Goal: Task Accomplishment & Management: Manage account settings

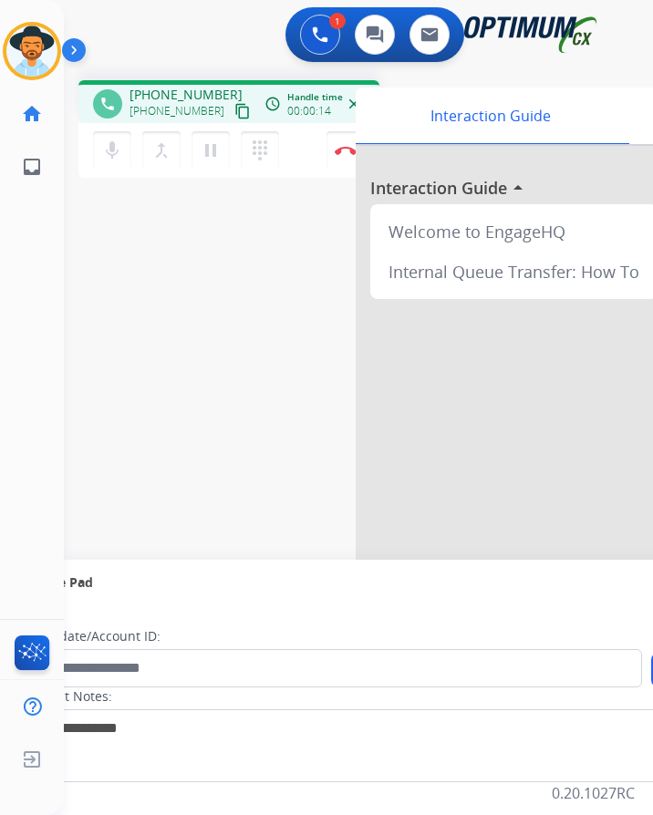
click at [184, 92] on span "+13189634572" at bounding box center [185, 95] width 113 height 18
copy span "13189634572"
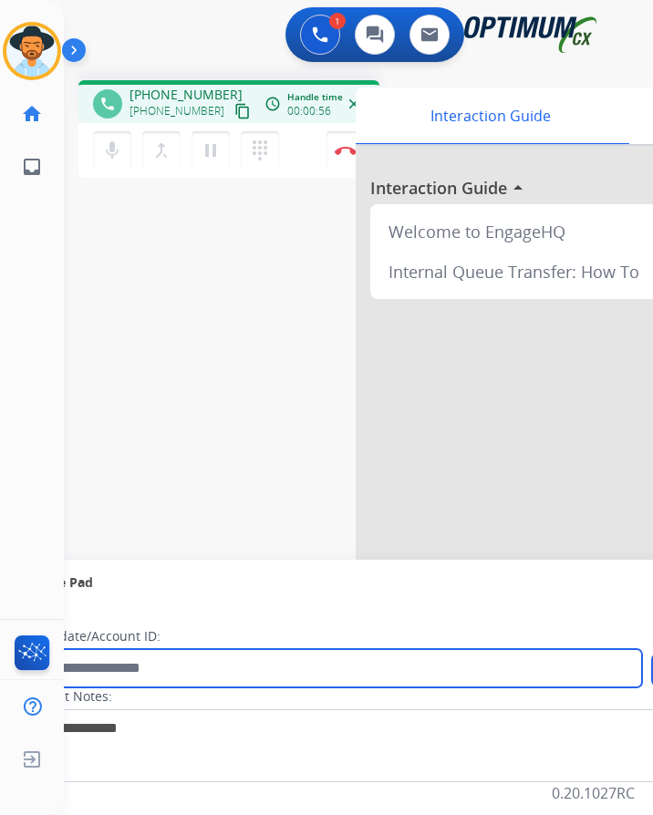
click at [249, 676] on input "text" at bounding box center [333, 668] width 618 height 38
paste input "**********"
type input "**********"
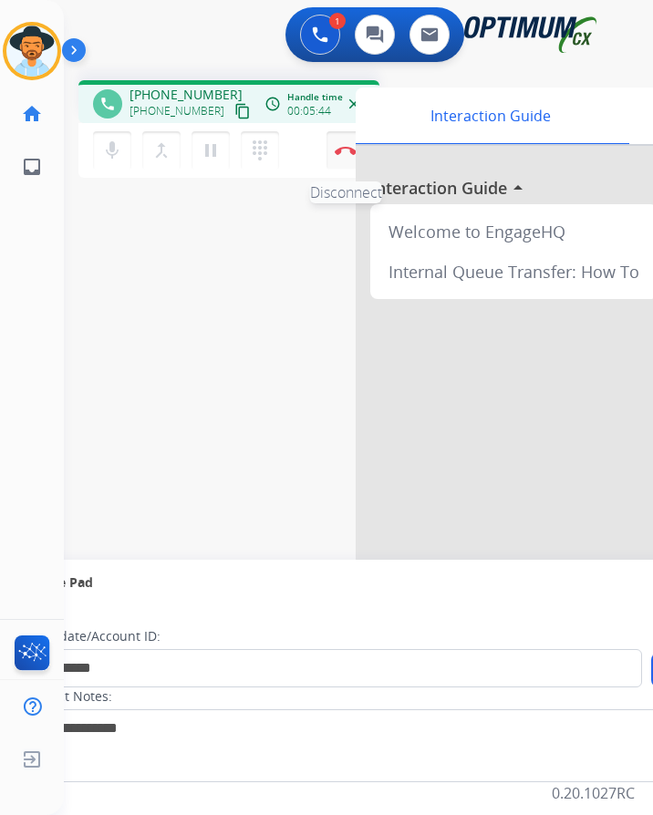
click at [337, 152] on img at bounding box center [346, 150] width 22 height 9
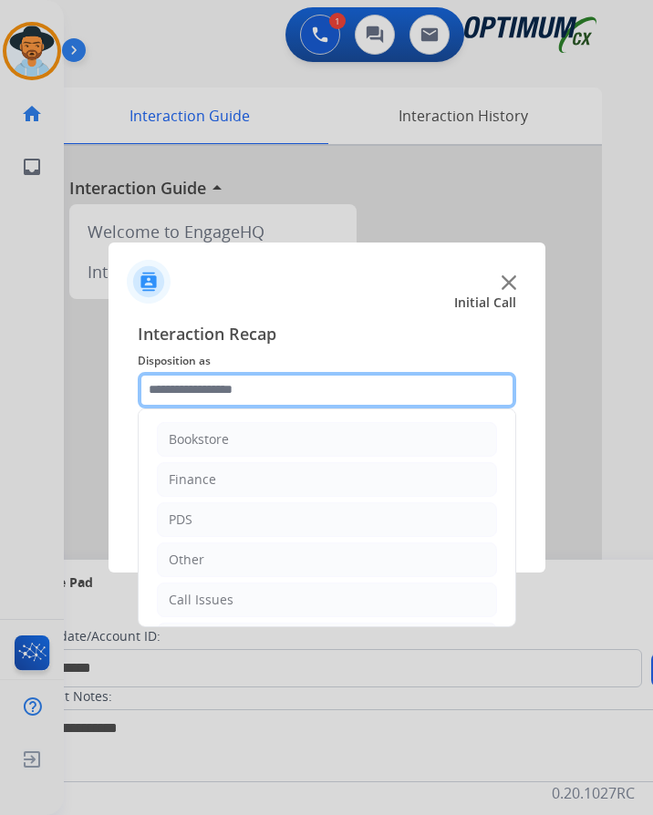
click at [310, 399] on input "text" at bounding box center [327, 390] width 378 height 36
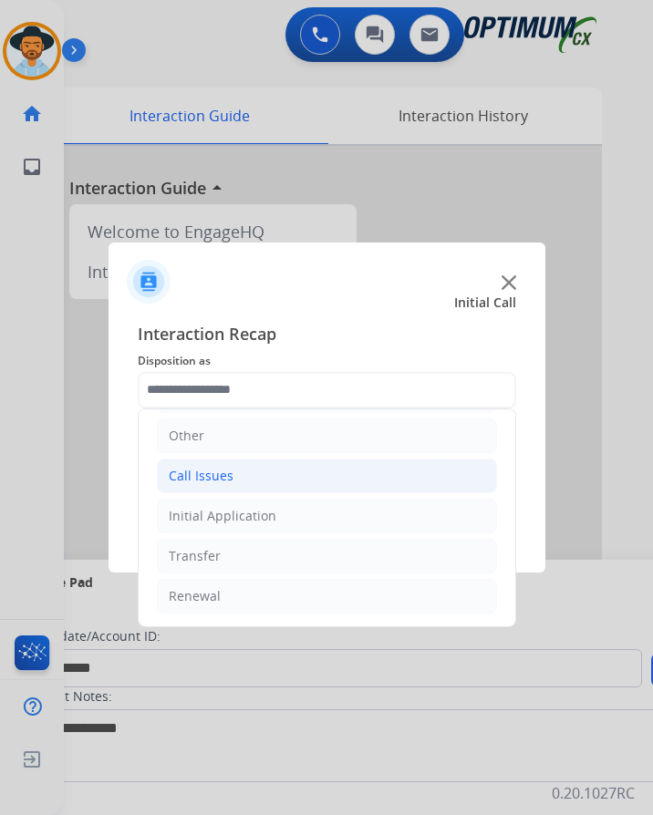
click at [234, 471] on li "Call Issues" at bounding box center [327, 476] width 340 height 35
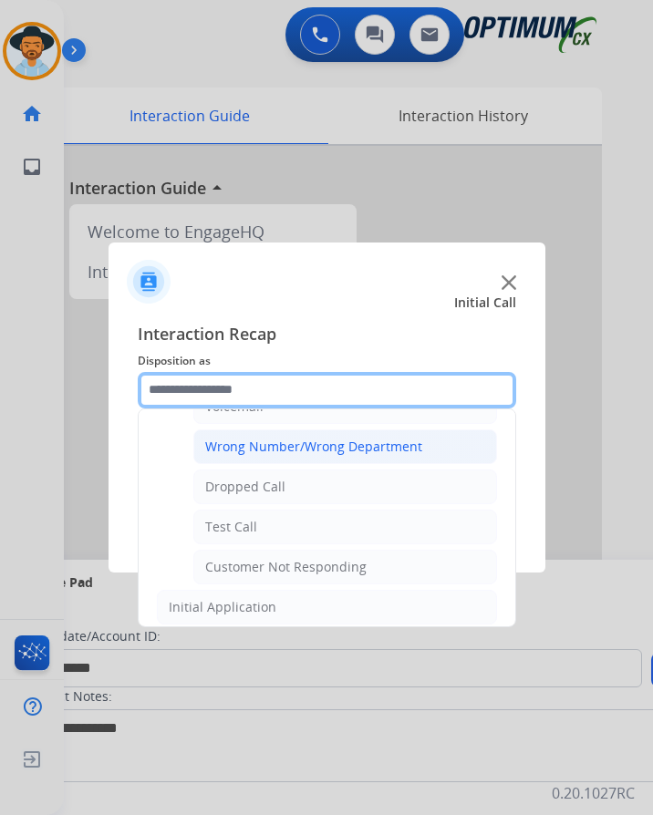
scroll to position [325, 0]
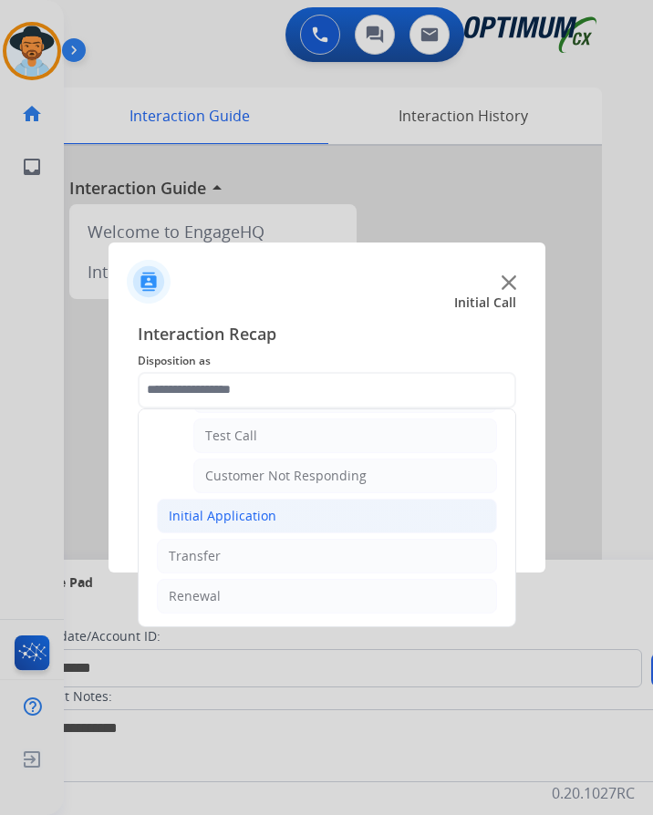
click at [224, 507] on div "Initial Application" at bounding box center [223, 516] width 108 height 18
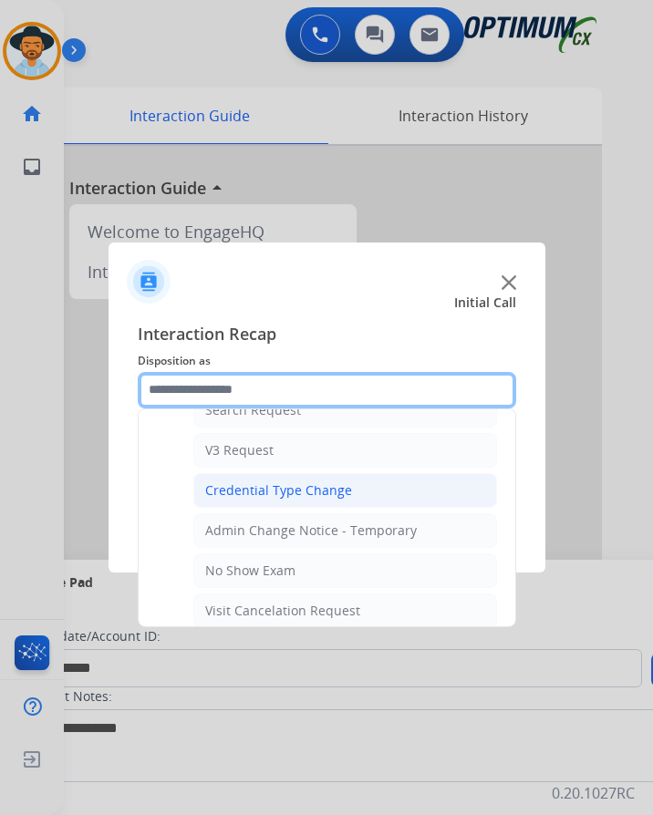
scroll to position [781, 0]
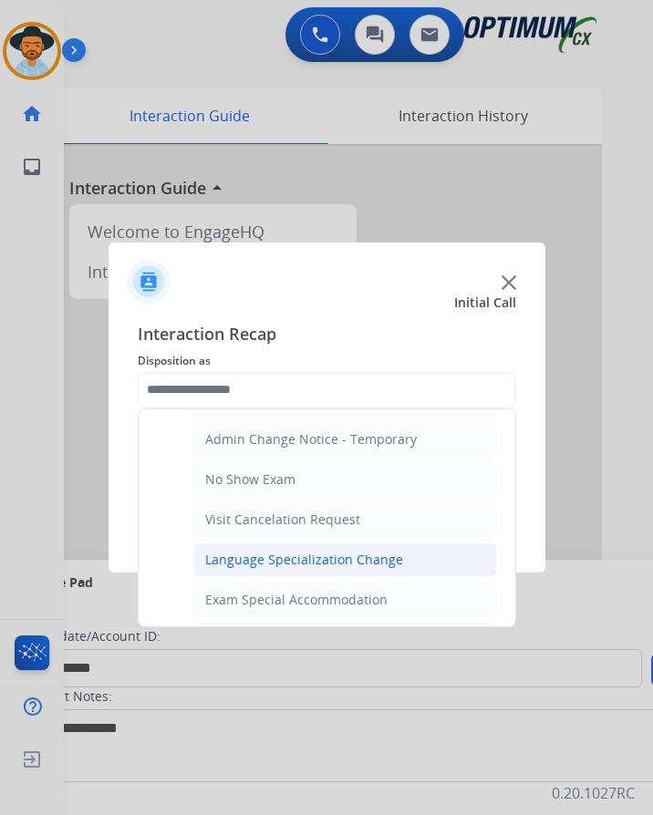
click at [337, 551] on div "Language Specialization Change" at bounding box center [304, 560] width 198 height 18
type input "**********"
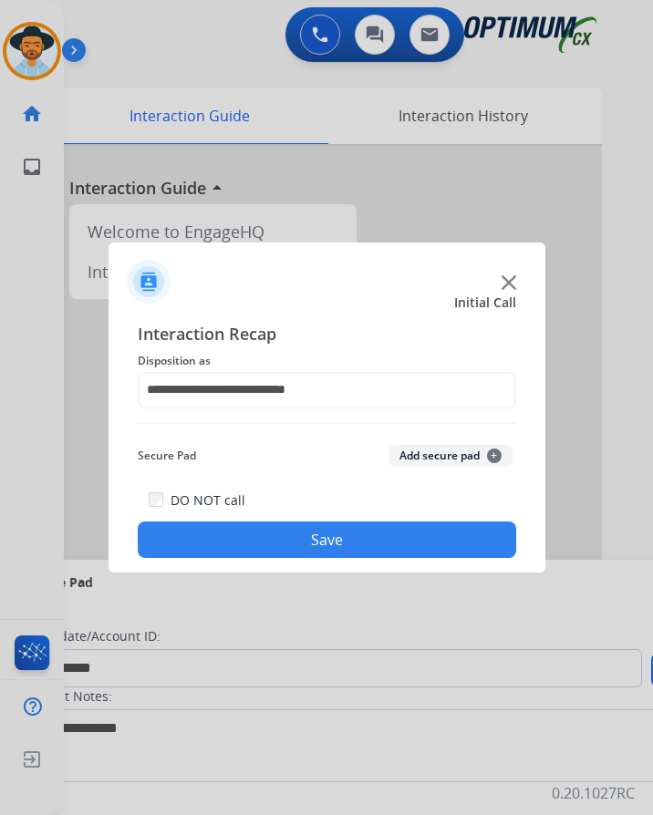
click at [340, 537] on button "Save" at bounding box center [327, 540] width 378 height 36
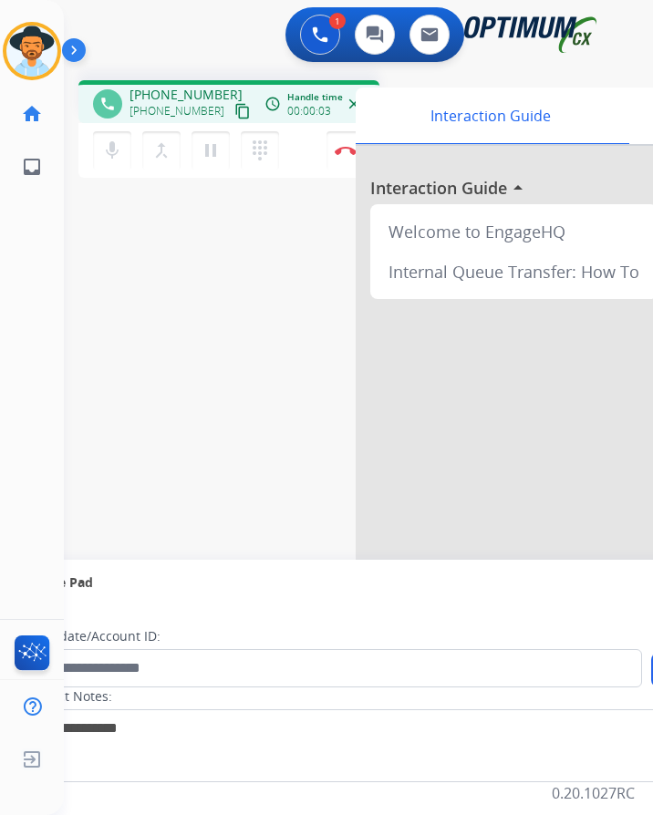
click at [177, 86] on span "+12057206740" at bounding box center [185, 95] width 113 height 18
copy span "12057206740"
click at [185, 86] on span "+12057206740" at bounding box center [185, 95] width 113 height 18
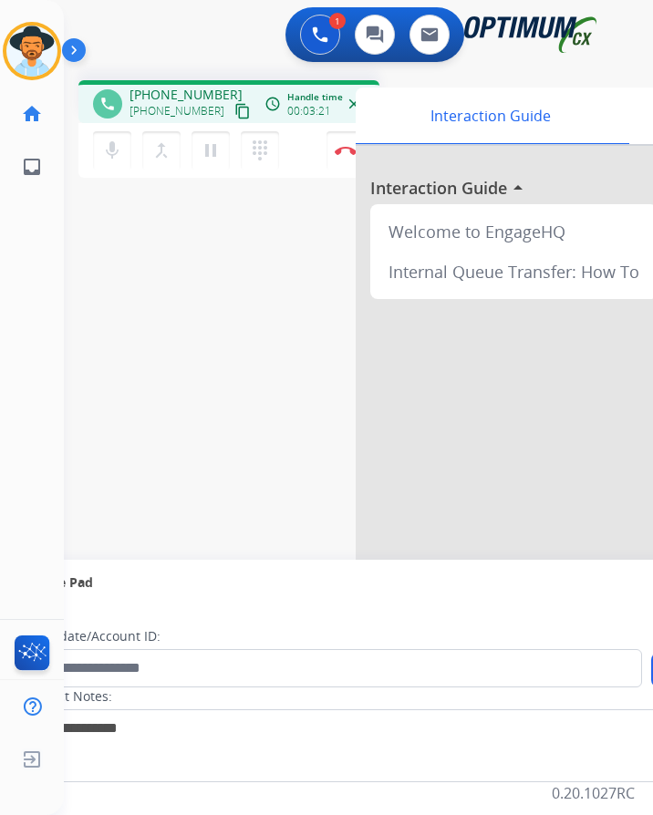
click at [216, 208] on div "phone +12057206740 +12057206740 content_copy access_time Call metrics Queue 00:…" at bounding box center [336, 446] width 545 height 761
click at [349, 146] on img at bounding box center [346, 150] width 22 height 9
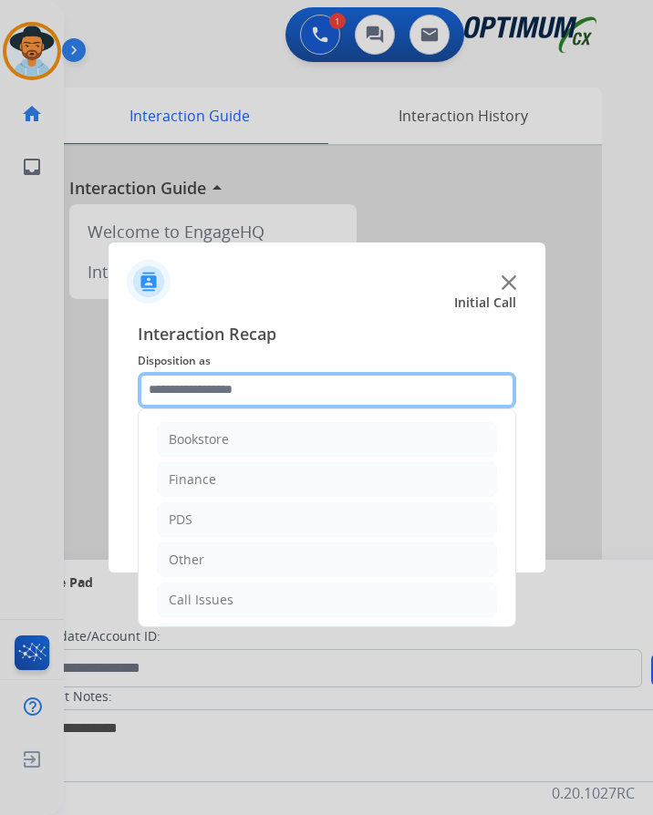
click at [249, 383] on input "text" at bounding box center [327, 390] width 378 height 36
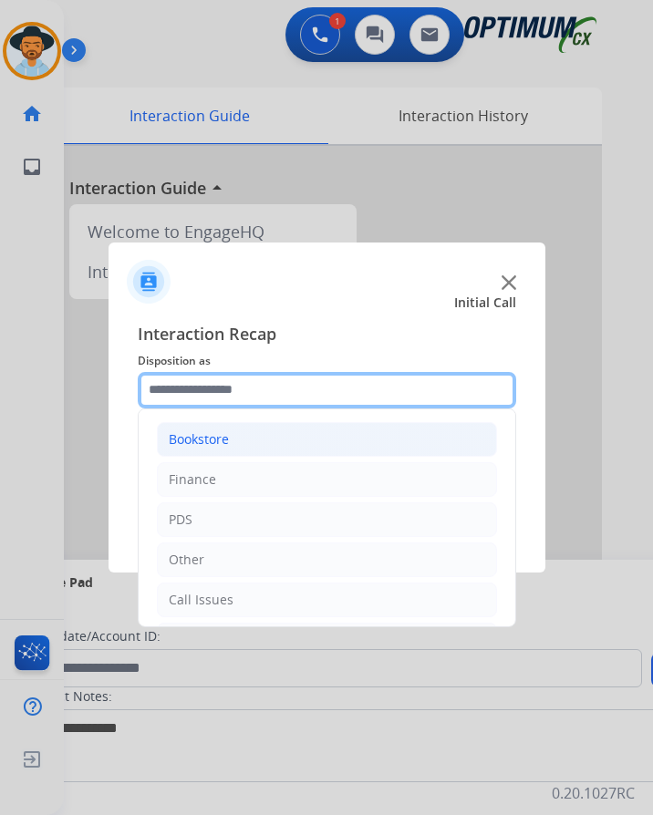
scroll to position [124, 0]
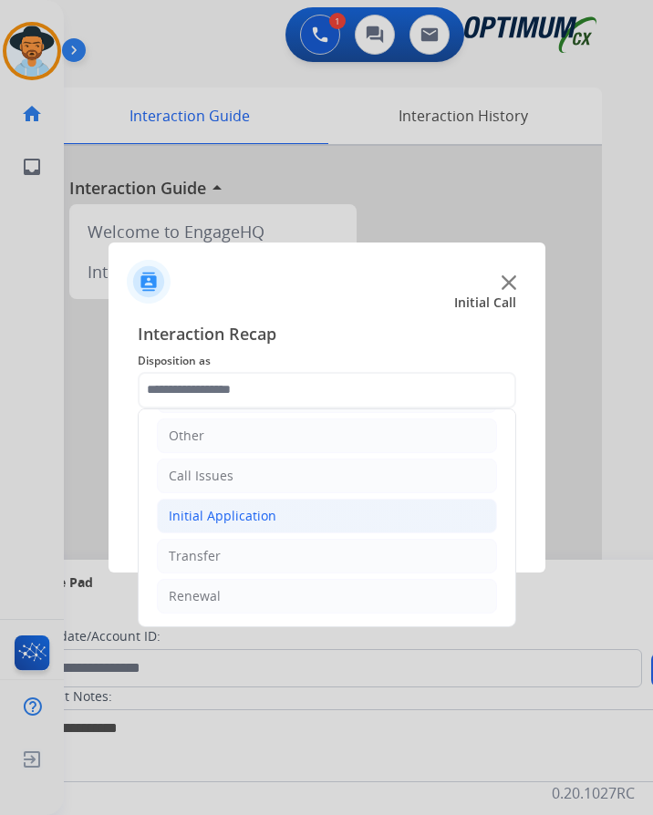
click at [264, 513] on li "Initial Application" at bounding box center [327, 516] width 340 height 35
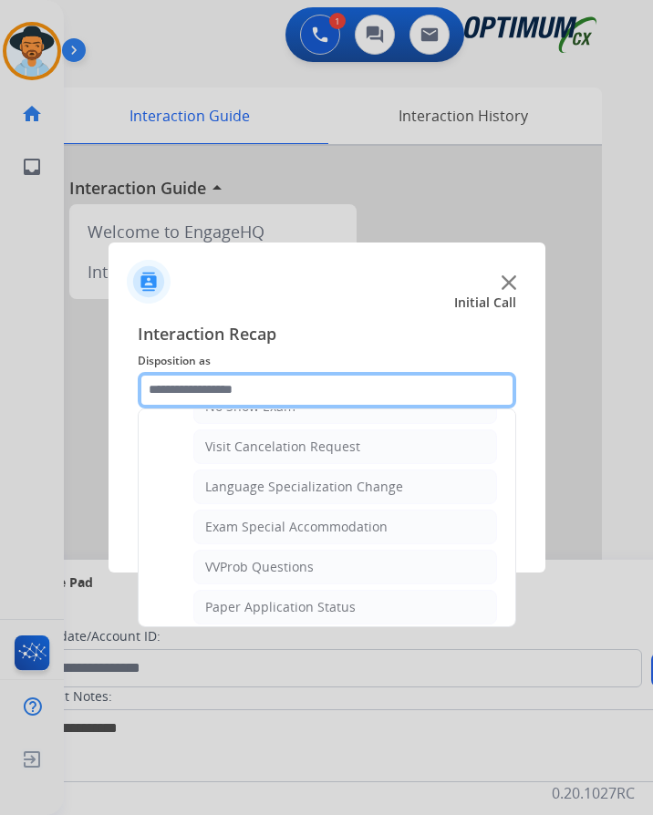
scroll to position [1036, 0]
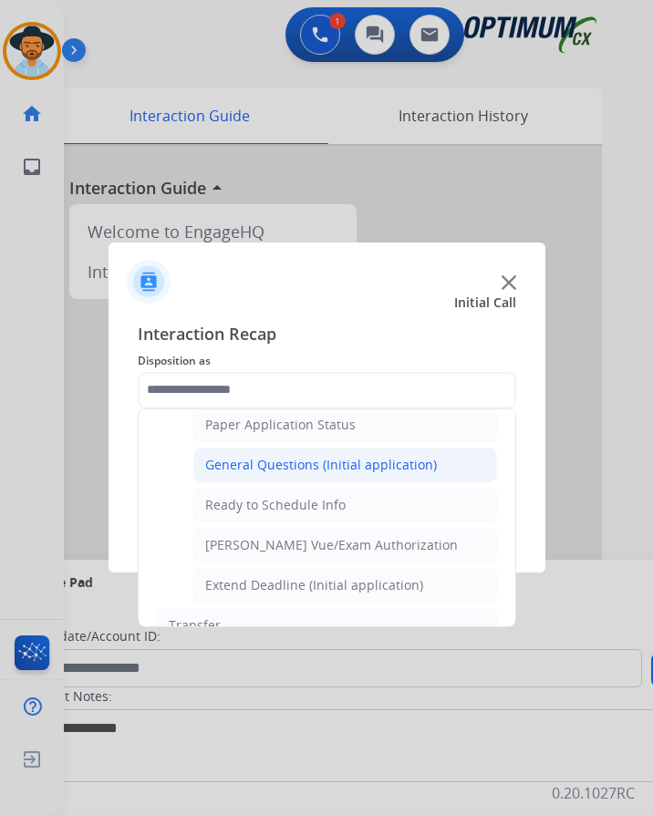
click at [321, 456] on div "General Questions (Initial application)" at bounding box center [321, 465] width 232 height 18
type input "**********"
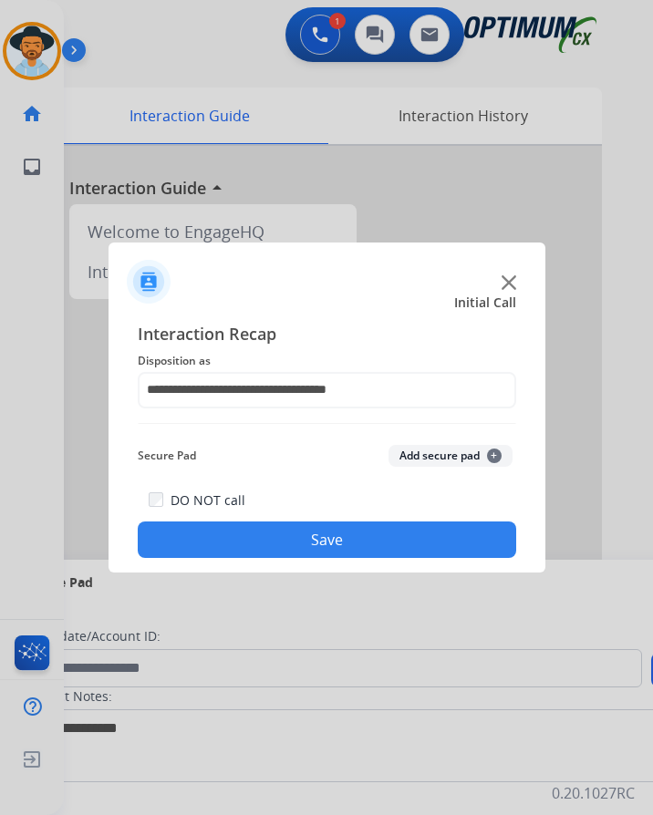
click at [339, 522] on button "Save" at bounding box center [327, 540] width 378 height 36
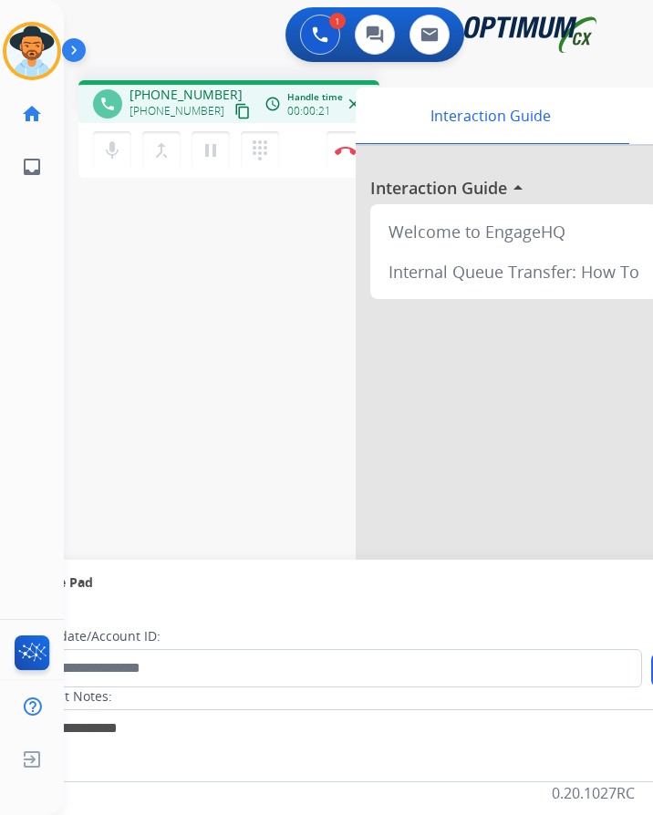
click at [153, 86] on span "+14109089307" at bounding box center [185, 95] width 113 height 18
copy span "14109089307"
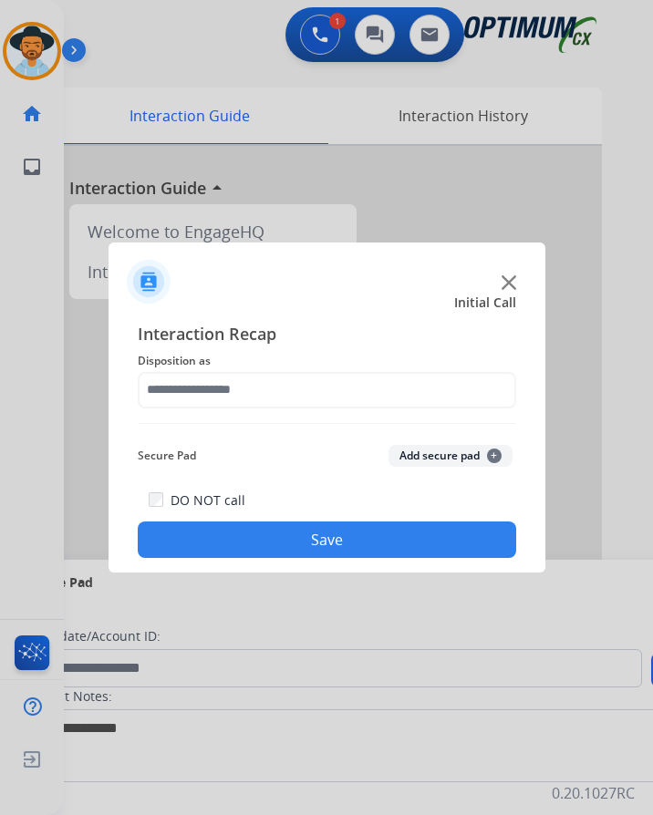
click at [421, 172] on div at bounding box center [326, 407] width 653 height 815
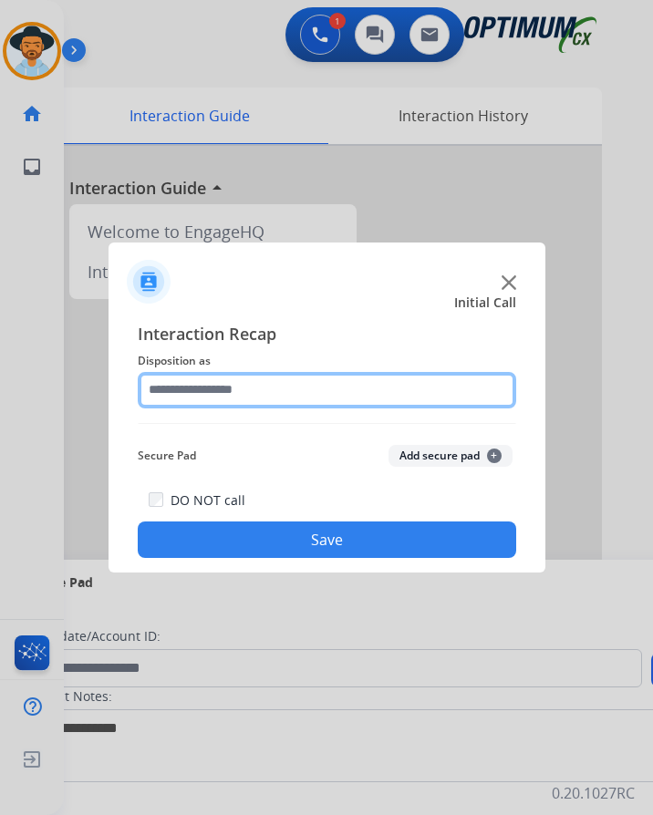
click at [291, 390] on input "text" at bounding box center [327, 390] width 378 height 36
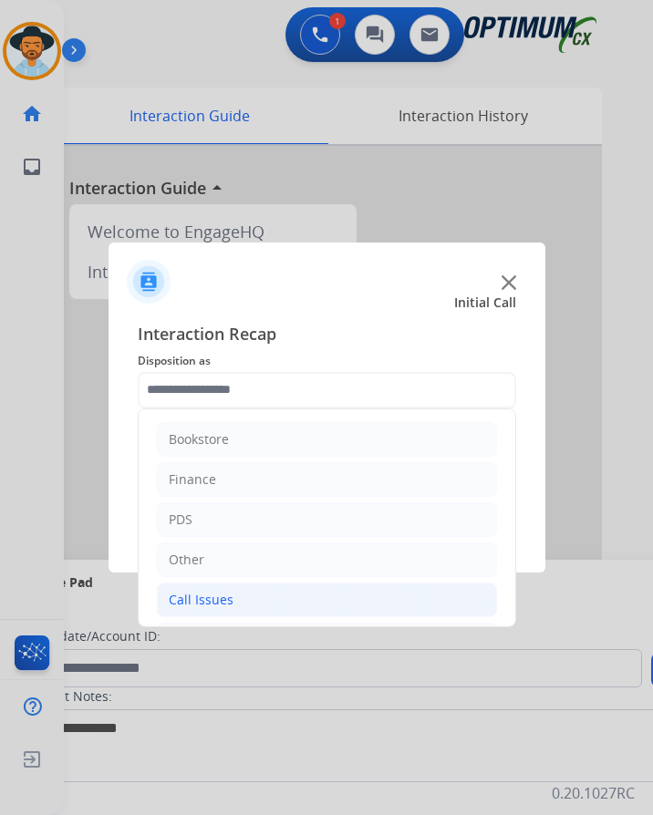
click at [233, 593] on li "Call Issues" at bounding box center [327, 600] width 340 height 35
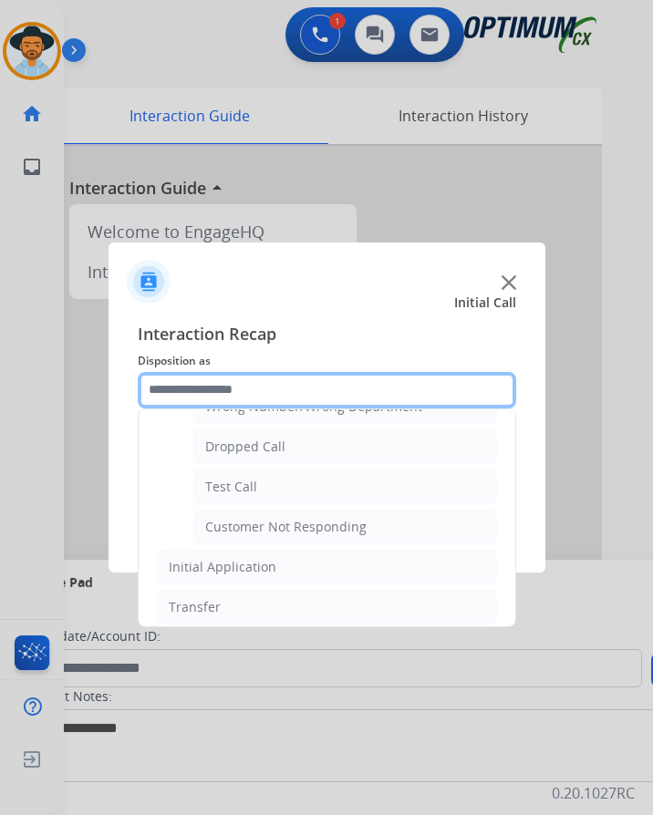
scroll to position [325, 0]
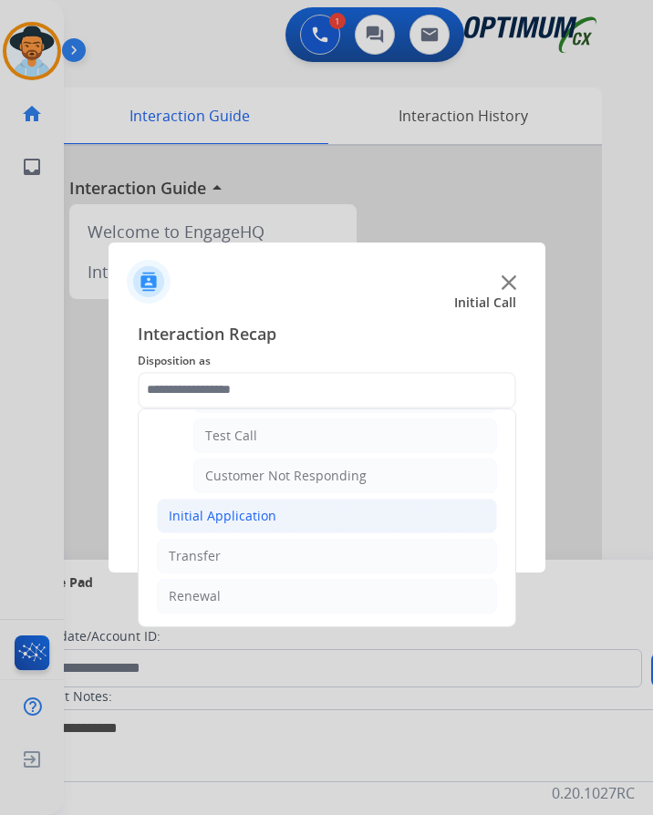
click at [256, 516] on div "Initial Application" at bounding box center [223, 516] width 108 height 18
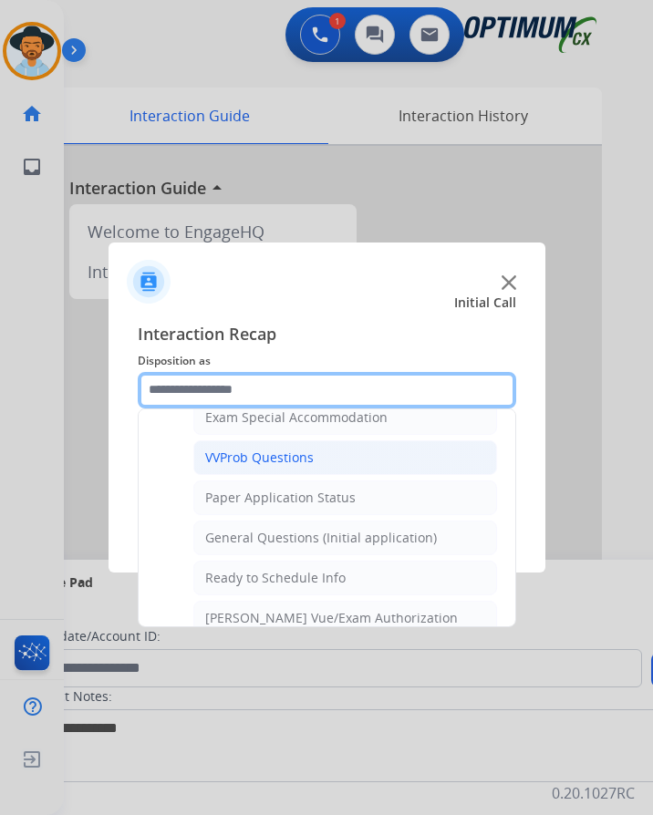
scroll to position [1054, 0]
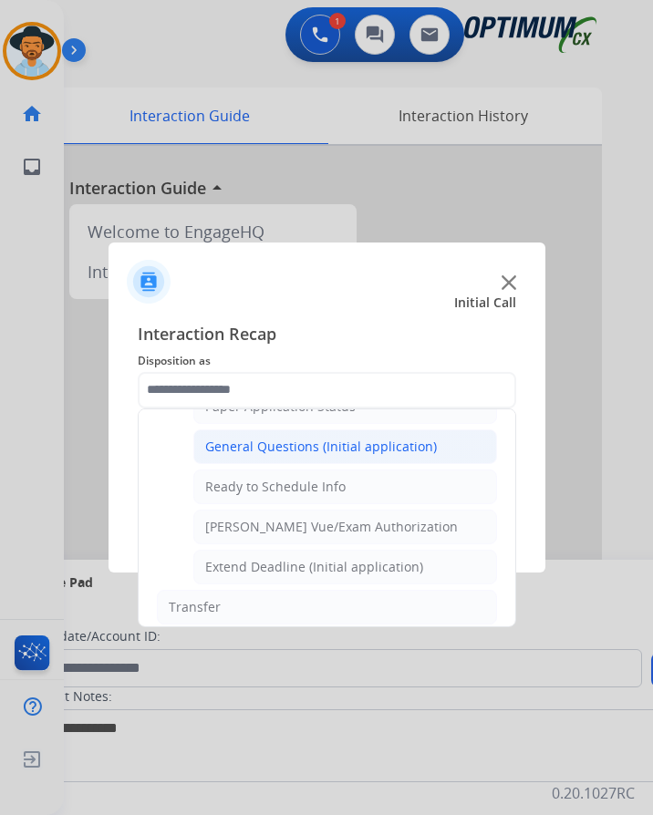
click at [336, 447] on div "General Questions (Initial application)" at bounding box center [321, 447] width 232 height 18
type input "**********"
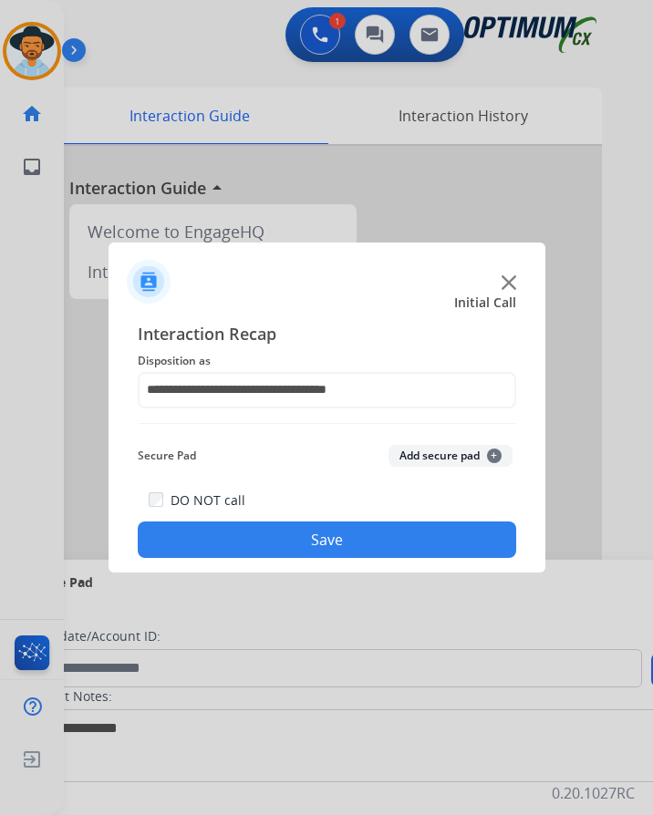
click at [277, 538] on button "Save" at bounding box center [327, 540] width 378 height 36
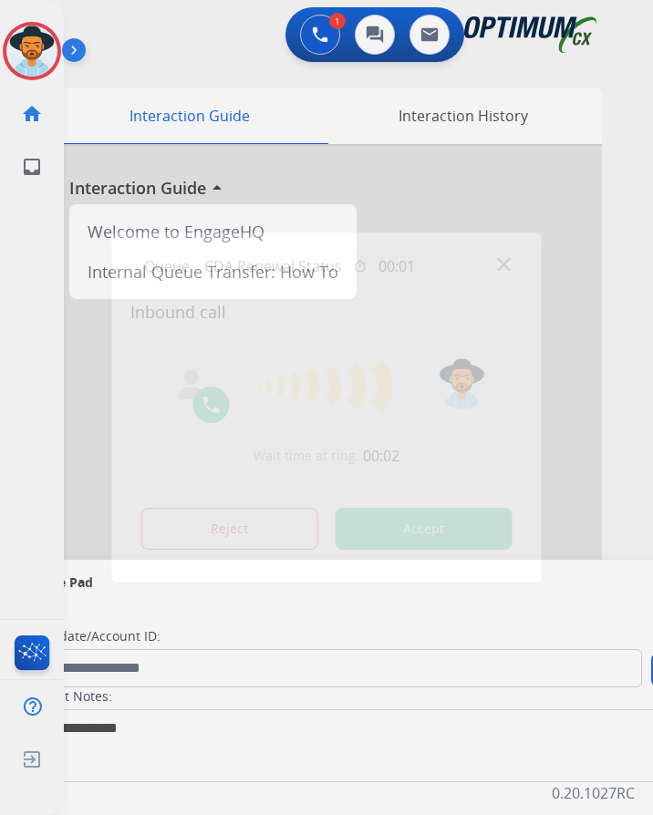
click at [192, 23] on div at bounding box center [326, 407] width 653 height 815
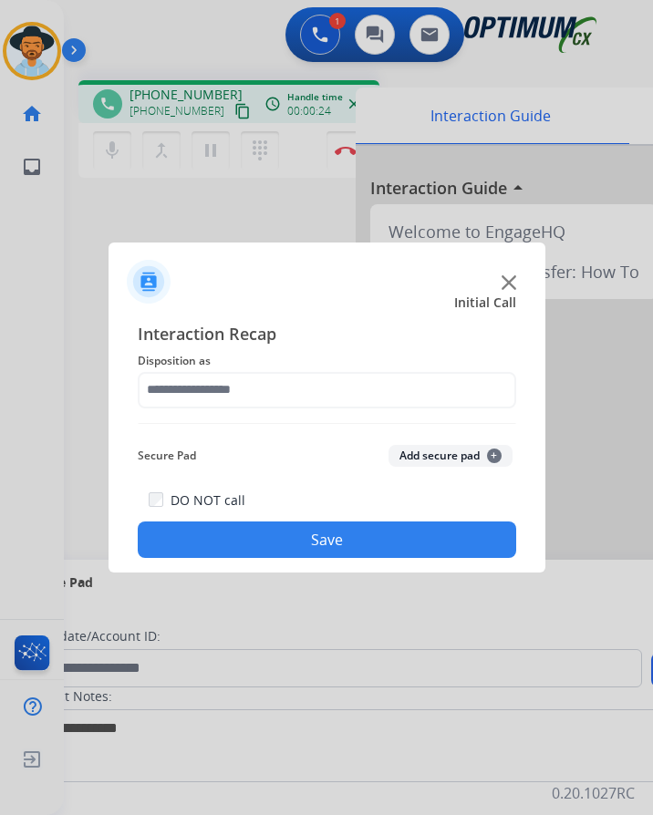
click at [210, 221] on div at bounding box center [326, 407] width 653 height 815
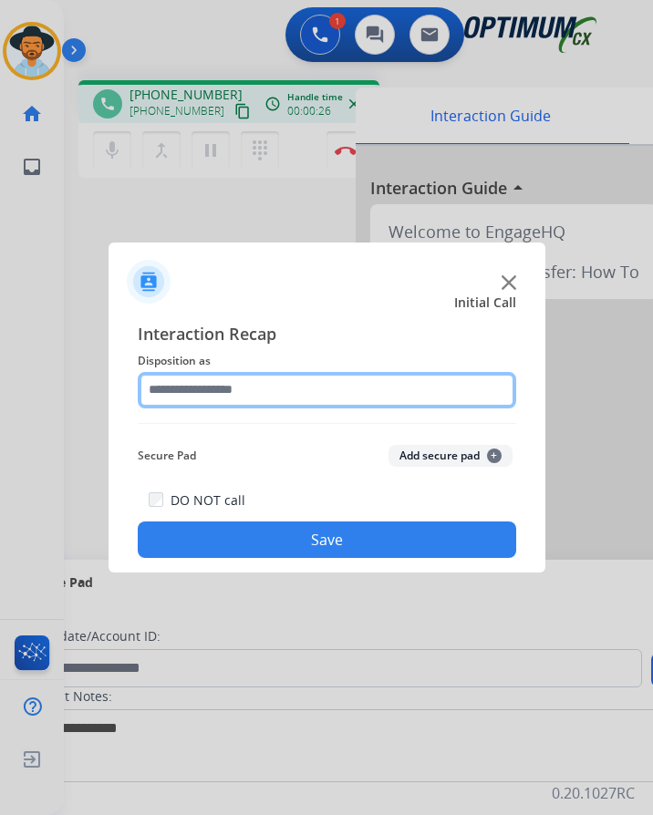
click at [265, 382] on input "text" at bounding box center [327, 390] width 378 height 36
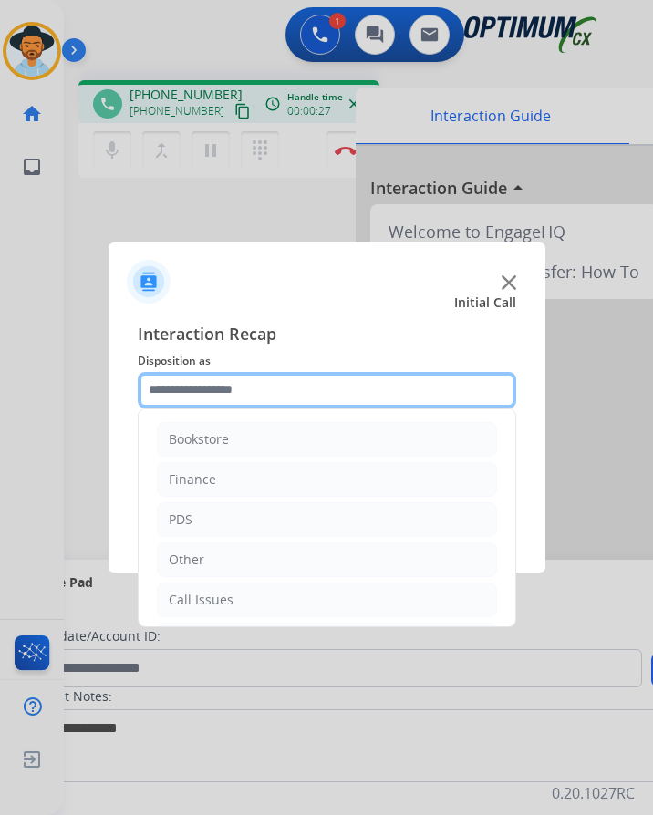
scroll to position [124, 0]
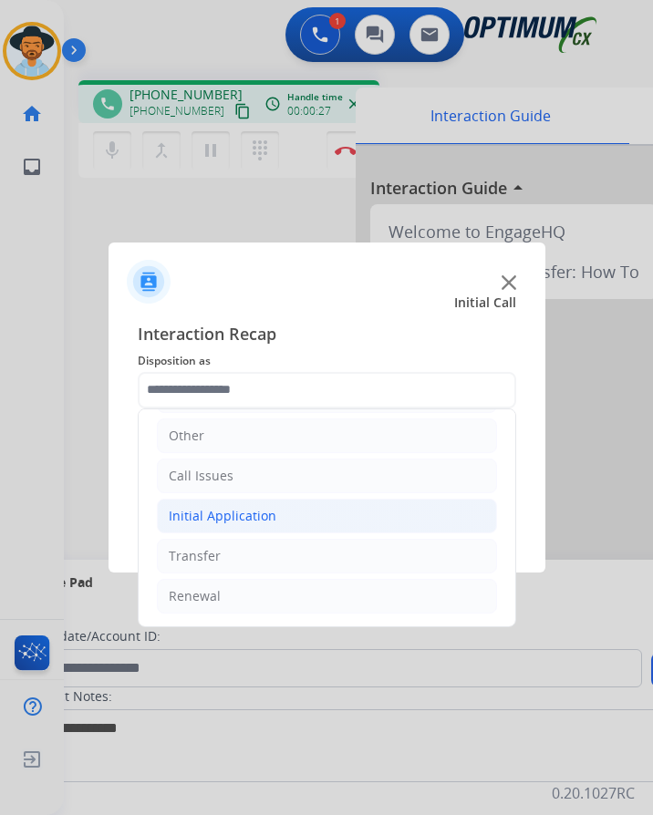
click at [278, 517] on li "Initial Application" at bounding box center [327, 516] width 340 height 35
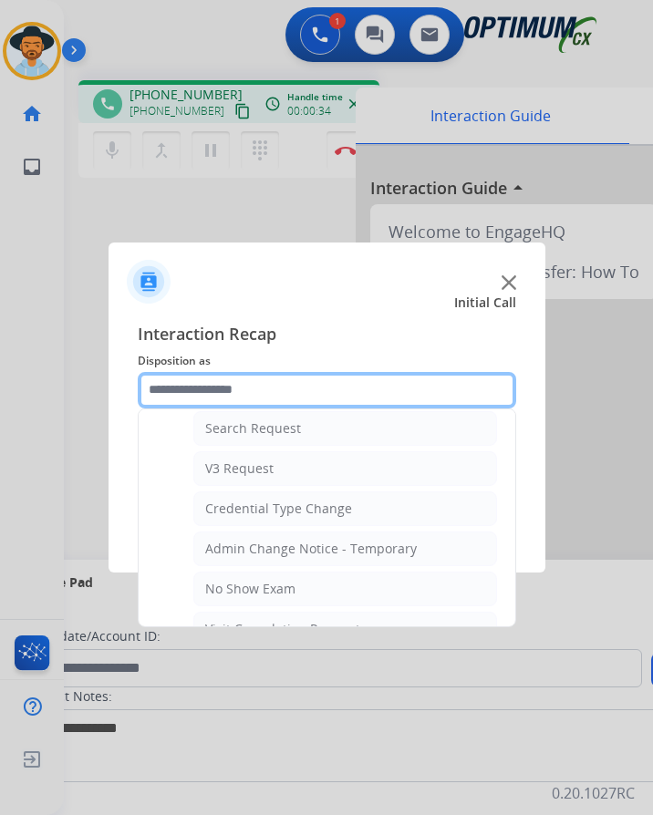
scroll to position [945, 0]
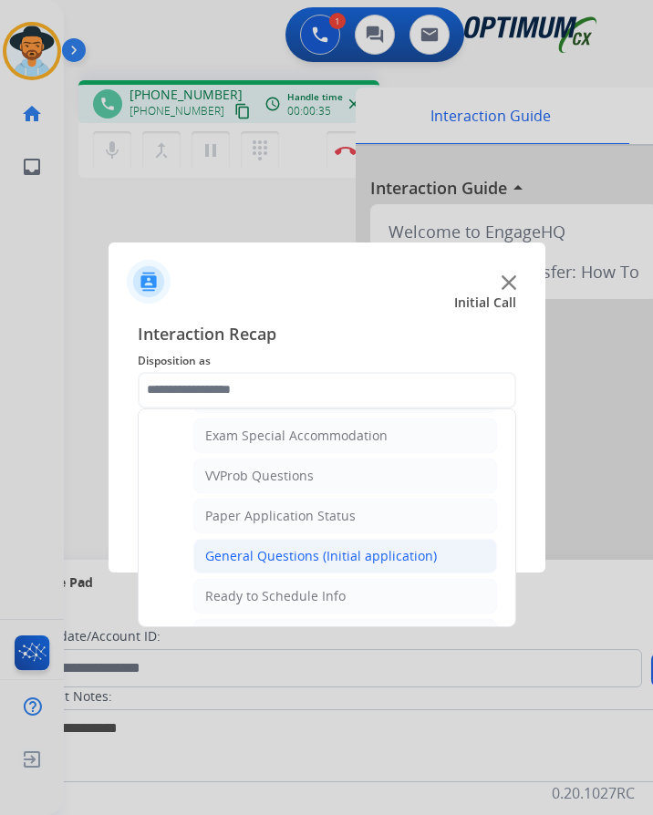
click at [275, 556] on div "General Questions (Initial application)" at bounding box center [321, 556] width 232 height 18
type input "**********"
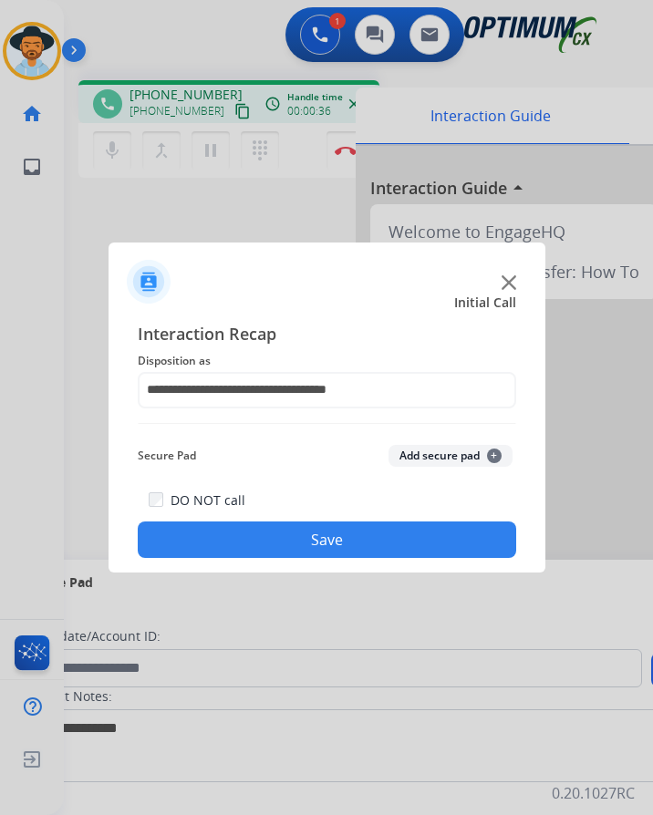
click at [291, 532] on button "Save" at bounding box center [327, 540] width 378 height 36
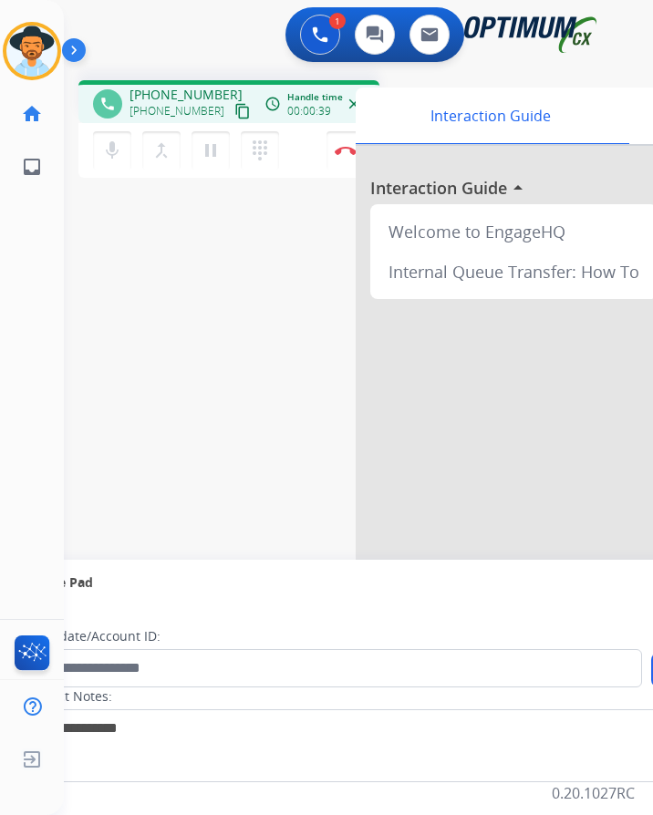
click at [192, 83] on div "phone +13017504891 +13017504891 content_copy access_time Call metrics Queue 00:…" at bounding box center [228, 101] width 301 height 43
copy span "13017504891"
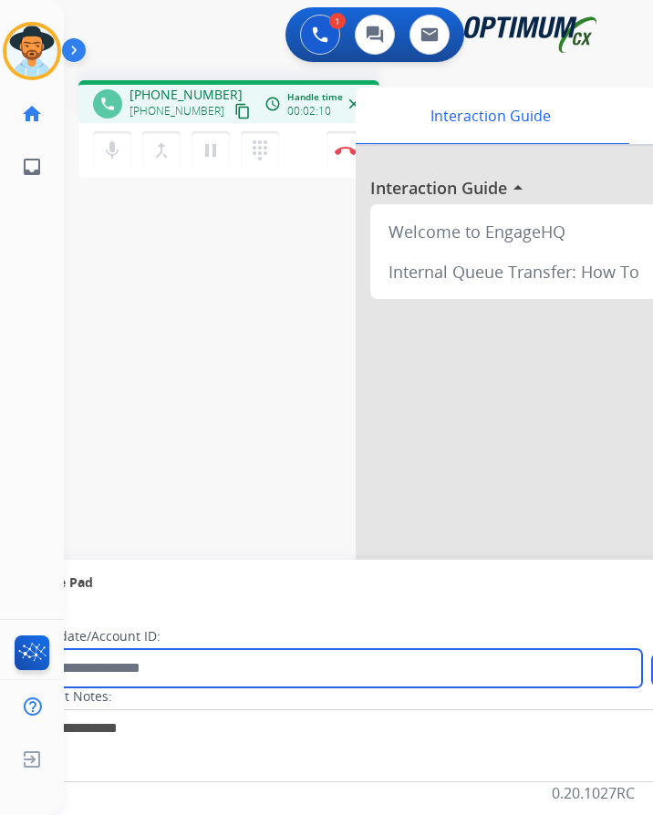
click at [161, 667] on input "text" at bounding box center [333, 668] width 618 height 38
paste input "**********"
type input "**********"
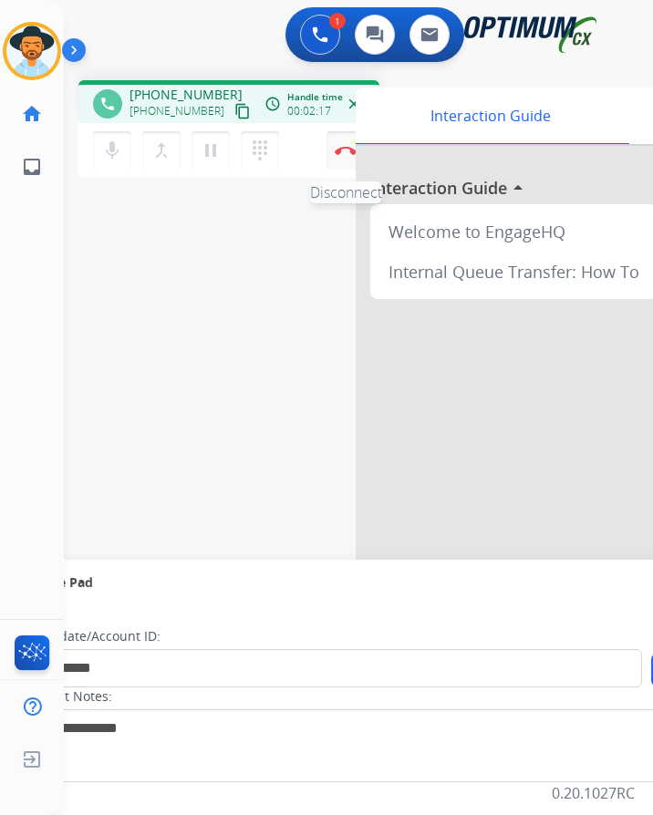
click at [335, 155] on button "Disconnect" at bounding box center [345, 150] width 38 height 38
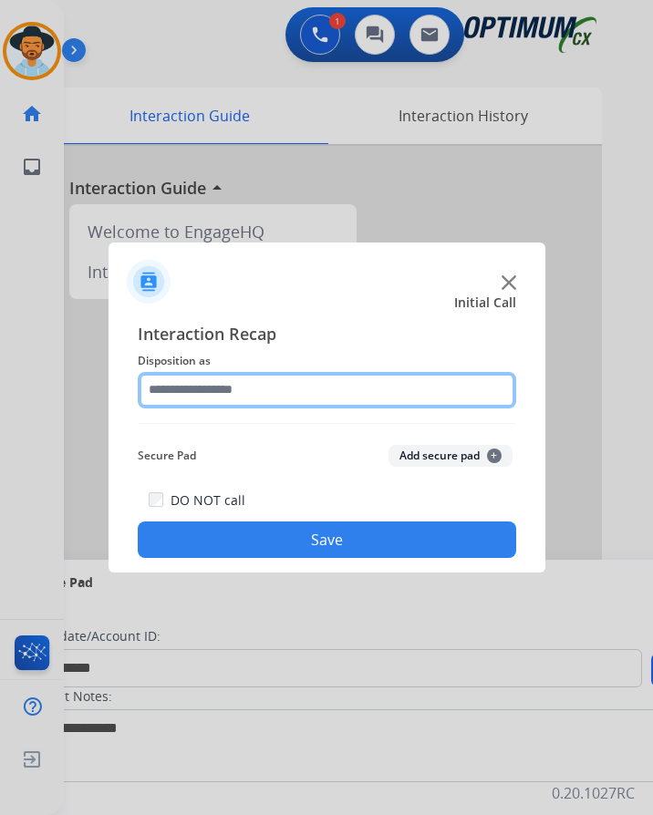
click at [312, 398] on input "text" at bounding box center [327, 390] width 378 height 36
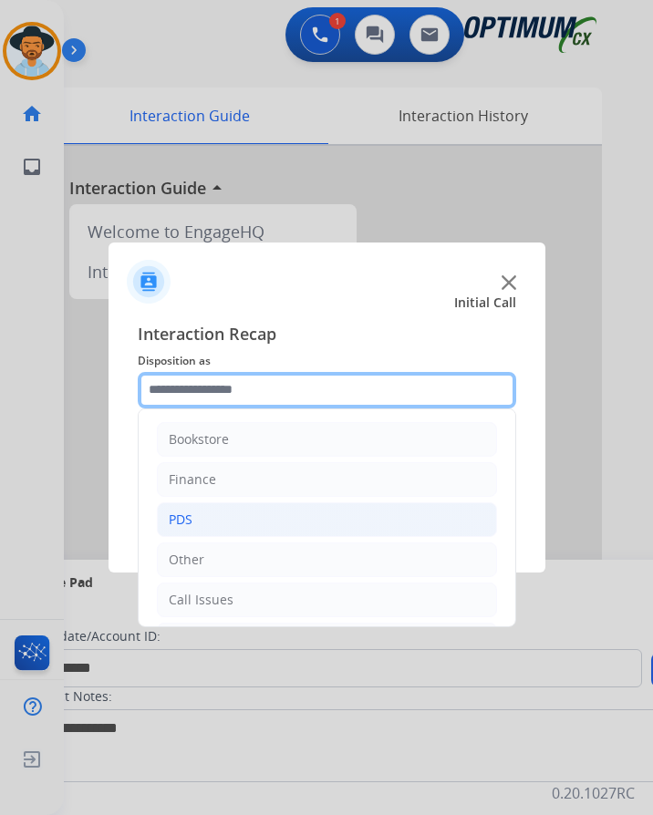
scroll to position [124, 0]
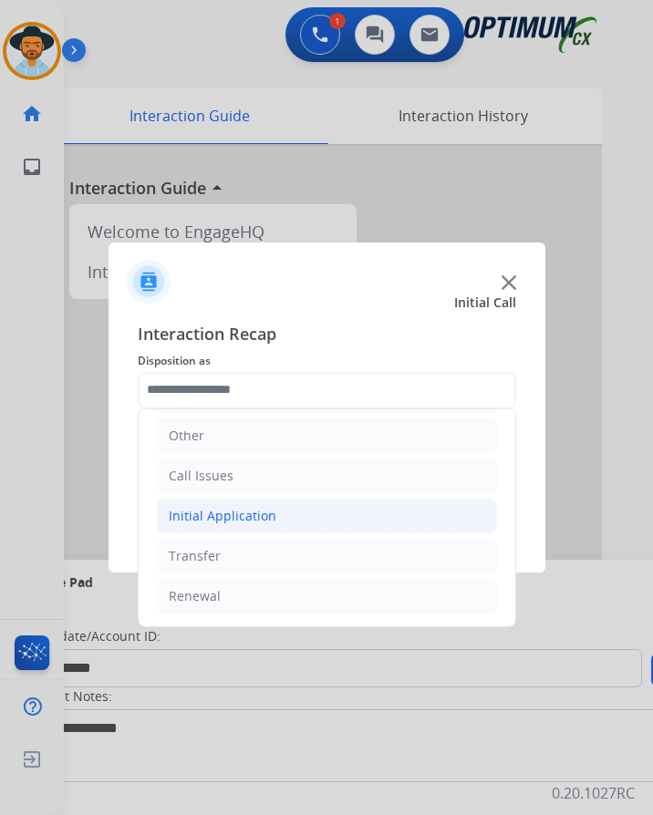
click at [298, 515] on li "Initial Application" at bounding box center [327, 516] width 340 height 35
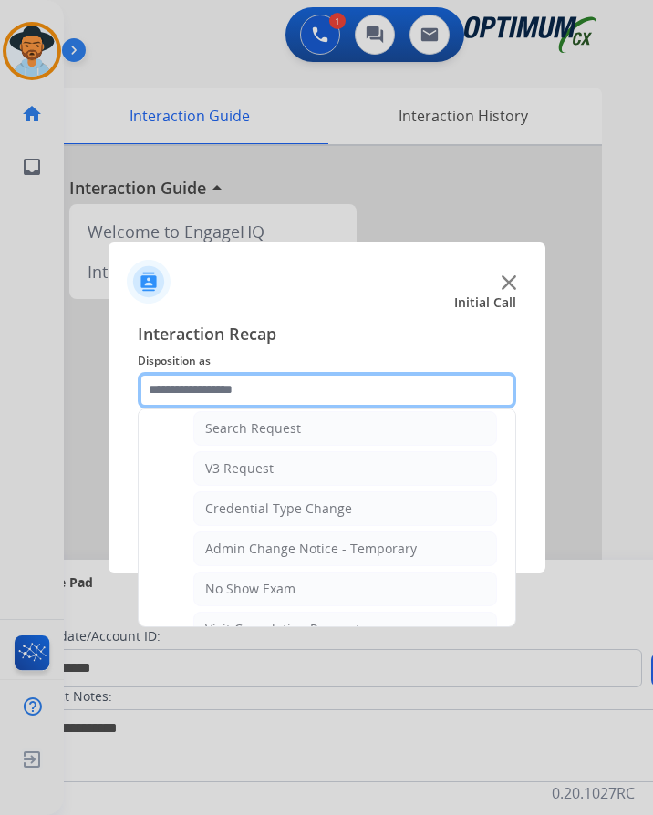
scroll to position [945, 0]
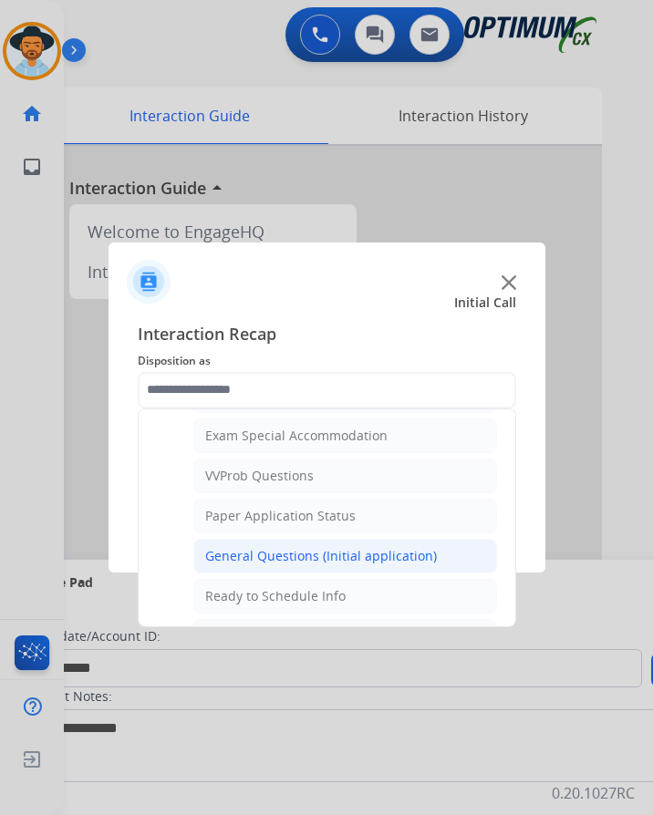
click at [310, 557] on div "General Questions (Initial application)" at bounding box center [321, 556] width 232 height 18
type input "**********"
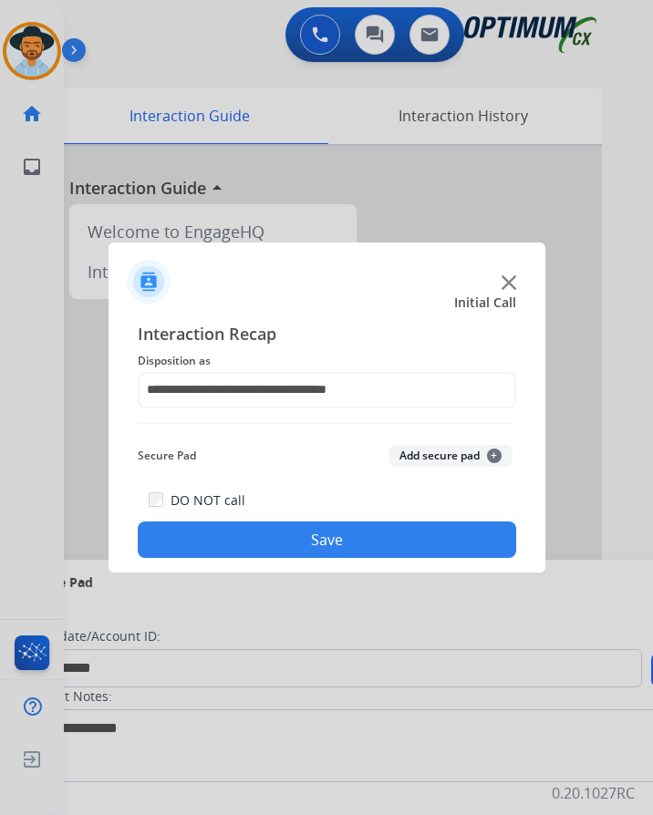
click at [306, 546] on button "Save" at bounding box center [327, 540] width 378 height 36
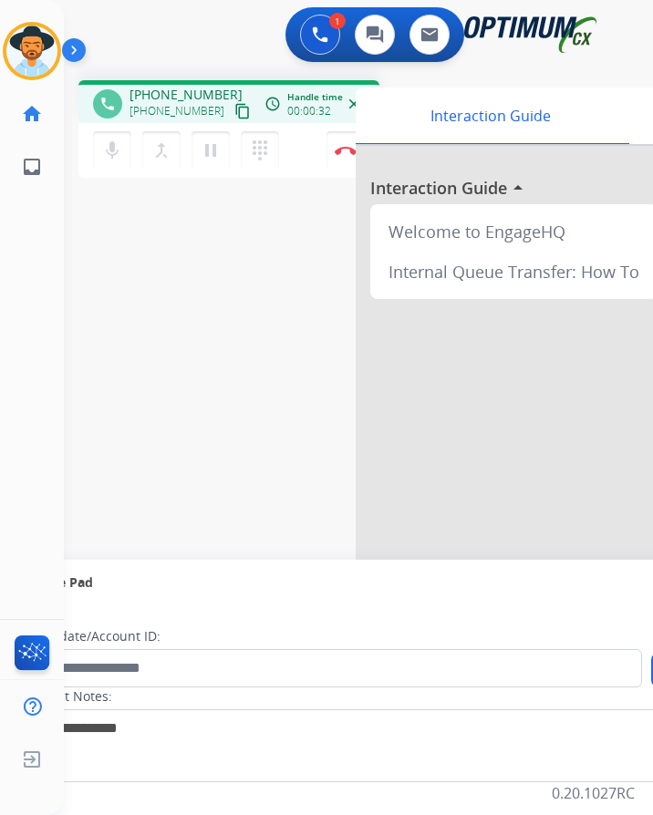
click at [192, 92] on span "+17248515575" at bounding box center [185, 95] width 113 height 18
copy span "17248515575"
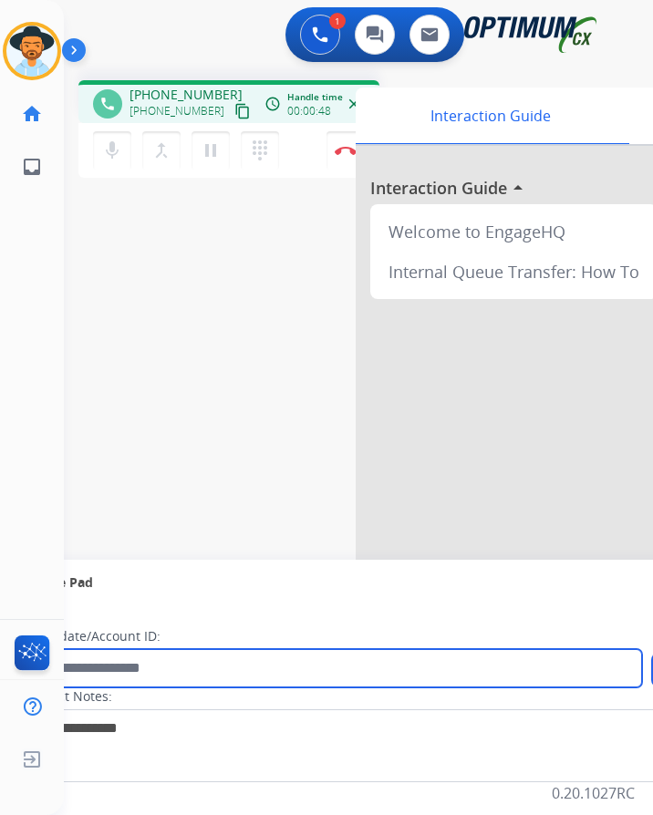
click at [256, 664] on input "text" at bounding box center [333, 668] width 618 height 38
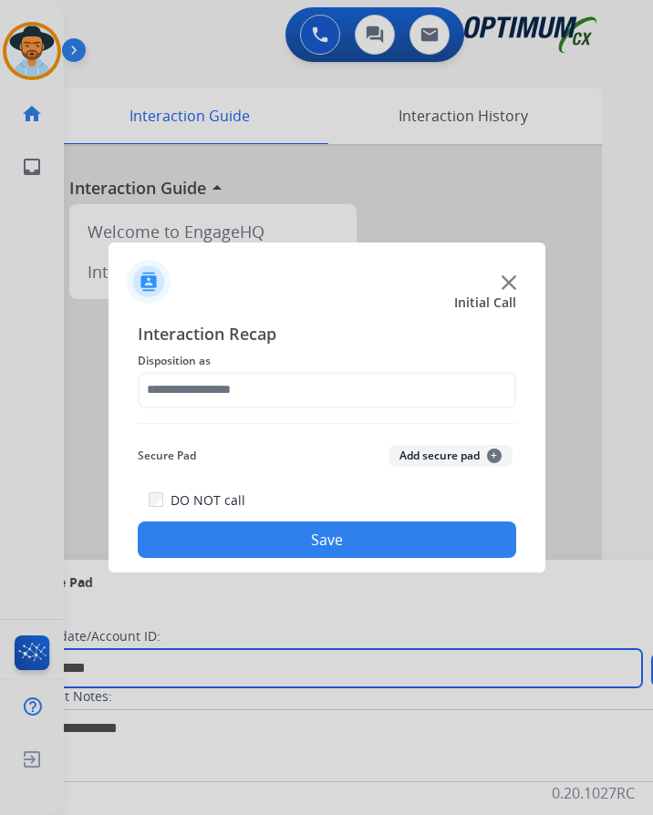
type input "**********"
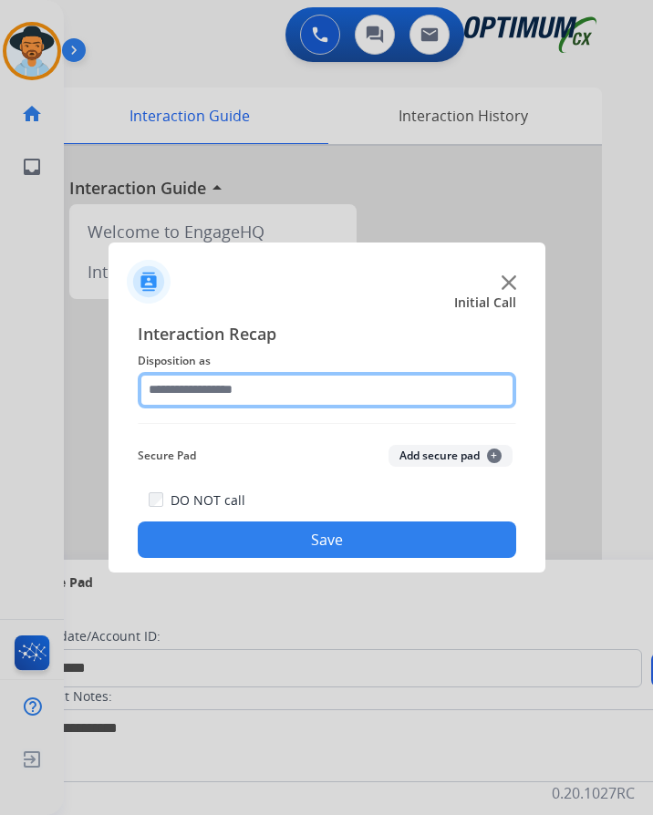
click at [329, 386] on input "text" at bounding box center [327, 390] width 378 height 36
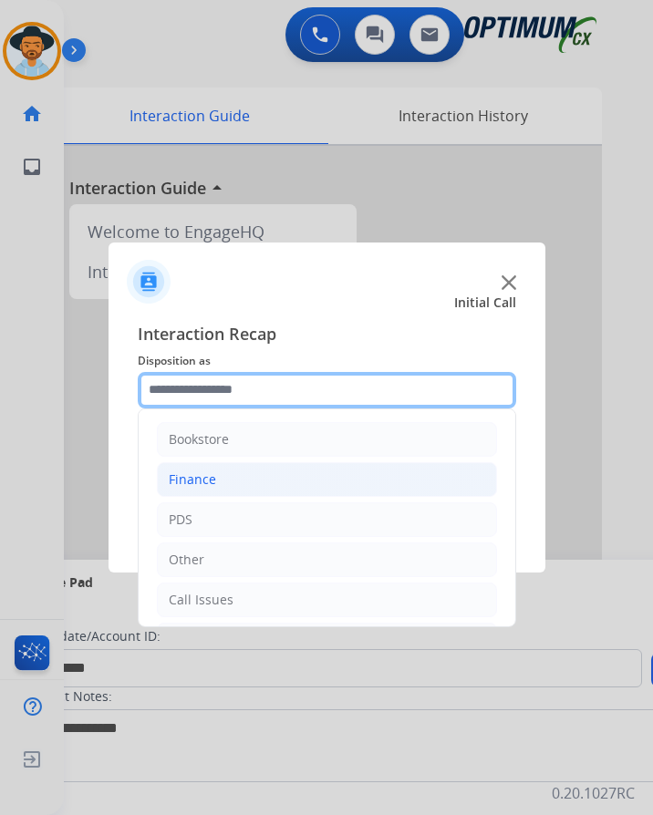
scroll to position [124, 0]
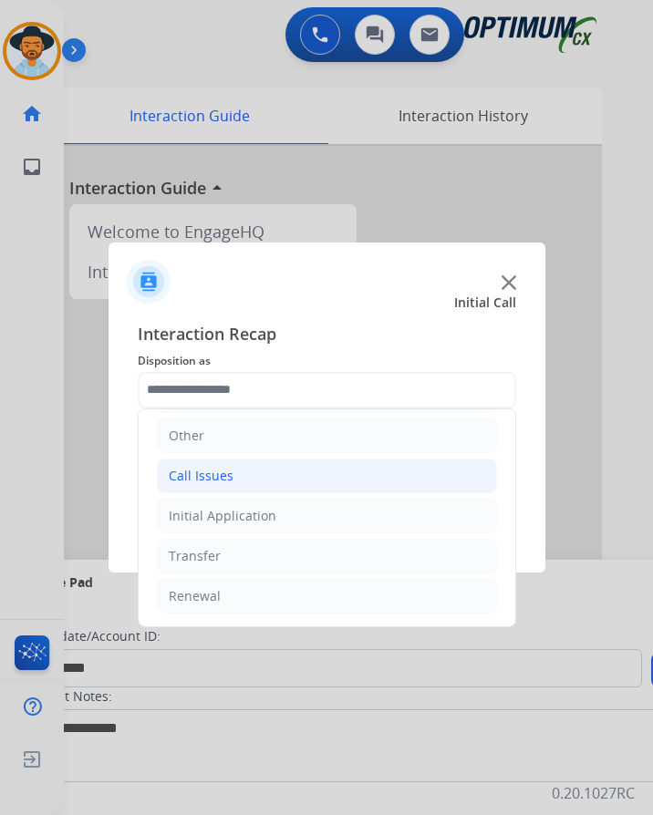
click at [236, 484] on li "Call Issues" at bounding box center [327, 476] width 340 height 35
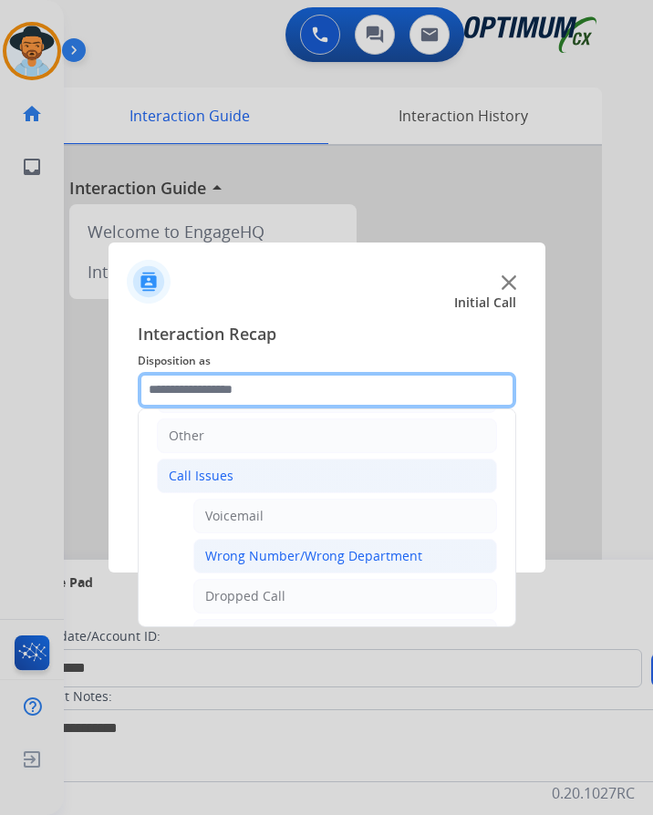
scroll to position [215, 0]
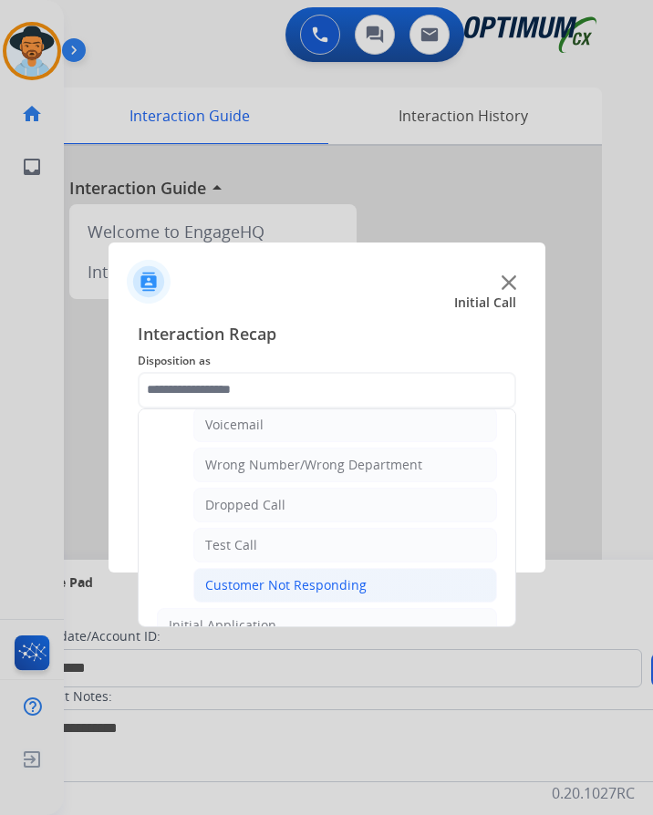
click at [291, 585] on div "Customer Not Responding" at bounding box center [285, 585] width 161 height 18
type input "**********"
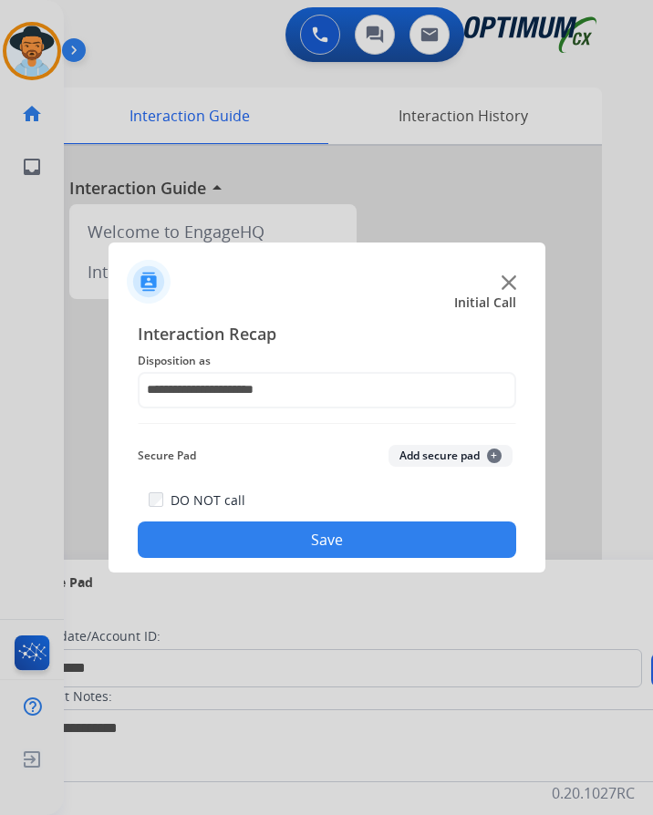
click at [316, 545] on button "Save" at bounding box center [327, 540] width 378 height 36
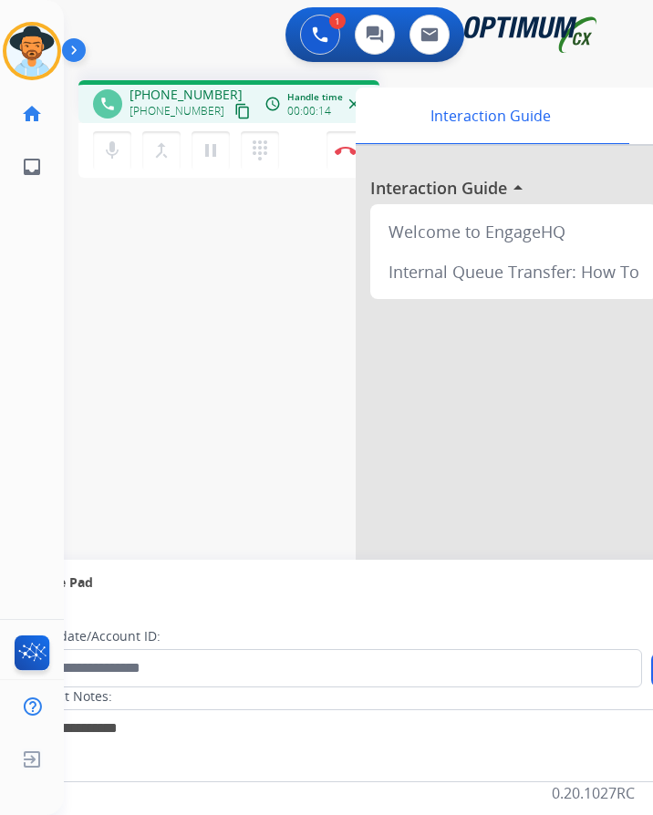
click at [191, 95] on span "+17875684579" at bounding box center [185, 95] width 113 height 18
copy span "17875684579"
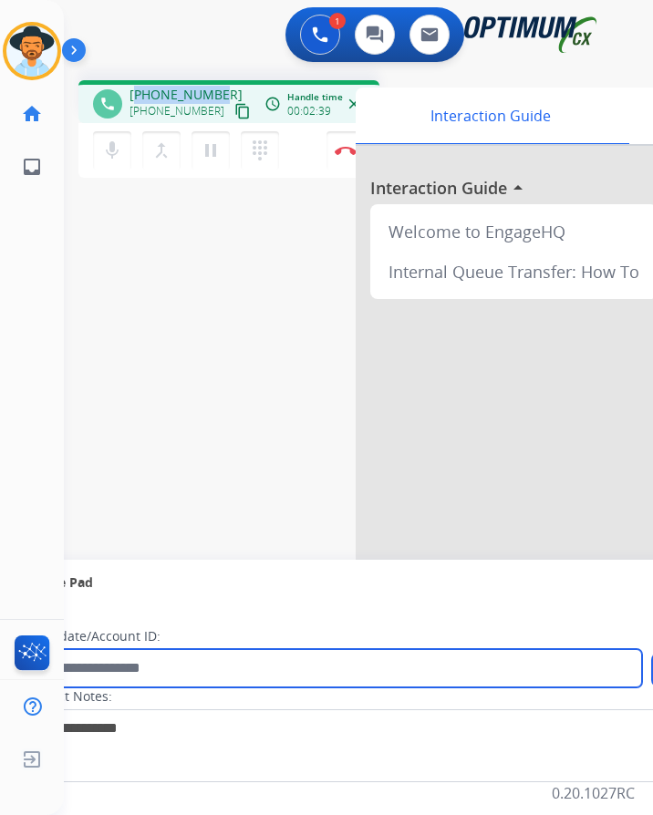
click at [127, 677] on input "text" at bounding box center [333, 668] width 618 height 38
paste input "**********"
type input "**********"
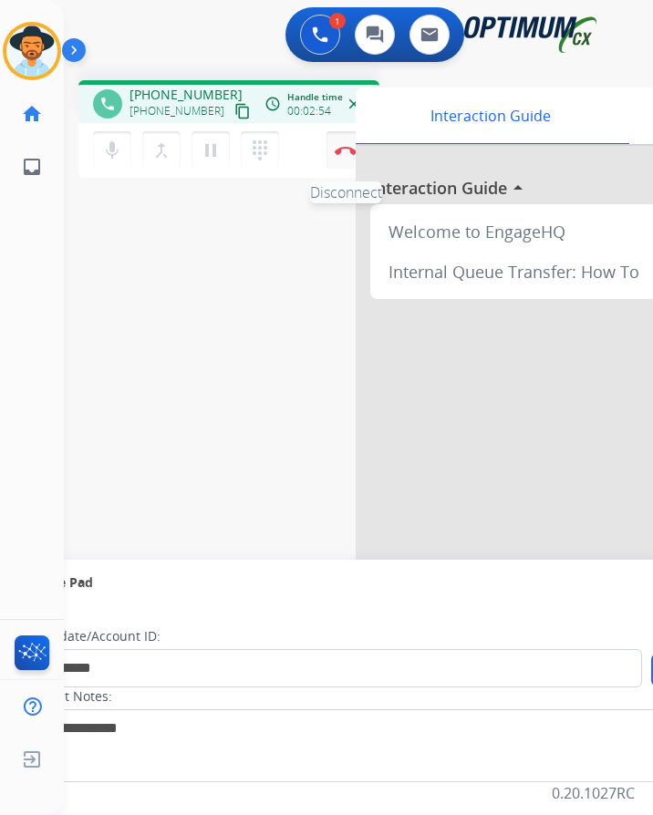
click at [343, 159] on button "Disconnect" at bounding box center [345, 150] width 38 height 38
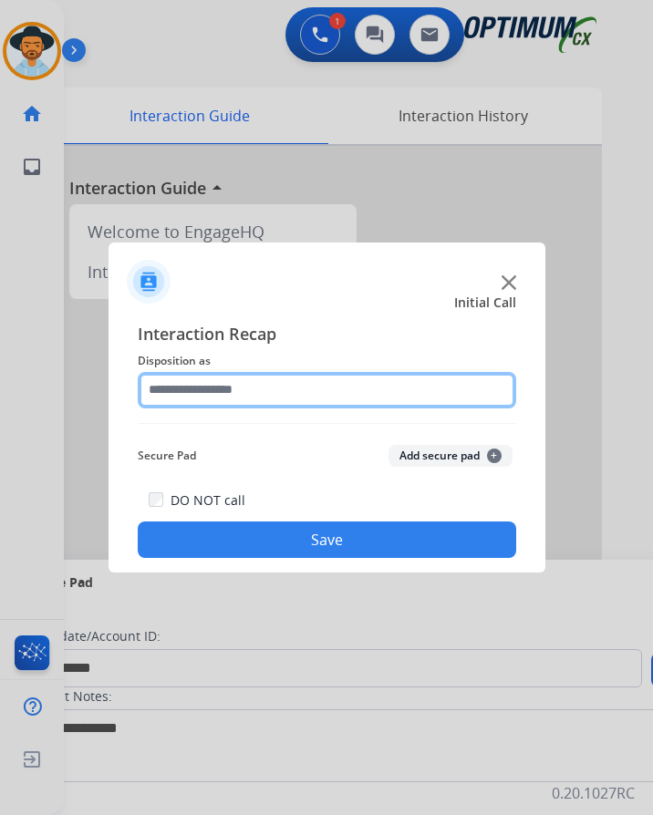
click at [253, 393] on input "text" at bounding box center [327, 390] width 378 height 36
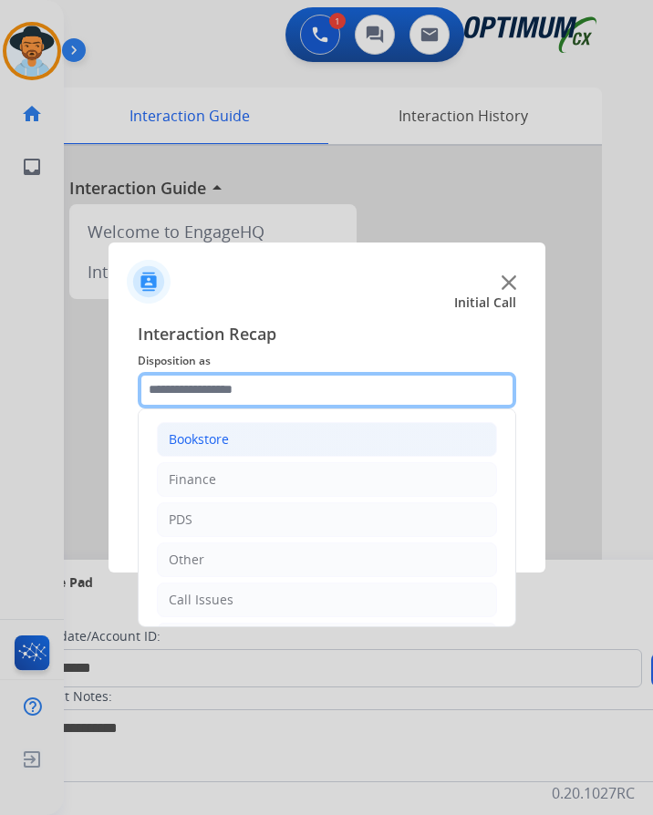
scroll to position [124, 0]
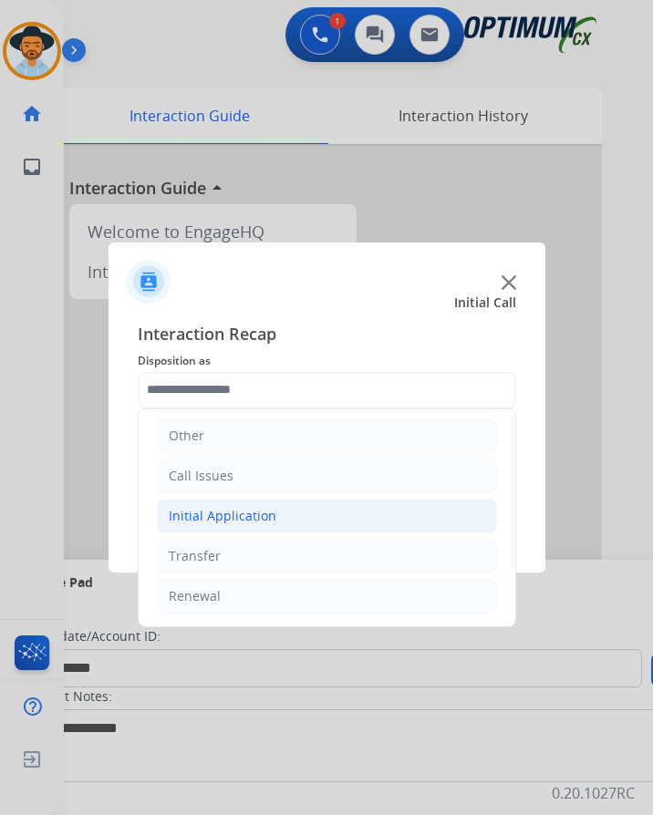
click at [251, 507] on div "Initial Application" at bounding box center [223, 516] width 108 height 18
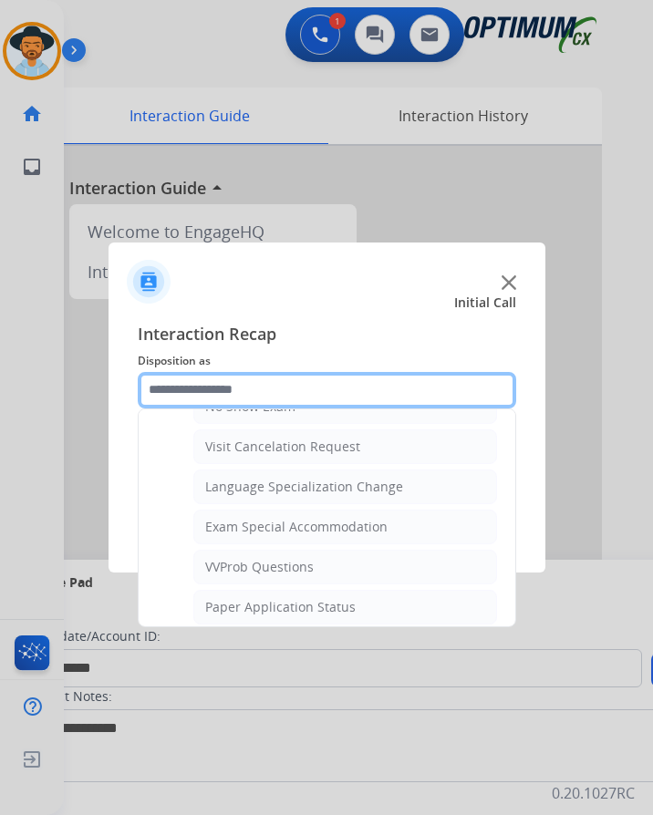
scroll to position [945, 0]
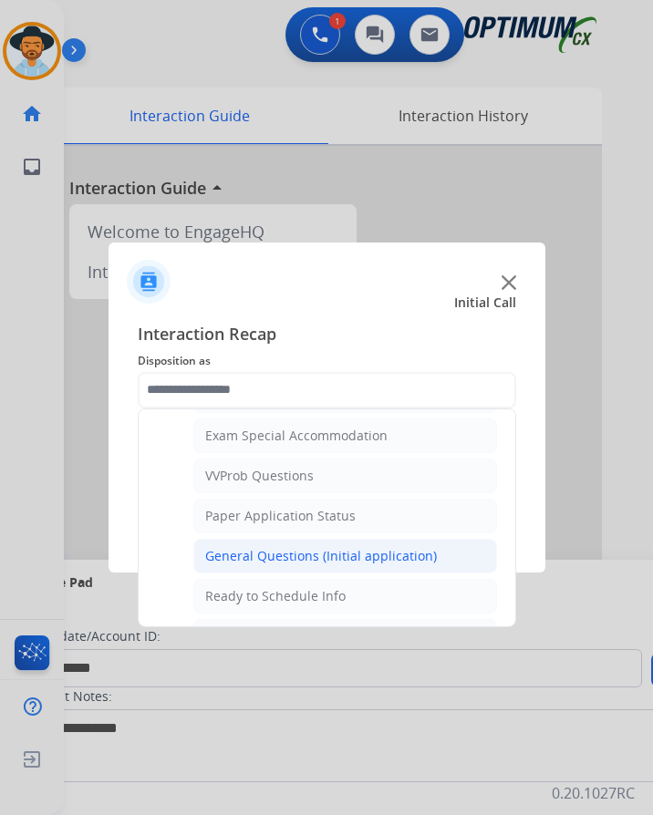
click at [244, 560] on div "General Questions (Initial application)" at bounding box center [321, 556] width 232 height 18
type input "**********"
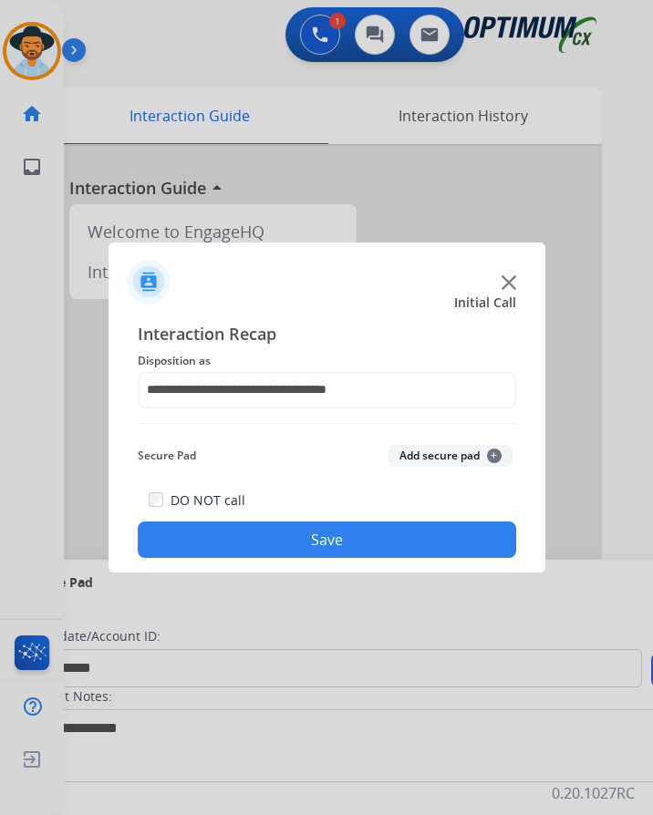
click at [270, 535] on button "Save" at bounding box center [327, 540] width 378 height 36
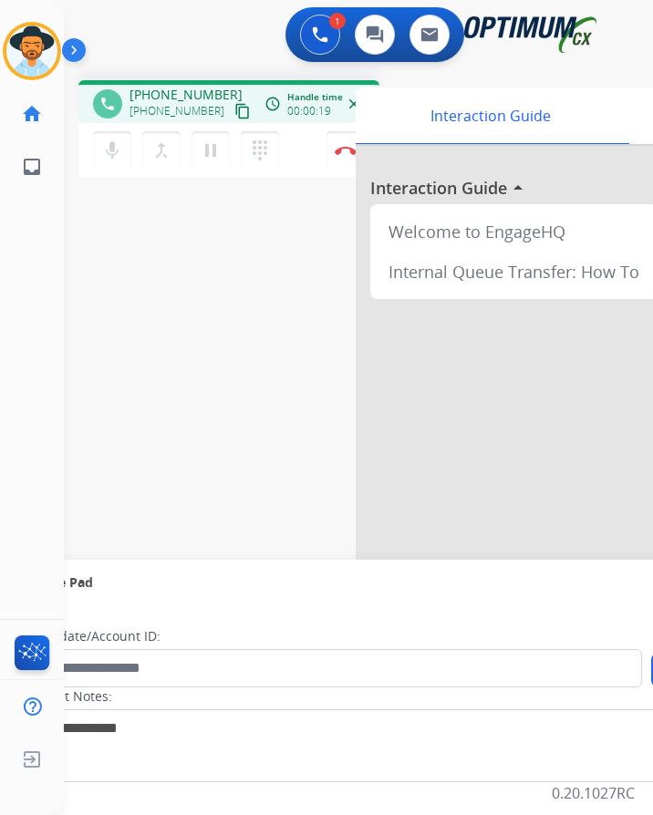
click at [159, 94] on span "+17574583665" at bounding box center [185, 95] width 113 height 18
copy span "17574583665"
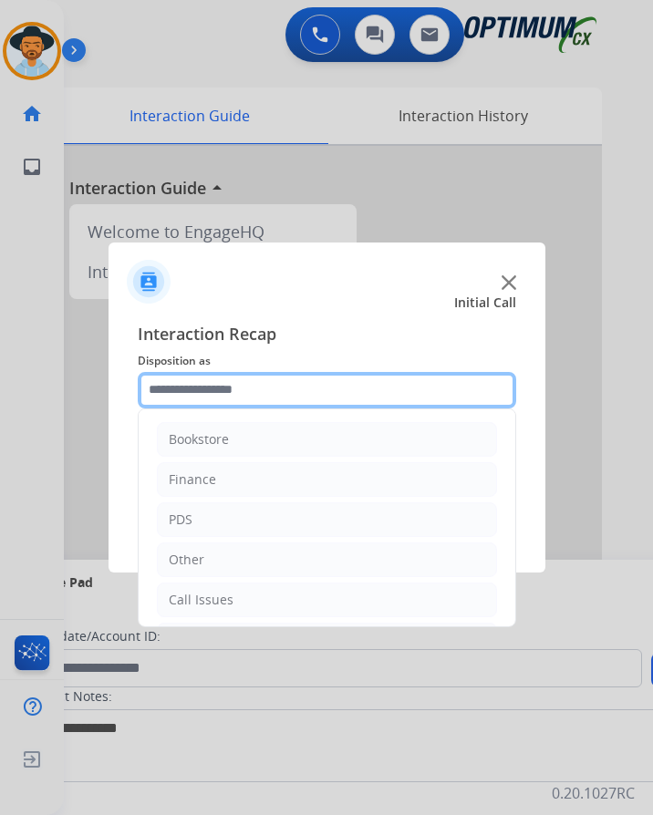
click at [219, 389] on input "text" at bounding box center [327, 390] width 378 height 36
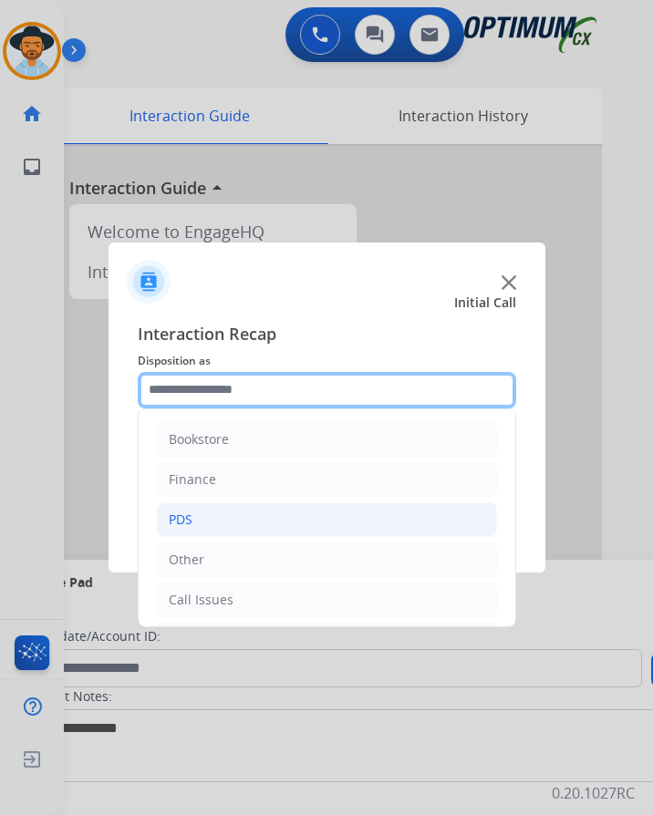
scroll to position [124, 0]
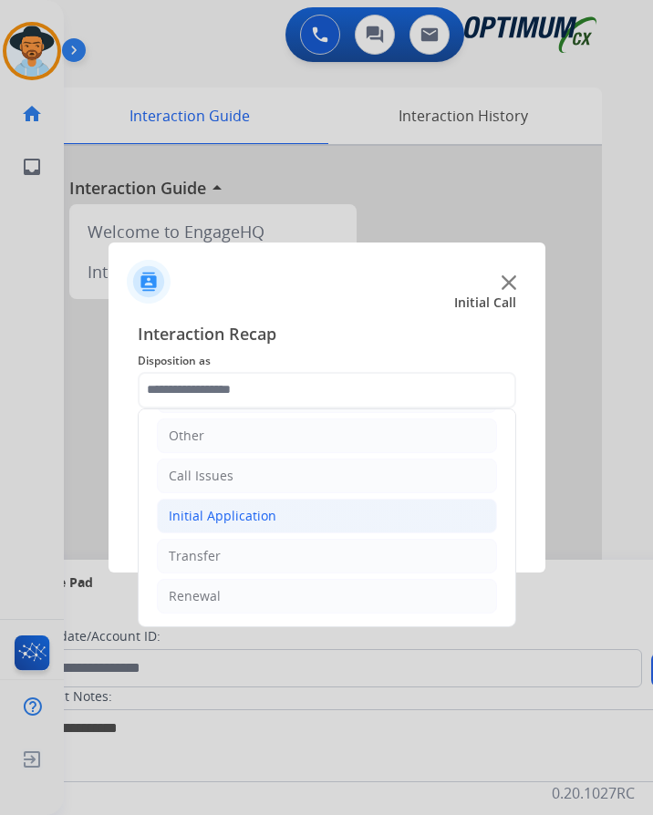
click at [265, 516] on div "Initial Application" at bounding box center [223, 516] width 108 height 18
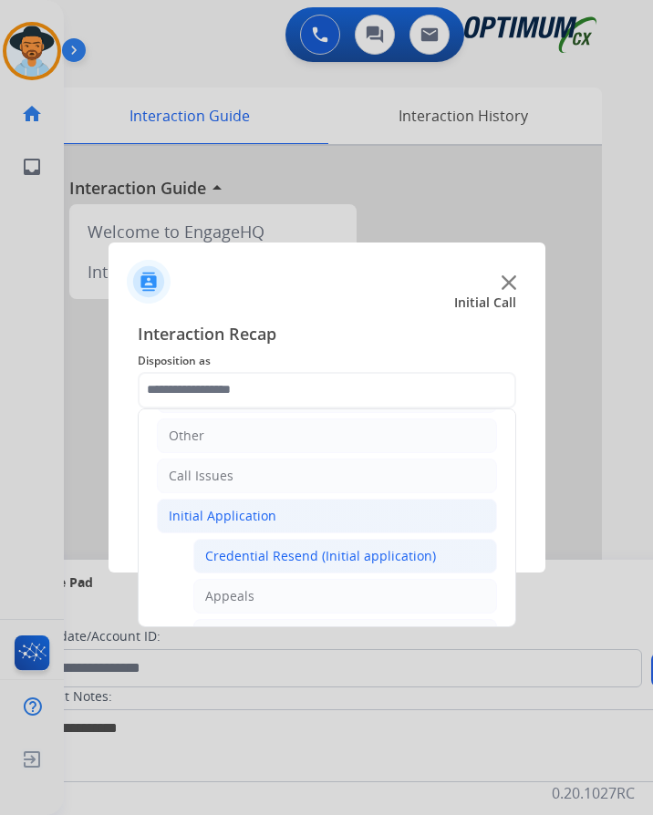
click at [231, 554] on div "Credential Resend (Initial application)" at bounding box center [320, 556] width 231 height 18
type input "**********"
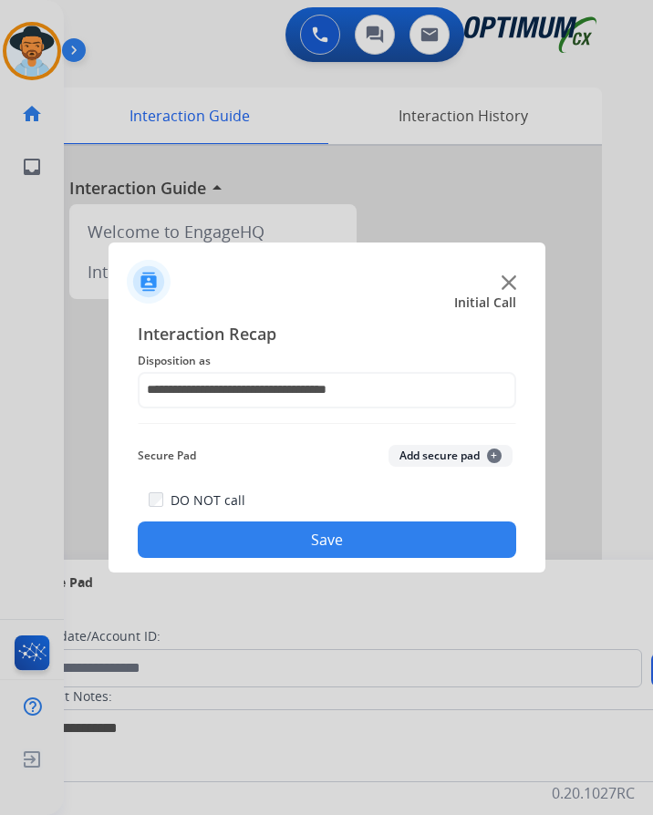
click at [230, 550] on button "Save" at bounding box center [327, 540] width 378 height 36
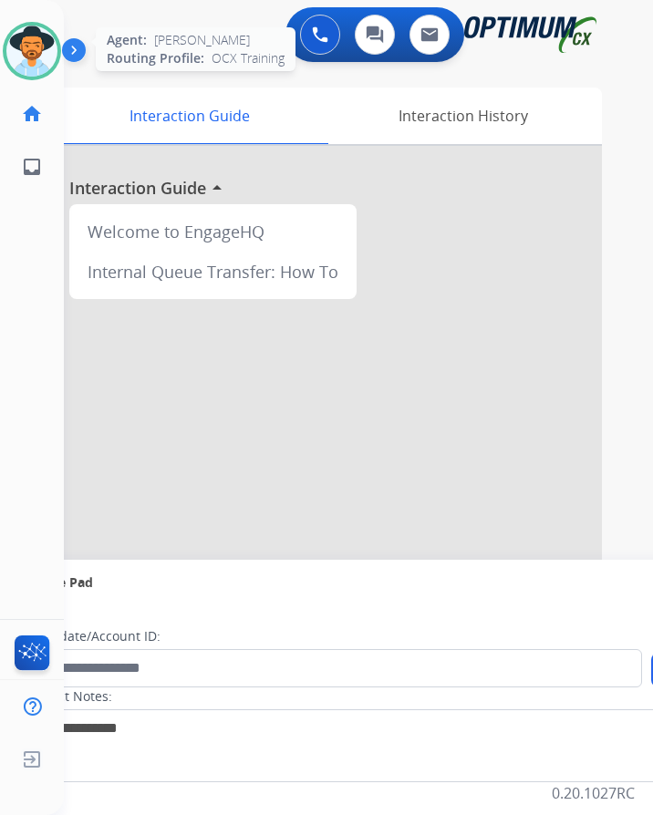
click at [25, 47] on img at bounding box center [31, 51] width 51 height 51
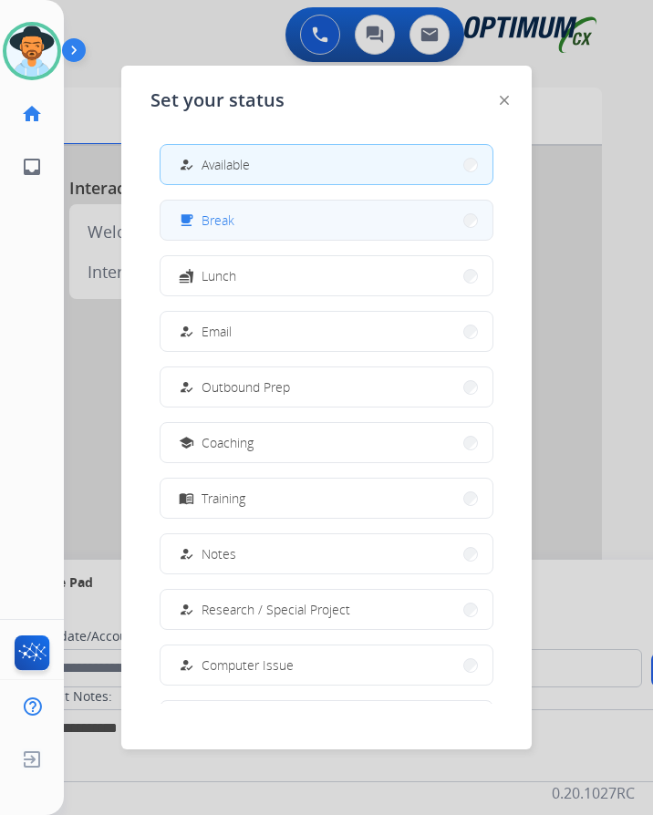
click at [221, 223] on span "Break" at bounding box center [218, 220] width 33 height 19
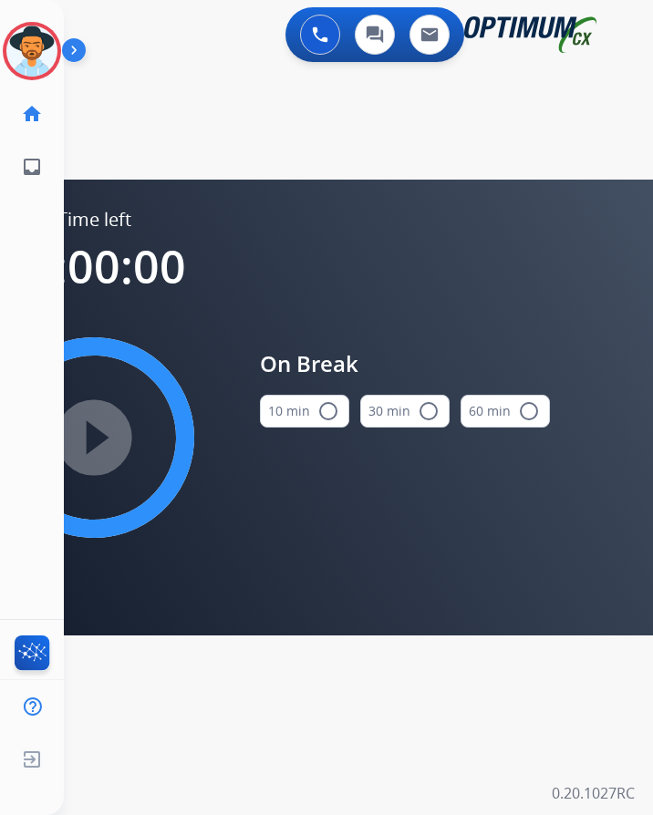
click at [328, 406] on mat-icon "radio_button_unchecked" at bounding box center [328, 411] width 22 height 22
click at [100, 430] on mat-icon "play_circle_filled" at bounding box center [94, 438] width 22 height 22
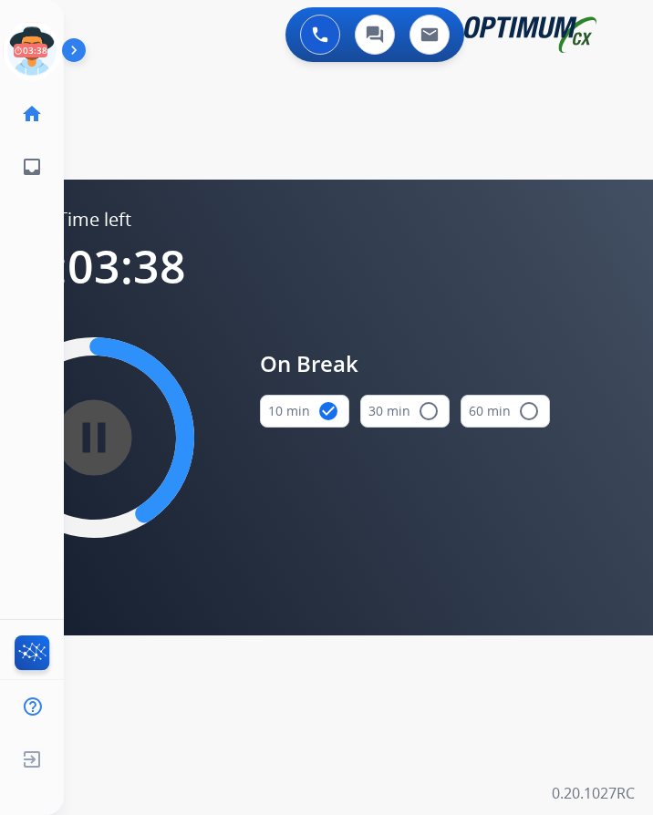
scroll to position [15, 0]
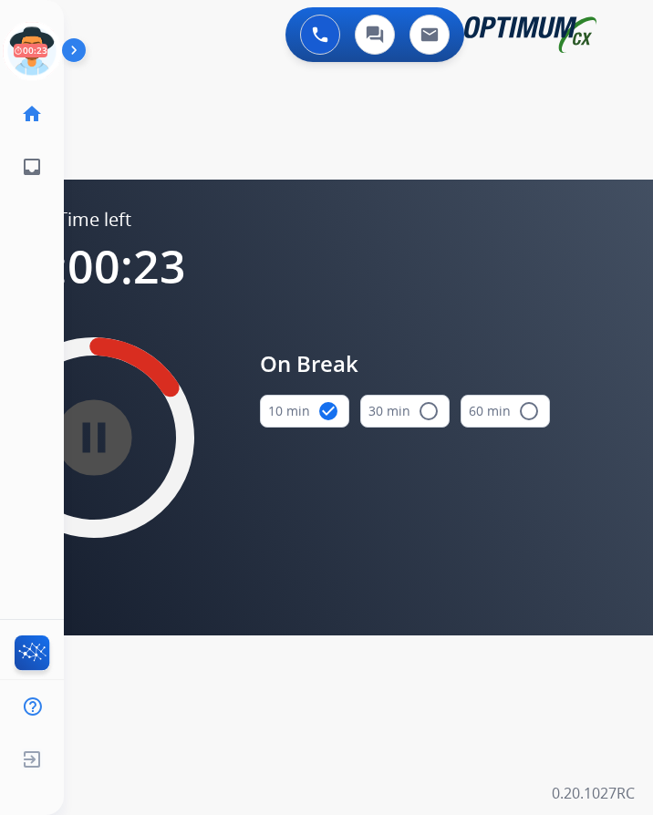
drag, startPoint x: 217, startPoint y: 115, endPoint x: 184, endPoint y: 110, distance: 33.1
click at [217, 115] on div "swap_horiz Break voice bridge close_fullscreen Connect 3-Way Call merge_type Se…" at bounding box center [336, 110] width 545 height 88
click at [39, 55] on icon at bounding box center [32, 51] width 59 height 59
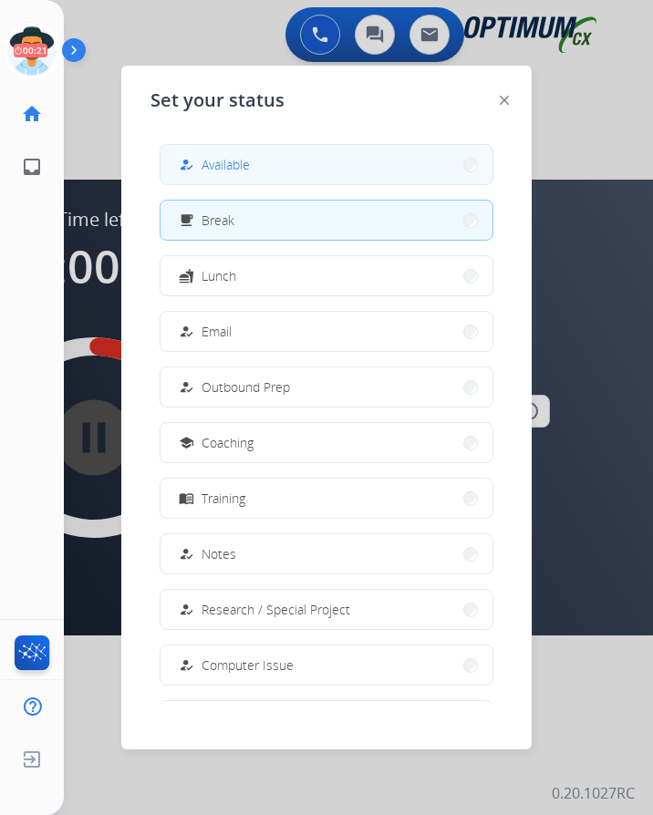
click at [271, 159] on button "how_to_reg Available" at bounding box center [327, 164] width 332 height 39
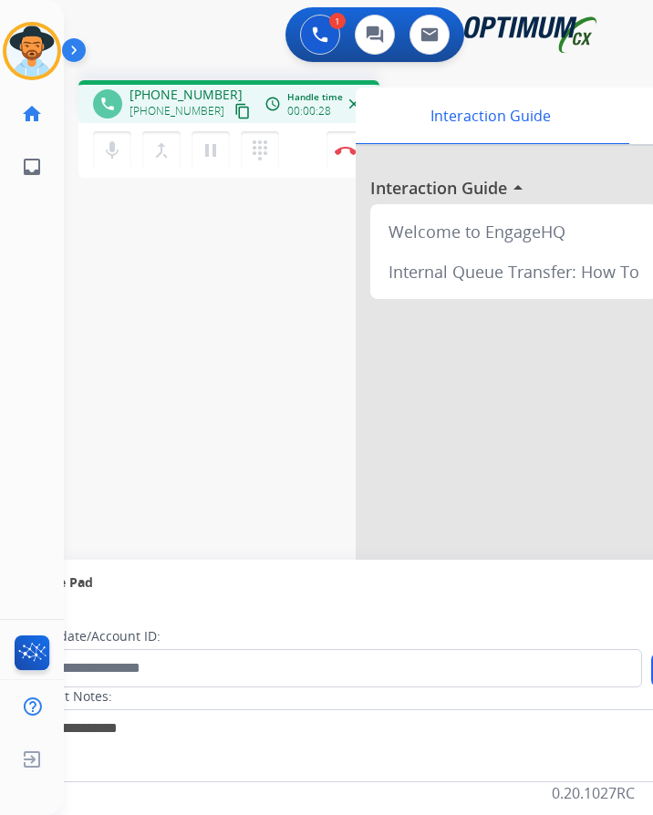
click at [183, 86] on span "+17168016743" at bounding box center [185, 95] width 113 height 18
copy span "17168016743"
click at [194, 86] on span "+17168016743" at bounding box center [185, 95] width 113 height 18
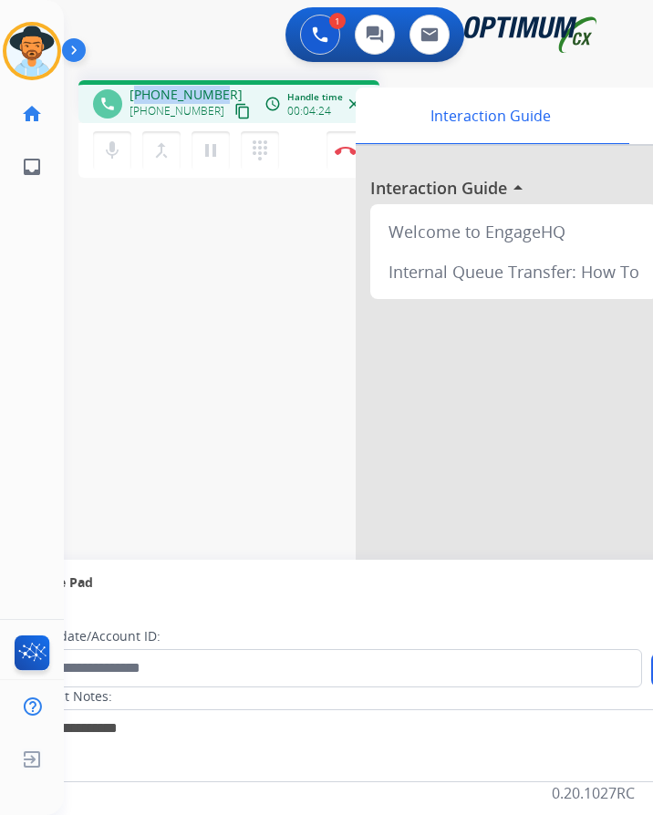
copy span "17168016743"
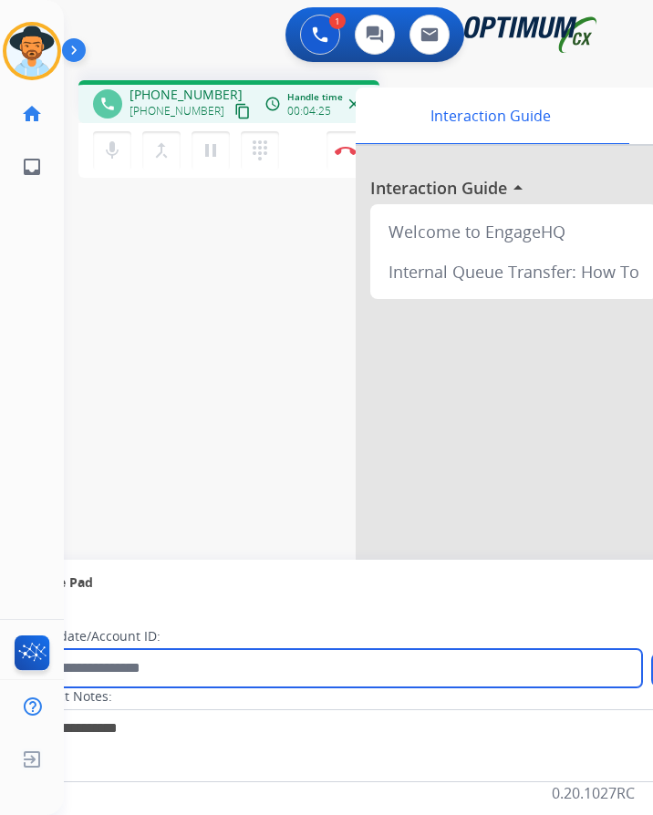
click at [124, 654] on input "text" at bounding box center [333, 668] width 618 height 38
paste input "**********"
type input "**********"
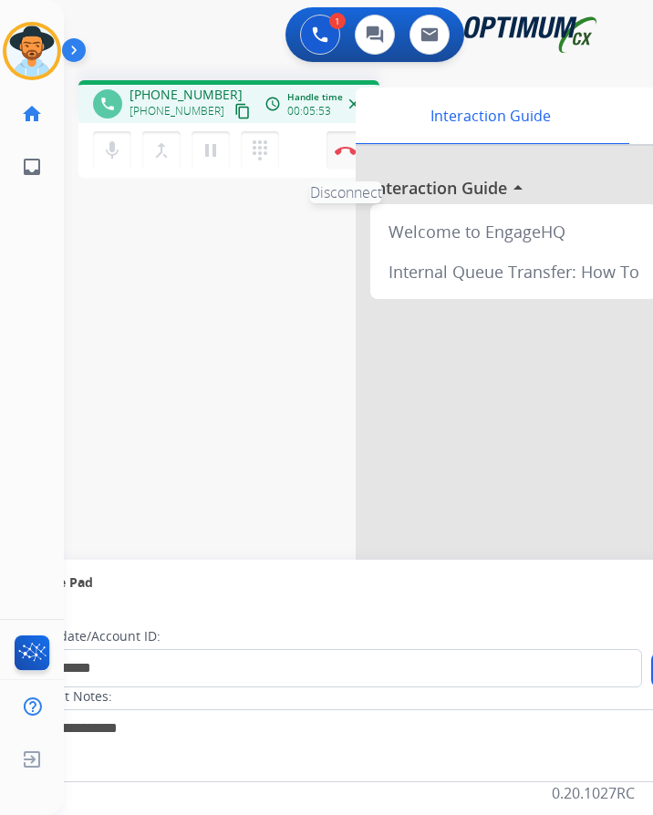
click at [336, 146] on img at bounding box center [346, 150] width 22 height 9
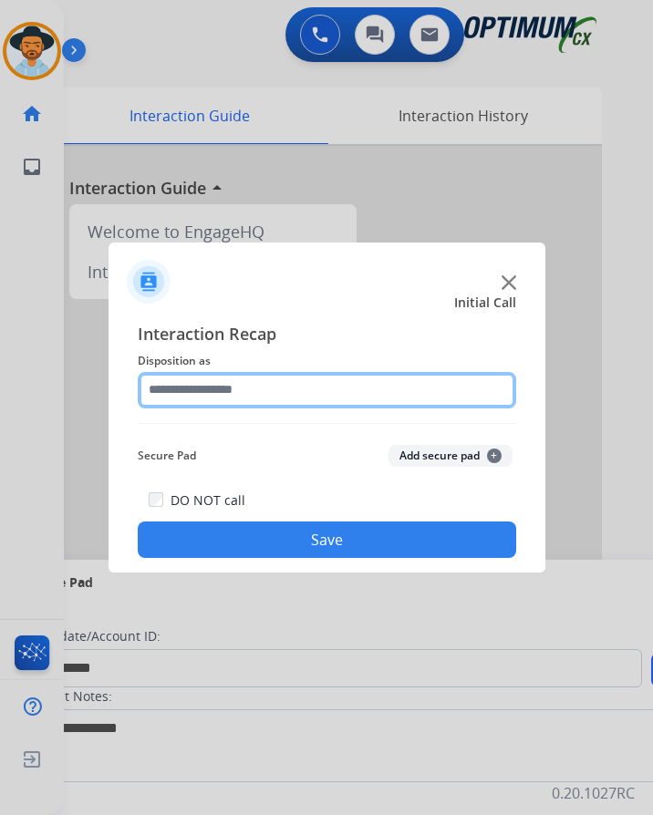
click at [276, 372] on input "text" at bounding box center [327, 390] width 378 height 36
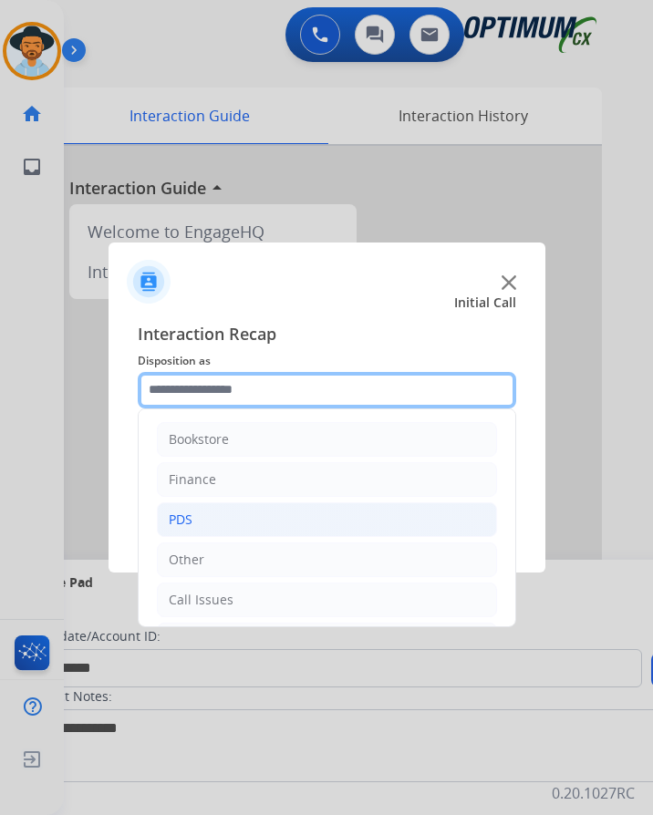
scroll to position [124, 0]
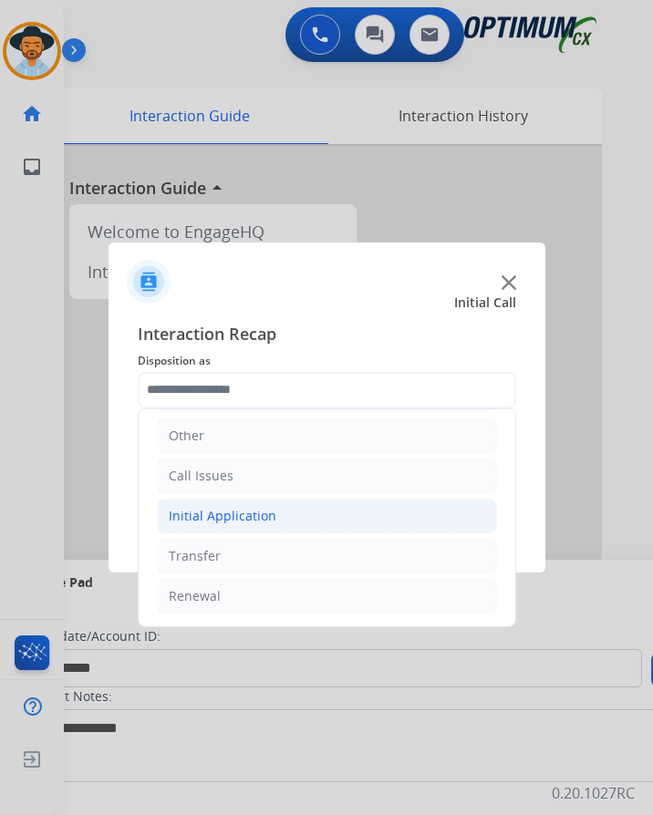
click at [276, 499] on li "Initial Application" at bounding box center [327, 516] width 340 height 35
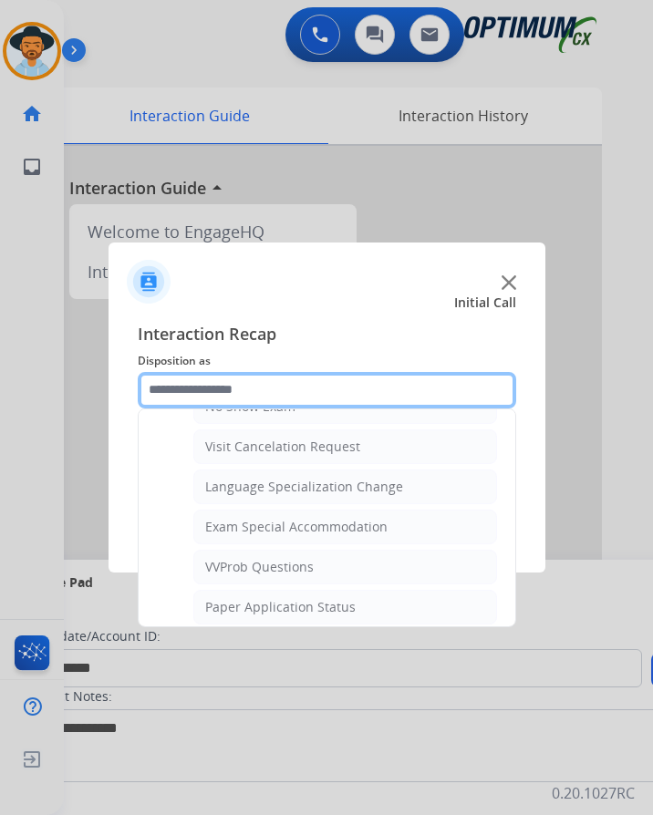
scroll to position [945, 0]
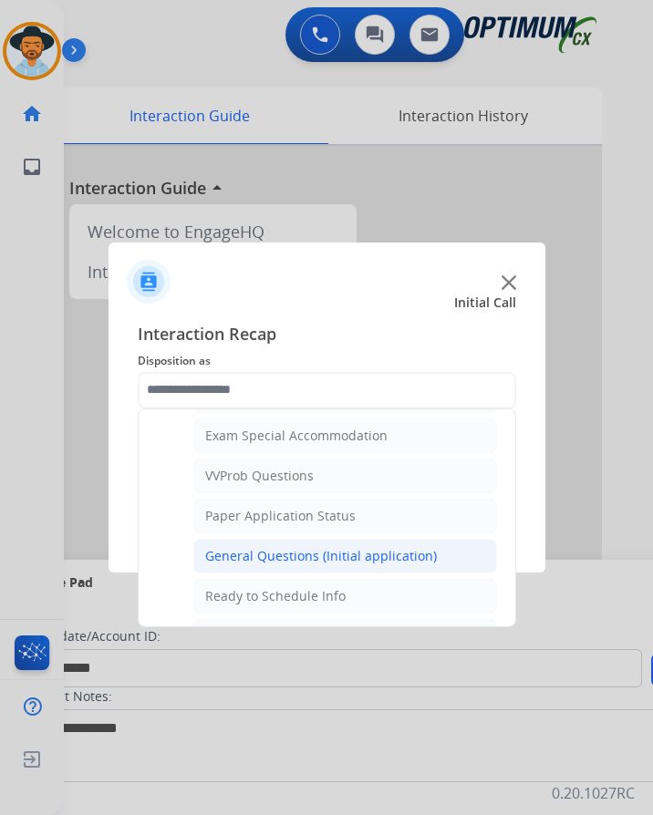
click at [275, 547] on div "General Questions (Initial application)" at bounding box center [321, 556] width 232 height 18
type input "**********"
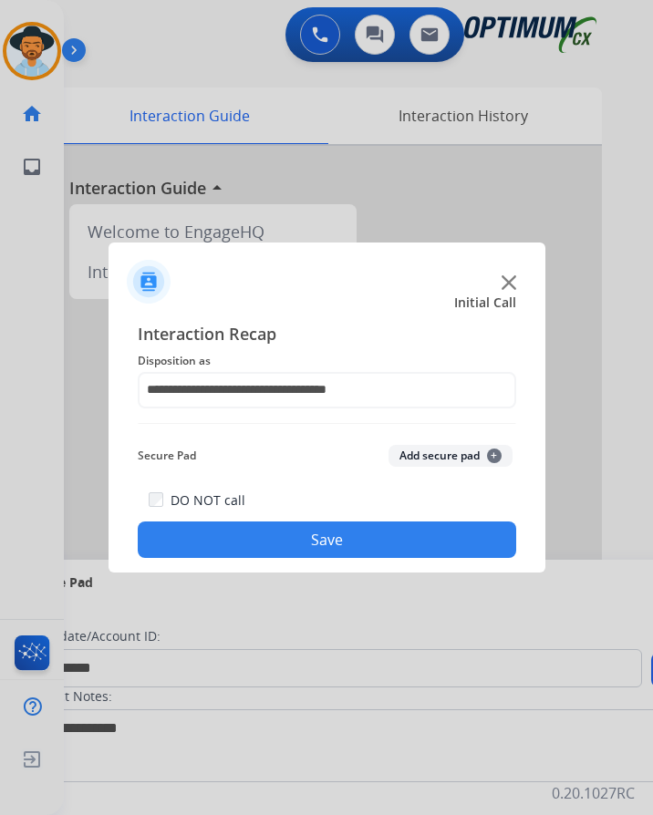
click at [286, 522] on button "Save" at bounding box center [327, 540] width 378 height 36
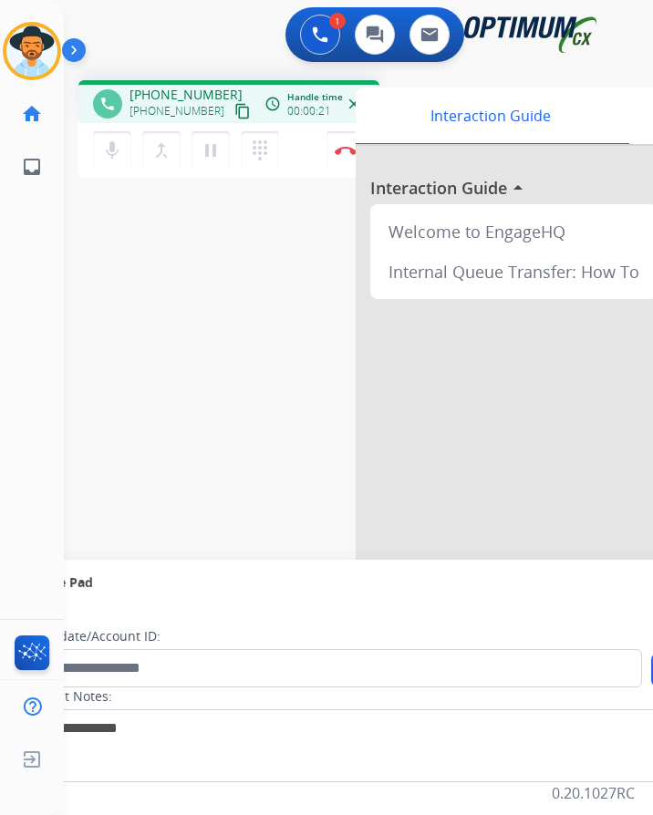
click at [180, 19] on div "1 Voice Interactions 0 Chat Interactions 0 Email Interactions" at bounding box center [343, 36] width 531 height 58
click at [192, 86] on span "+15166476463" at bounding box center [185, 95] width 113 height 18
copy span "15166476463"
click at [179, 86] on span "+15166476463" at bounding box center [185, 95] width 113 height 18
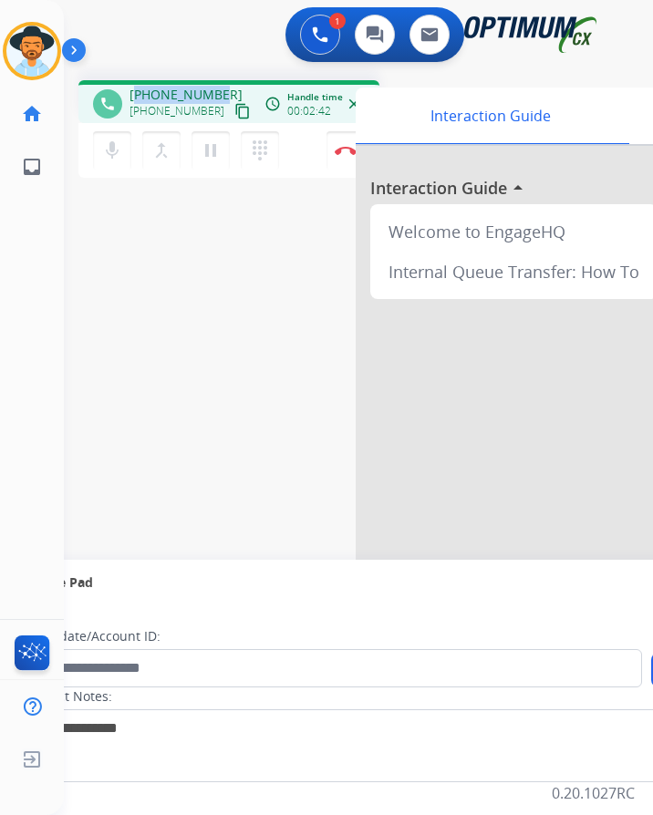
click at [179, 86] on span "+15166476463" at bounding box center [185, 95] width 113 height 18
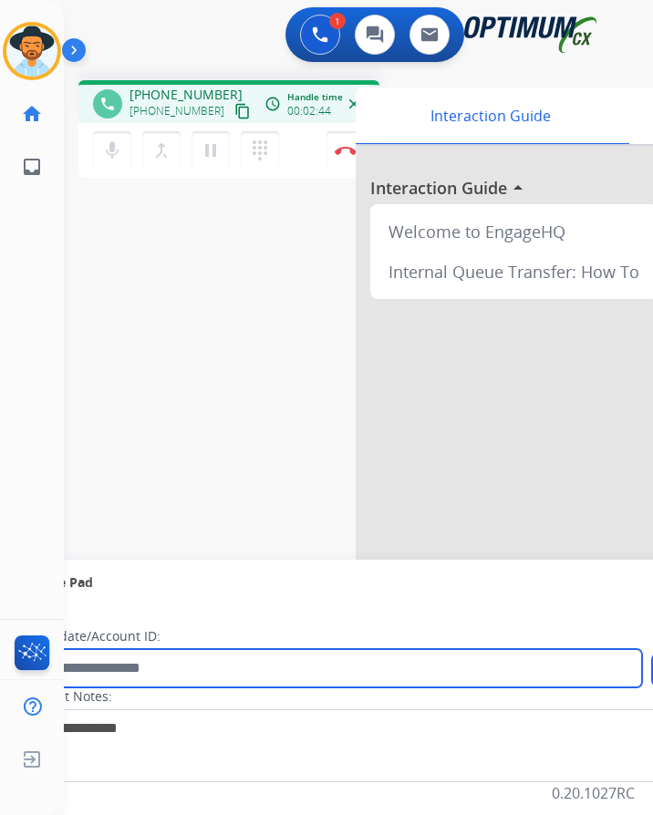
click at [220, 649] on input "text" at bounding box center [333, 668] width 618 height 38
paste input "**********"
type input "**********"
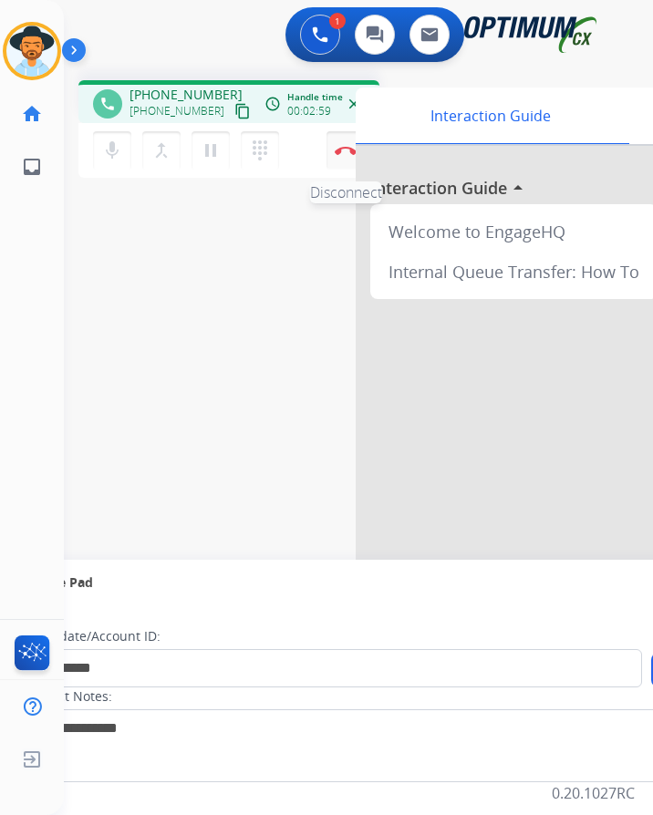
click at [343, 146] on img at bounding box center [346, 150] width 22 height 9
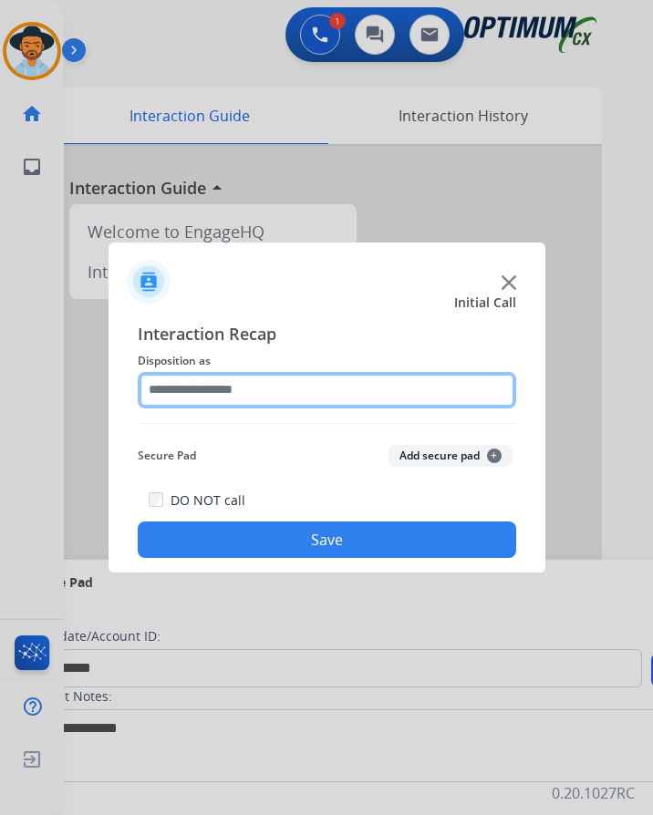
click at [351, 380] on input "text" at bounding box center [327, 390] width 378 height 36
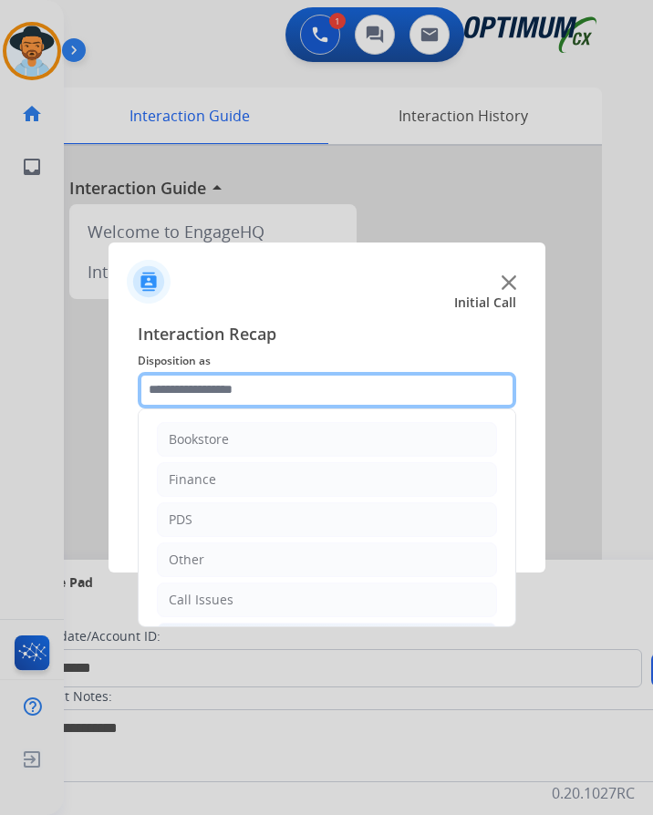
scroll to position [124, 0]
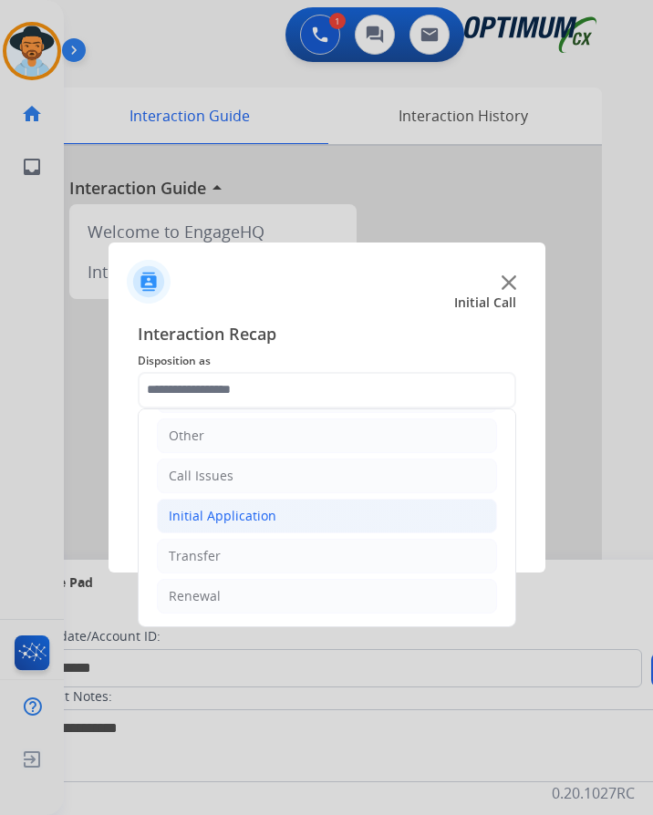
click at [269, 507] on div "Initial Application" at bounding box center [223, 516] width 108 height 18
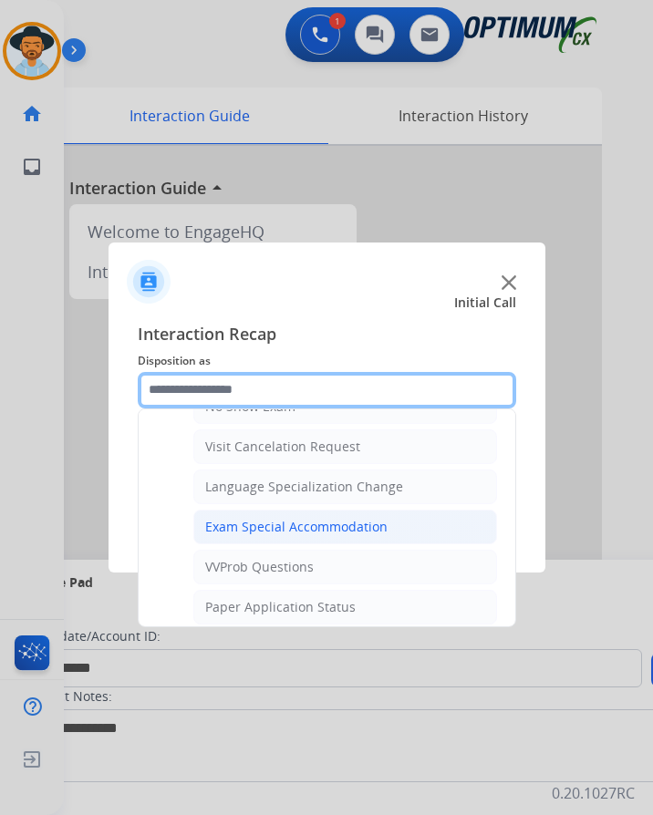
scroll to position [1036, 0]
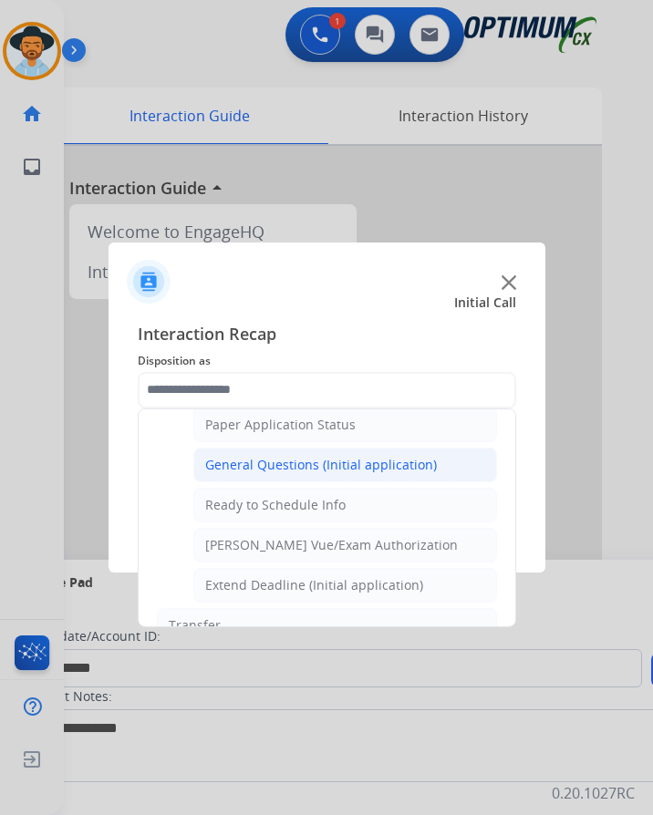
click at [301, 456] on div "General Questions (Initial application)" at bounding box center [321, 465] width 232 height 18
type input "**********"
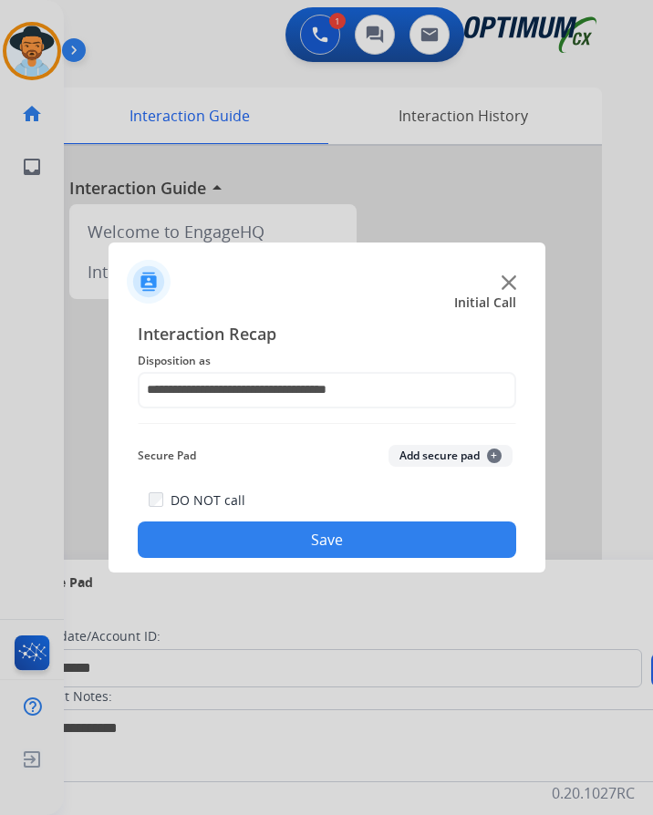
click at [250, 522] on button "Save" at bounding box center [327, 540] width 378 height 36
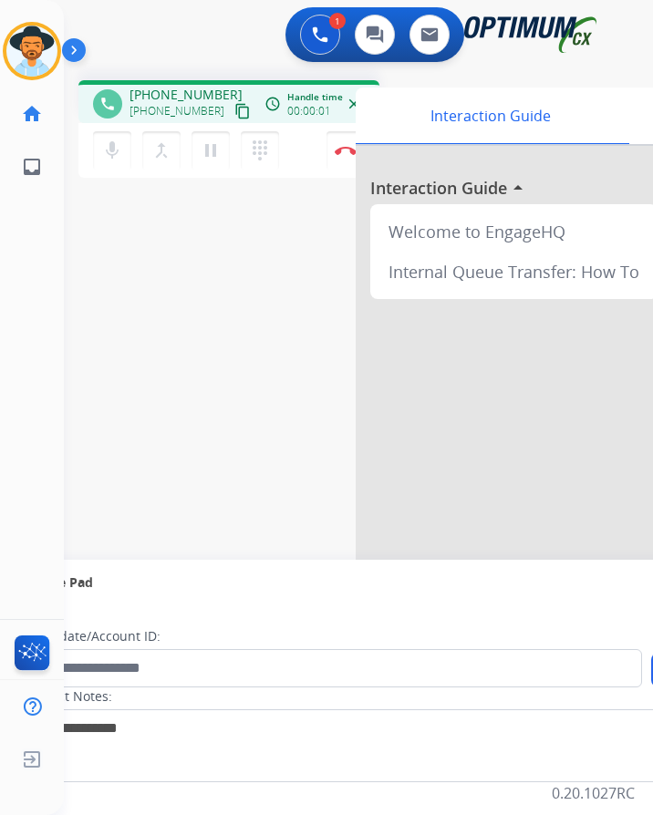
click at [194, 34] on div "1 Voice Interactions 0 Chat Interactions 0 Email Interactions" at bounding box center [343, 36] width 531 height 58
click at [202, 86] on span "+13146577736" at bounding box center [185, 95] width 113 height 18
copy span "13146577736"
click at [191, 86] on span "+13146577736" at bounding box center [185, 95] width 113 height 18
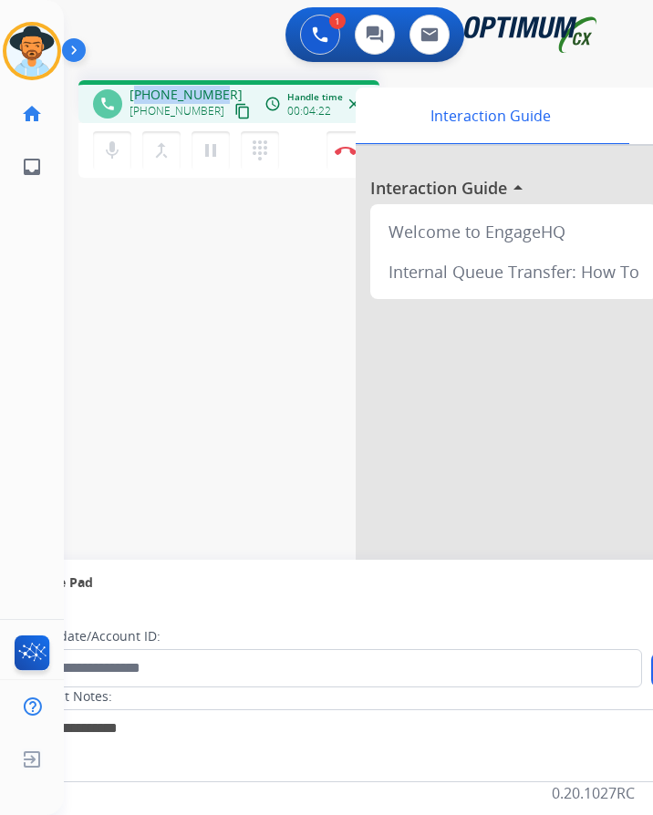
click at [191, 86] on span "+13146577736" at bounding box center [185, 95] width 113 height 18
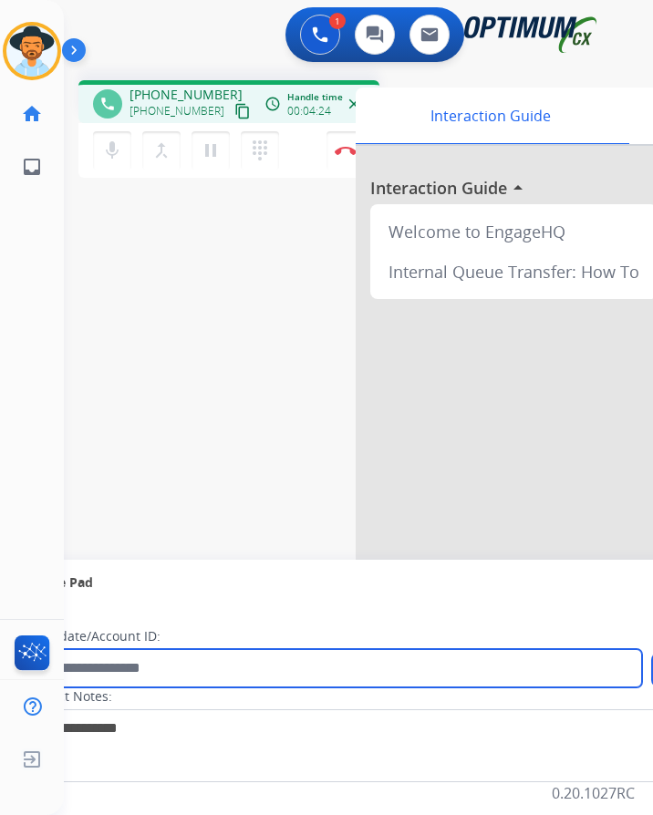
click at [137, 664] on input "text" at bounding box center [333, 668] width 618 height 38
paste input "**********"
type input "**********"
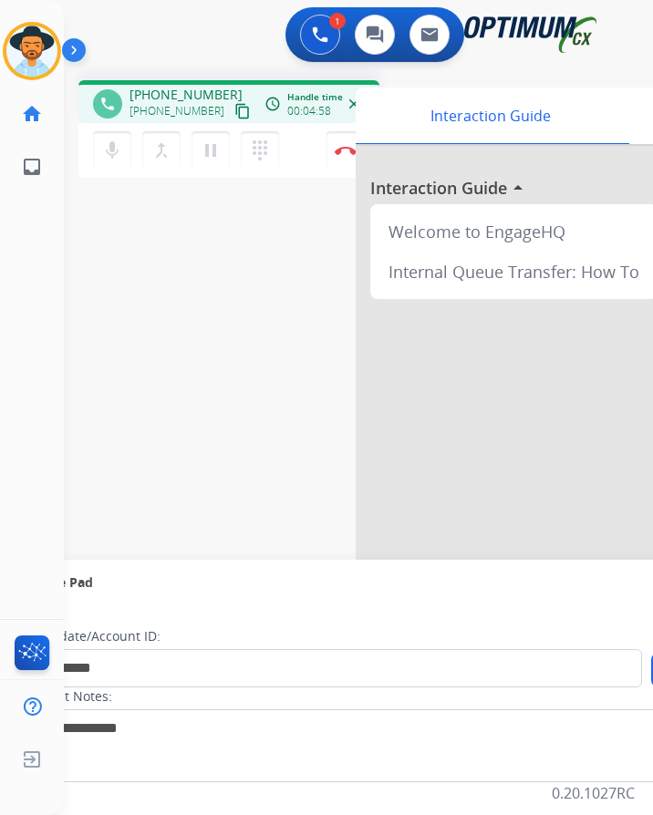
click at [338, 389] on div "**********" at bounding box center [336, 446] width 545 height 761
click at [347, 146] on img at bounding box center [346, 150] width 22 height 9
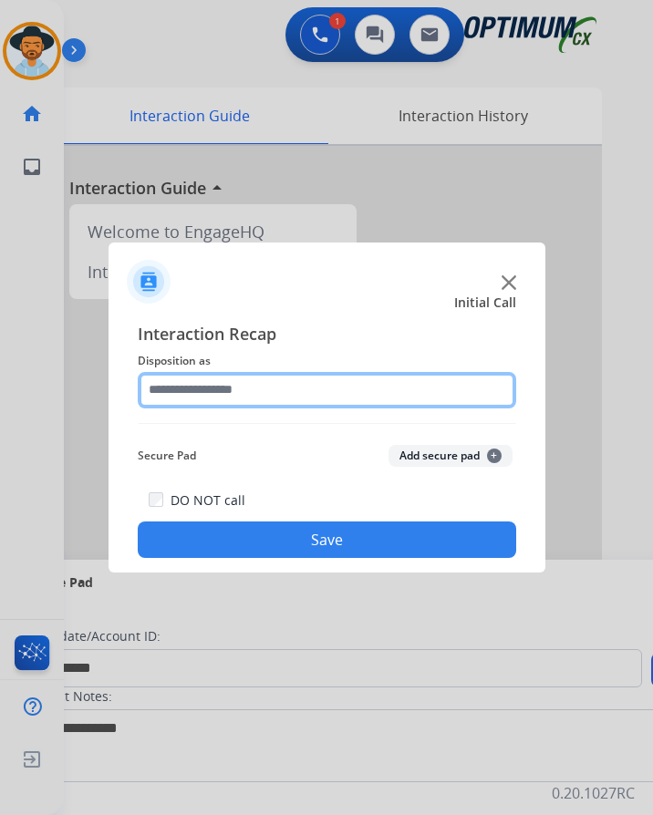
click at [294, 372] on input "text" at bounding box center [327, 390] width 378 height 36
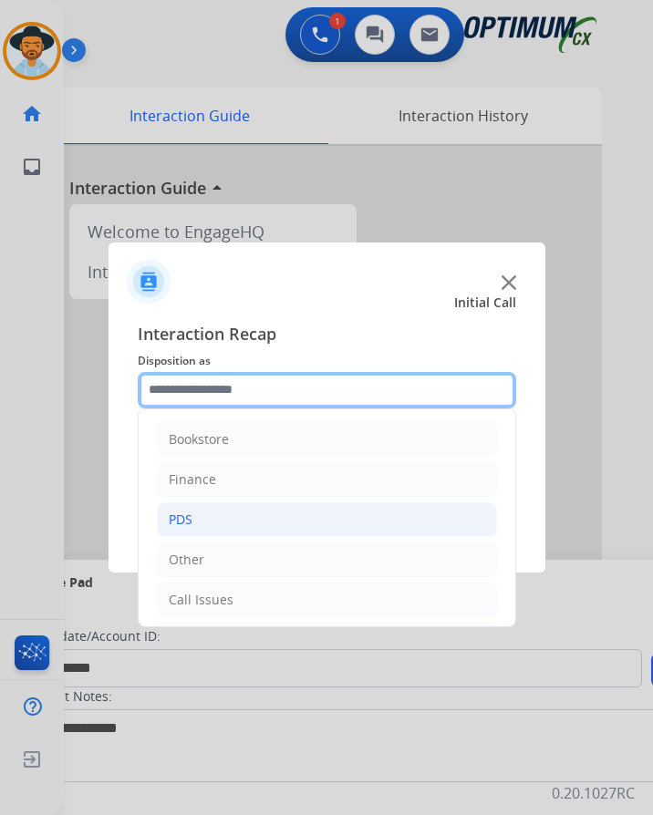
scroll to position [124, 0]
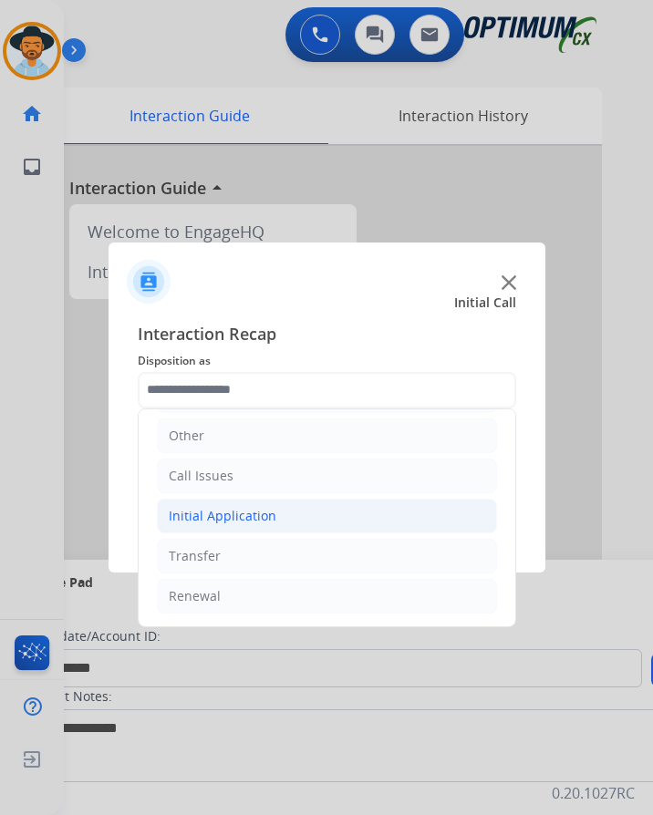
click at [289, 503] on li "Initial Application" at bounding box center [327, 516] width 340 height 35
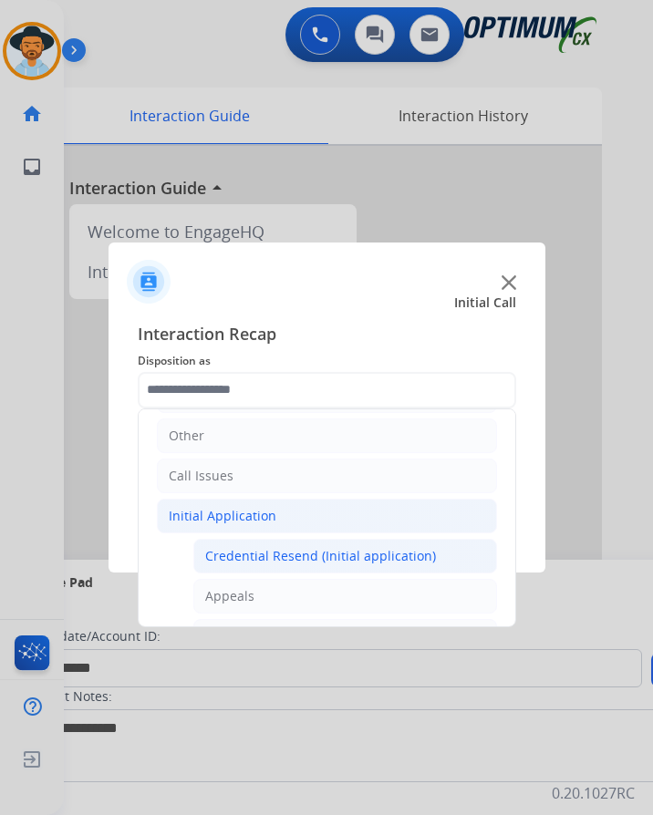
click at [269, 547] on div "Credential Resend (Initial application)" at bounding box center [320, 556] width 231 height 18
type input "**********"
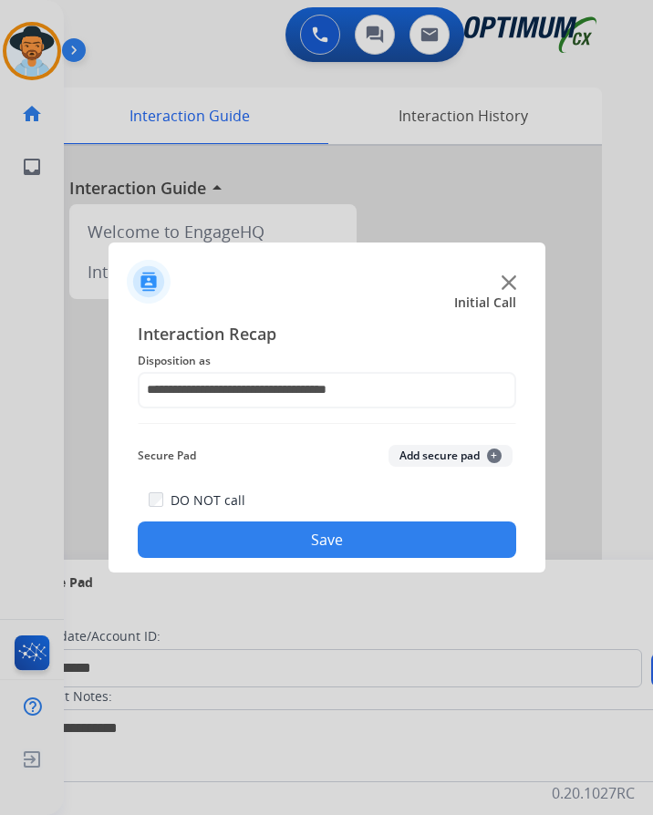
click at [257, 523] on button "Save" at bounding box center [327, 540] width 378 height 36
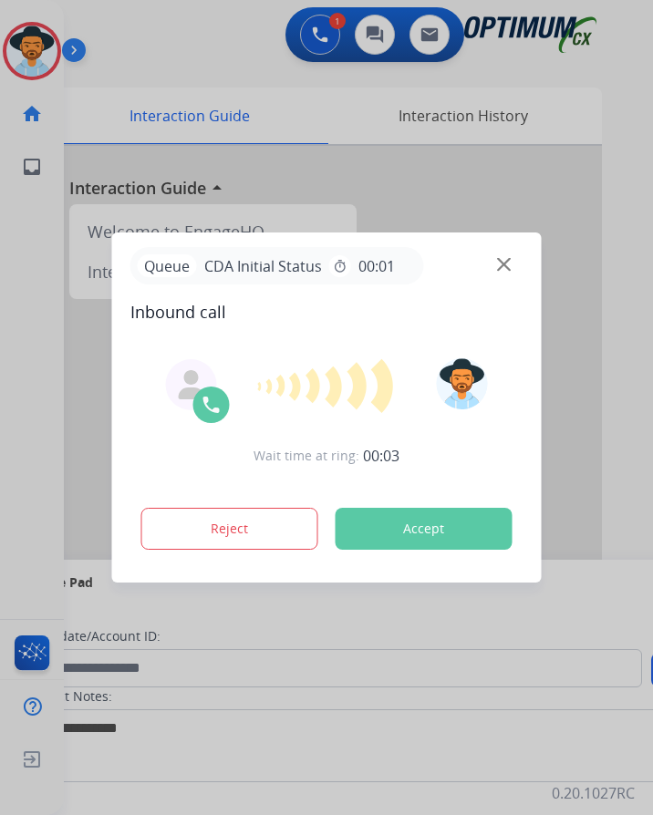
click at [212, 52] on div at bounding box center [326, 407] width 653 height 815
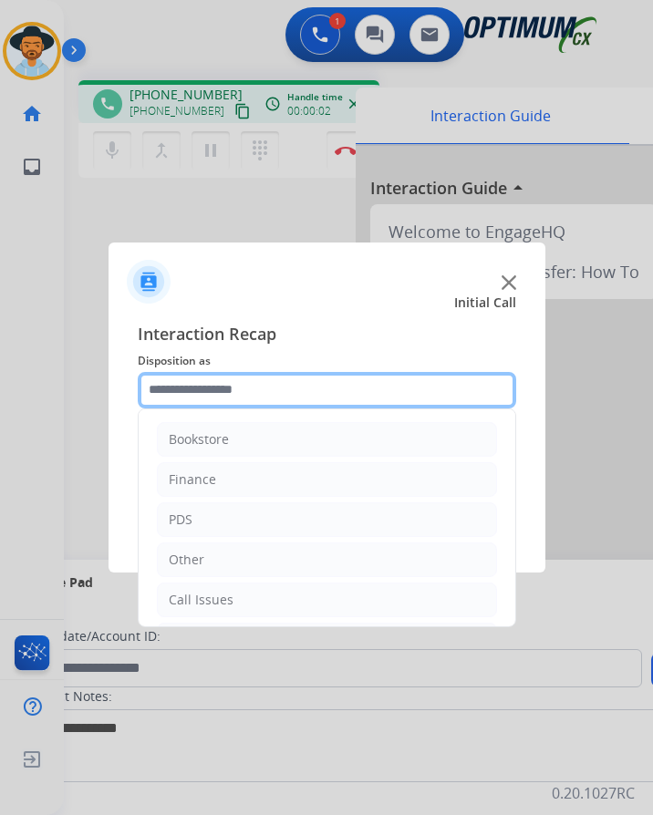
click at [264, 388] on input "text" at bounding box center [327, 390] width 378 height 36
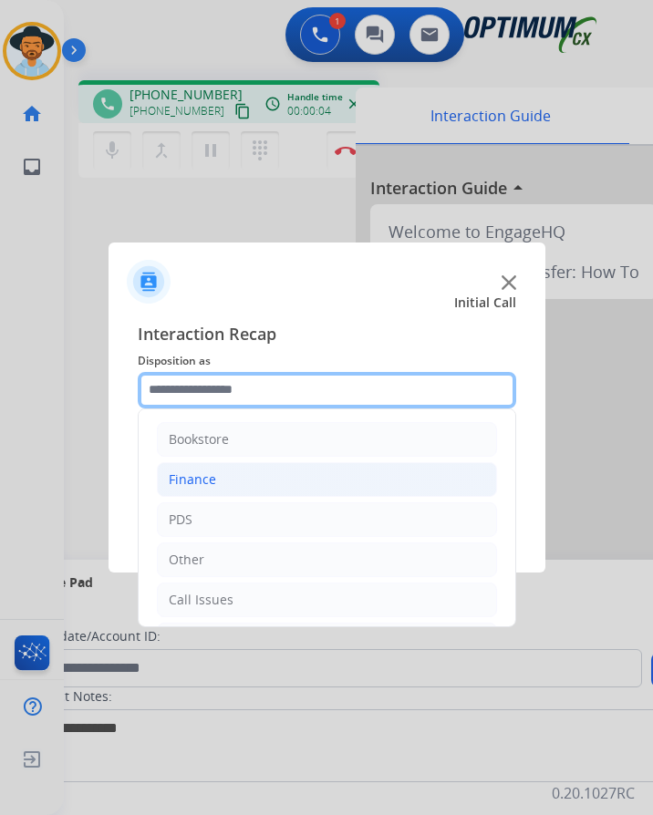
scroll to position [124, 0]
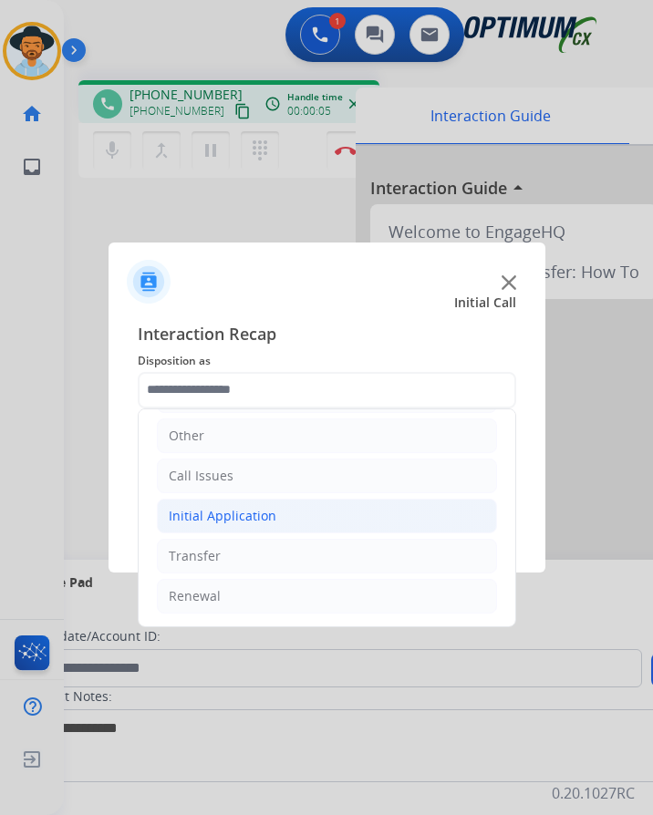
click at [231, 527] on li "Initial Application" at bounding box center [327, 516] width 340 height 35
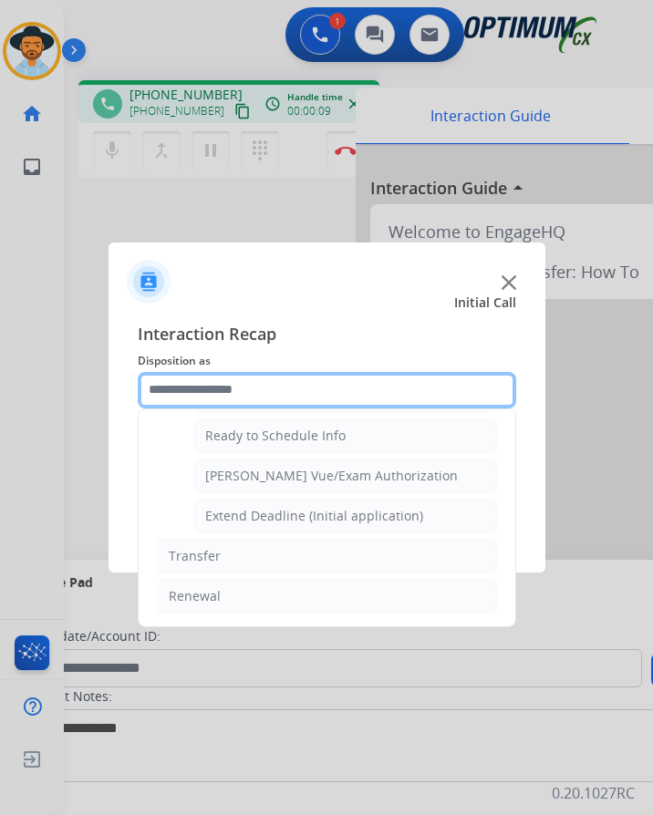
scroll to position [15, 0]
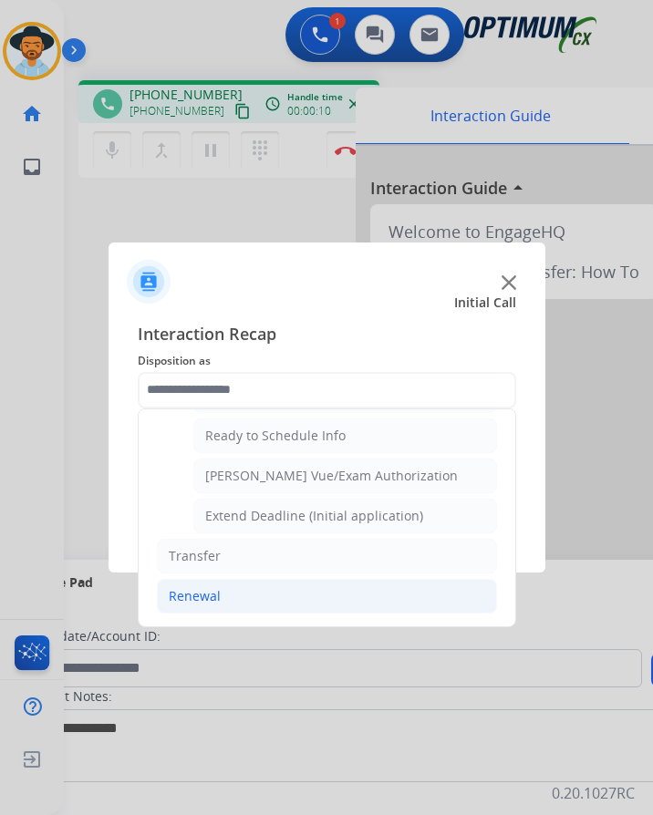
click at [190, 587] on div "Renewal" at bounding box center [195, 596] width 52 height 18
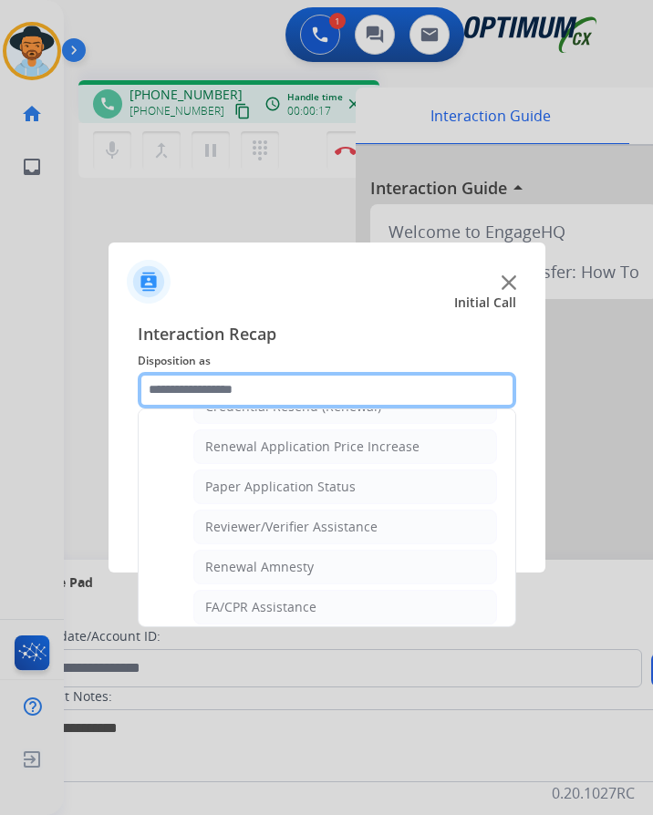
scroll to position [430, 0]
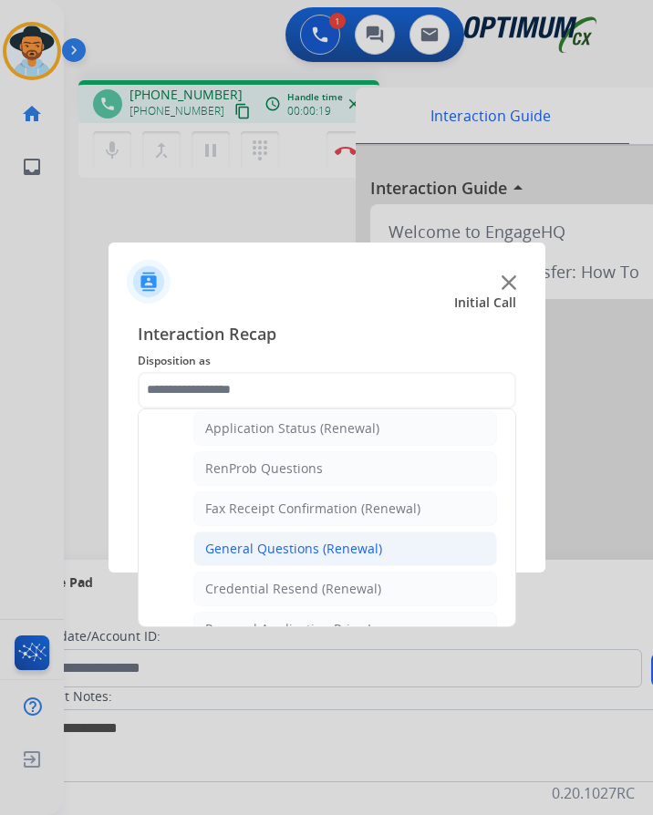
click at [305, 532] on li "General Questions (Renewal)" at bounding box center [345, 549] width 304 height 35
type input "**********"
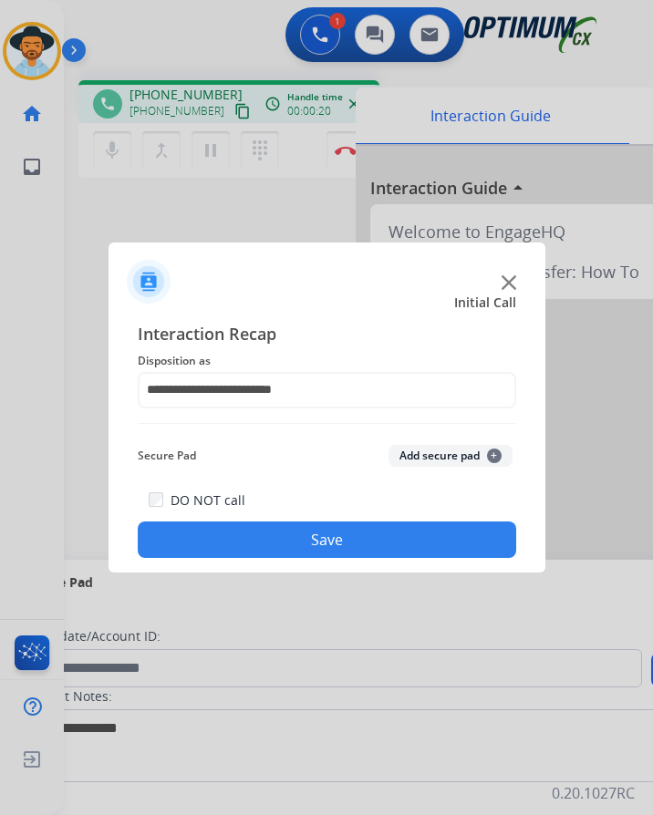
click at [294, 523] on button "Save" at bounding box center [327, 540] width 378 height 36
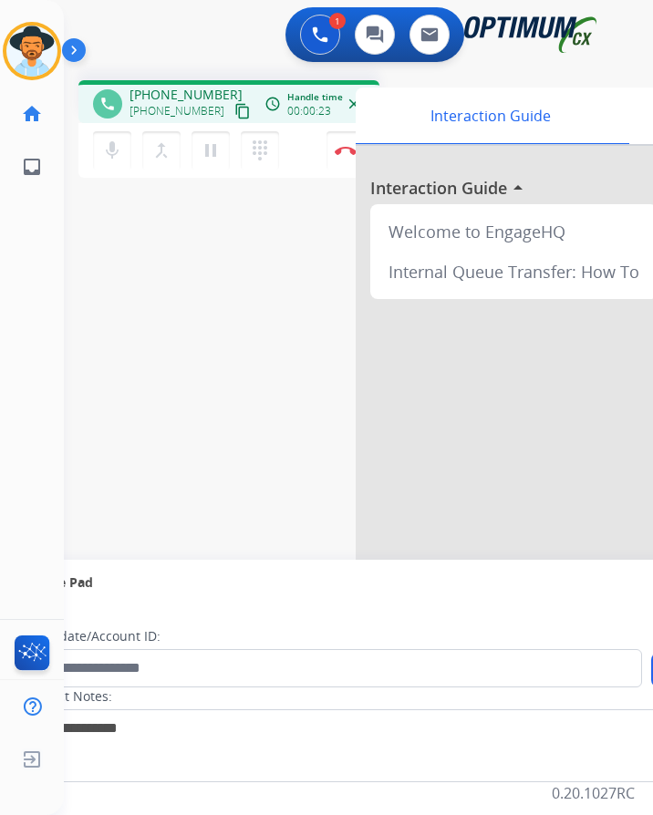
click at [192, 86] on span "[PHONE_NUMBER]" at bounding box center [185, 95] width 113 height 18
copy span "13142850564"
click at [304, 439] on div "phone [PHONE_NUMBER] [PHONE_NUMBER] content_copy access_time Call metrics Queue…" at bounding box center [336, 446] width 545 height 761
click at [343, 146] on img at bounding box center [346, 150] width 22 height 9
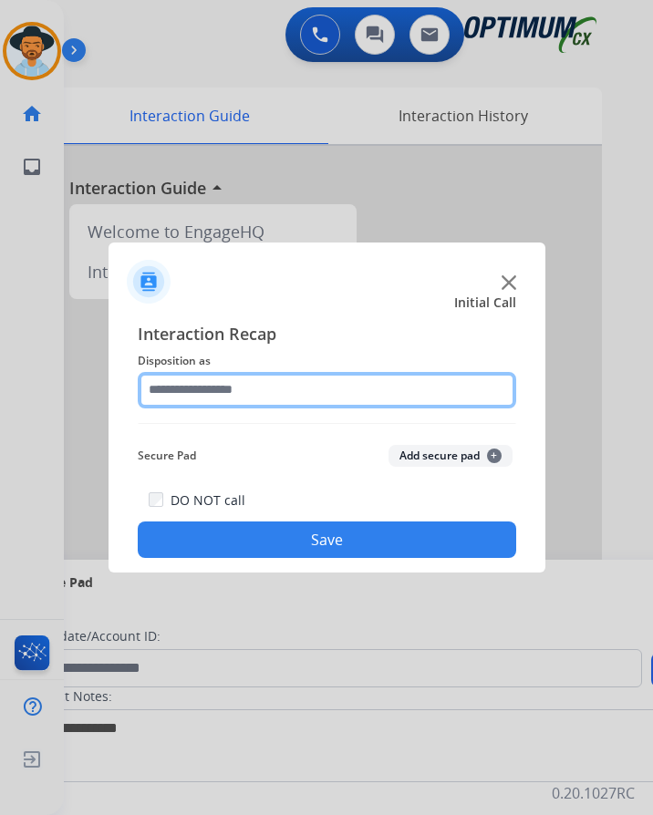
click at [269, 377] on input "text" at bounding box center [327, 390] width 378 height 36
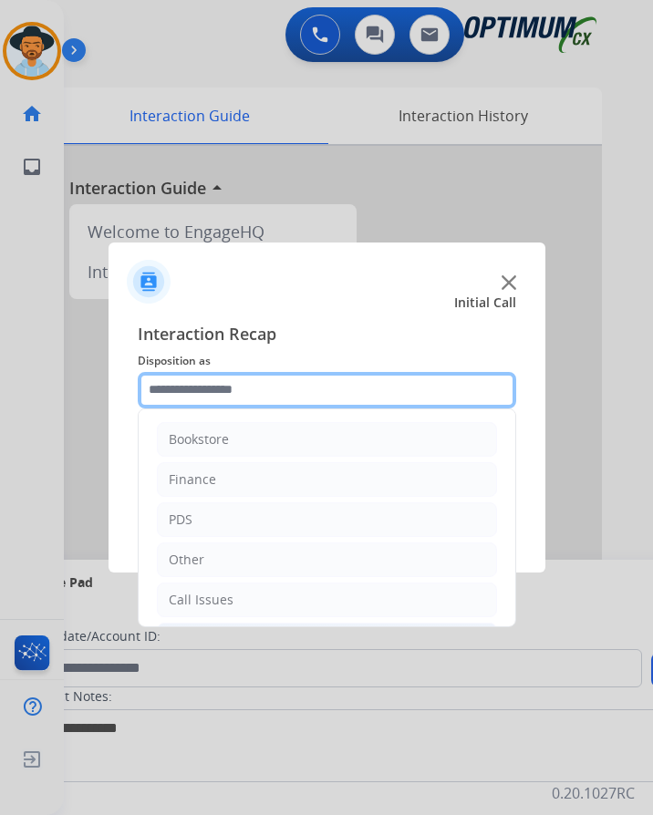
scroll to position [124, 0]
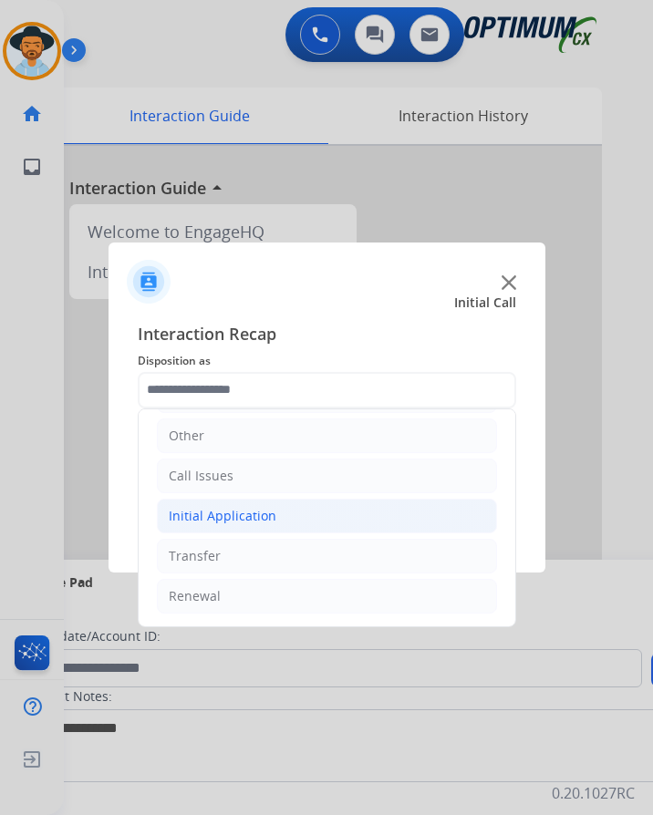
click at [300, 499] on li "Initial Application" at bounding box center [327, 516] width 340 height 35
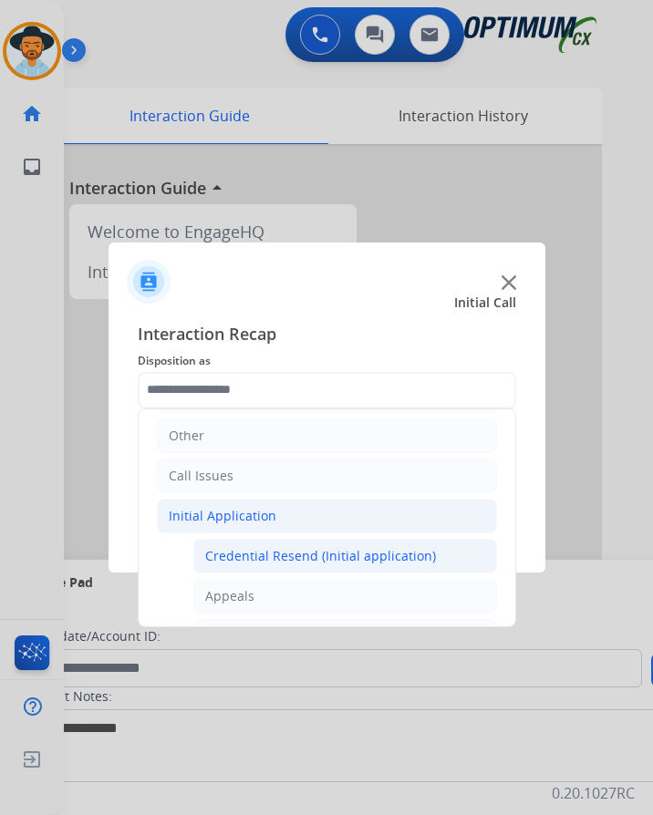
click at [308, 550] on div "Credential Resend (Initial application)" at bounding box center [320, 556] width 231 height 18
type input "**********"
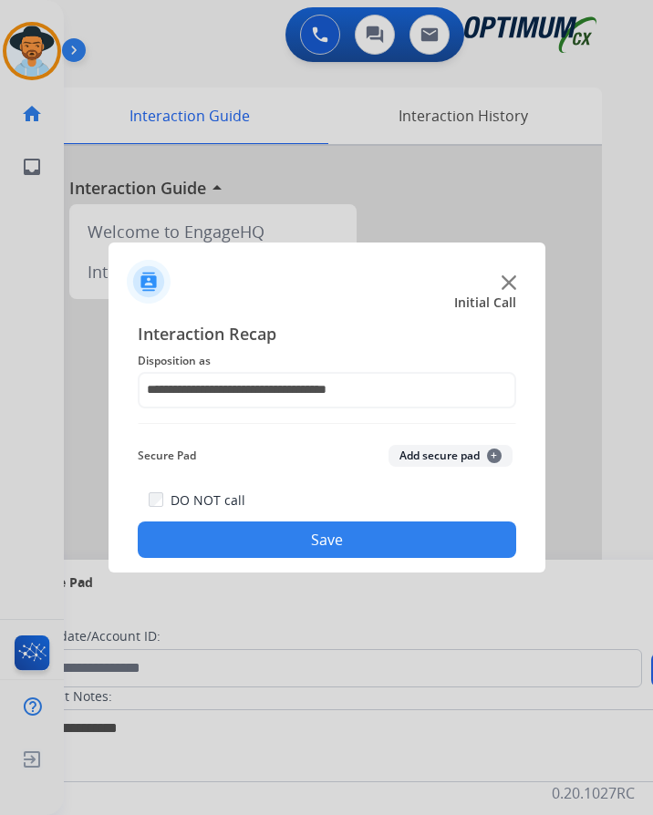
click at [316, 522] on button "Save" at bounding box center [327, 540] width 378 height 36
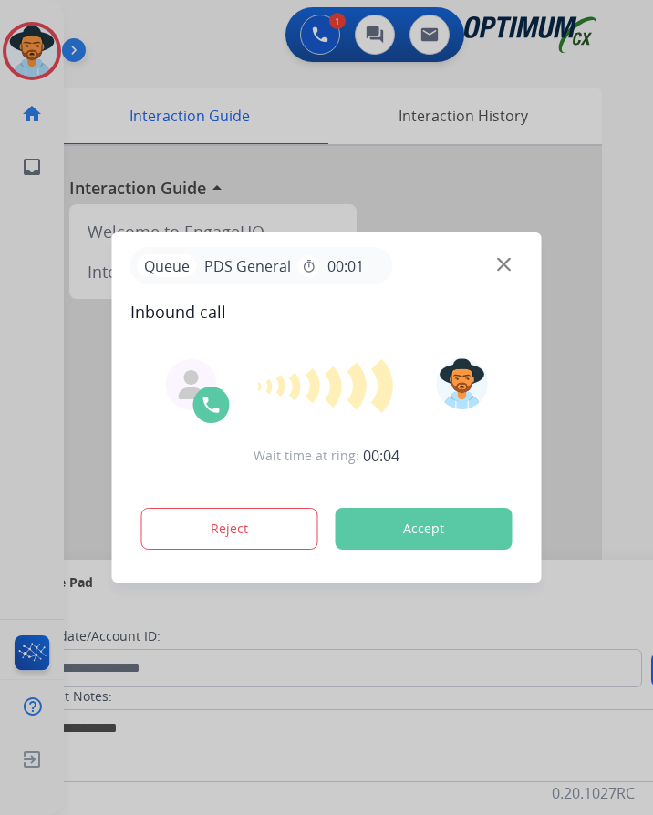
click at [206, 48] on div at bounding box center [326, 407] width 653 height 815
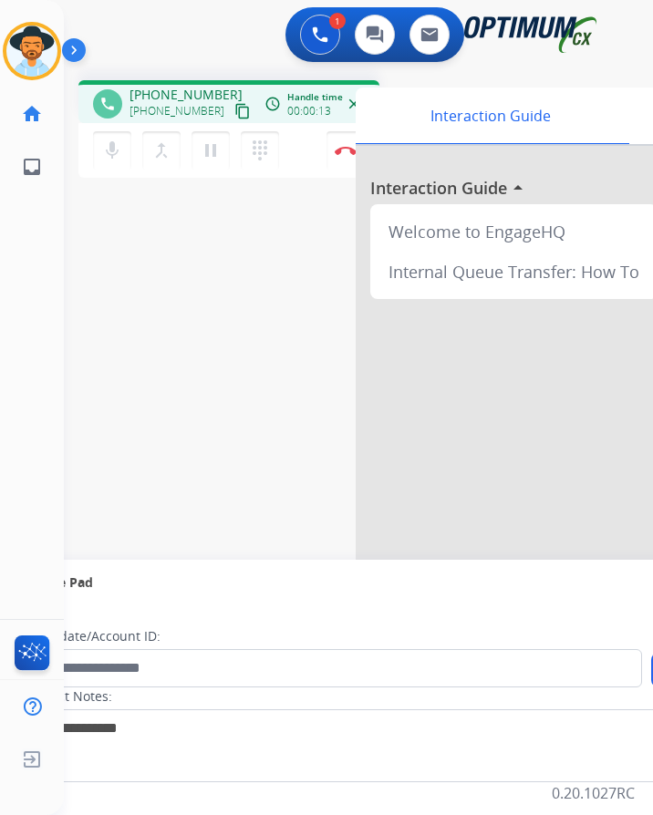
click at [188, 86] on span "[PHONE_NUMBER]" at bounding box center [185, 95] width 113 height 18
copy span "17864573513"
click at [191, 86] on span "[PHONE_NUMBER]" at bounding box center [185, 95] width 113 height 18
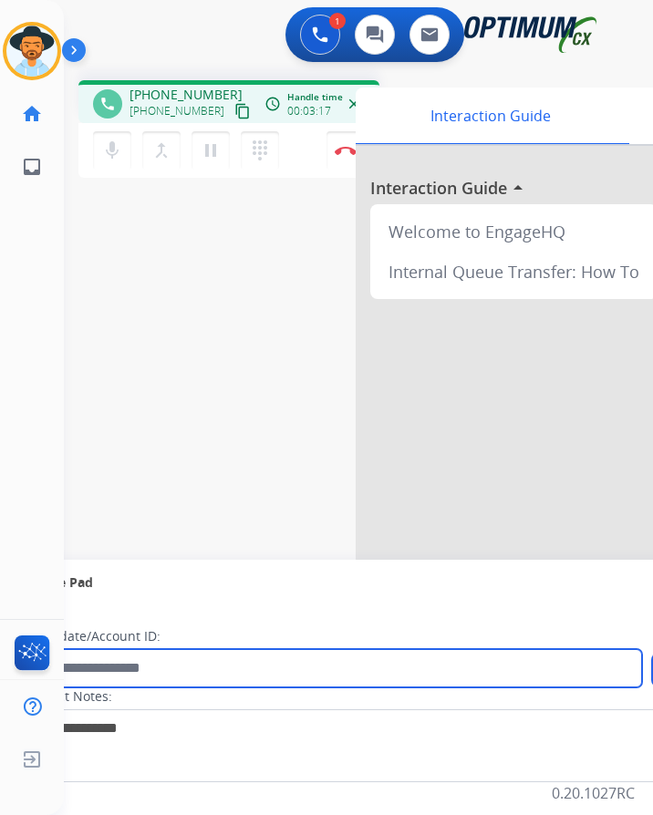
click at [200, 662] on input "text" at bounding box center [333, 668] width 618 height 38
paste input "**********"
type input "**********"
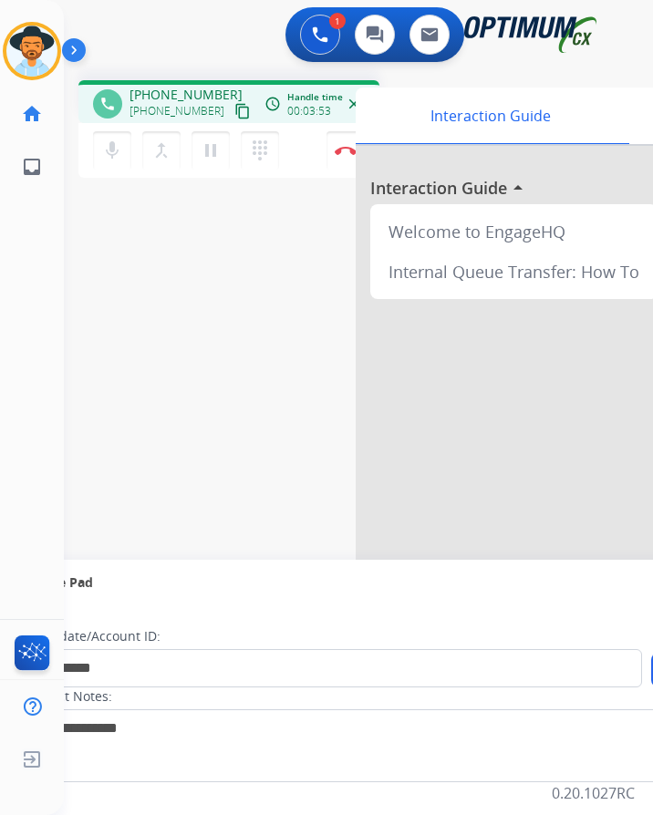
click at [308, 364] on div "**********" at bounding box center [336, 446] width 545 height 761
click at [336, 146] on img at bounding box center [346, 150] width 22 height 9
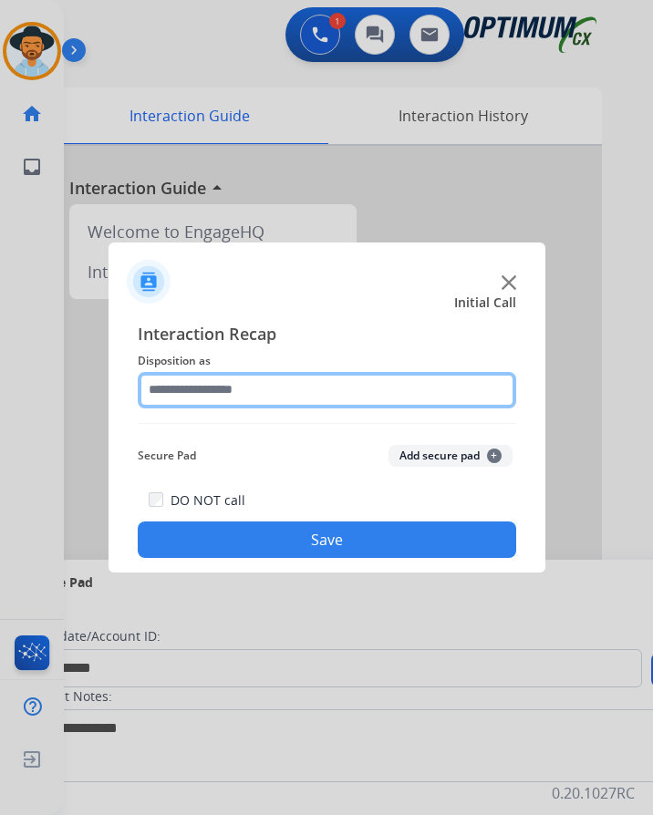
click at [311, 372] on input "text" at bounding box center [327, 390] width 378 height 36
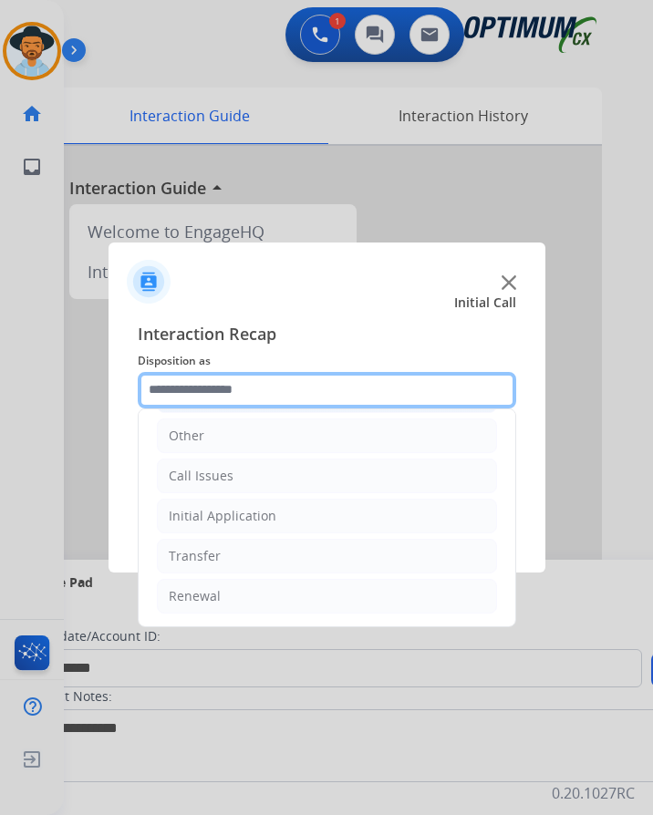
scroll to position [0, 0]
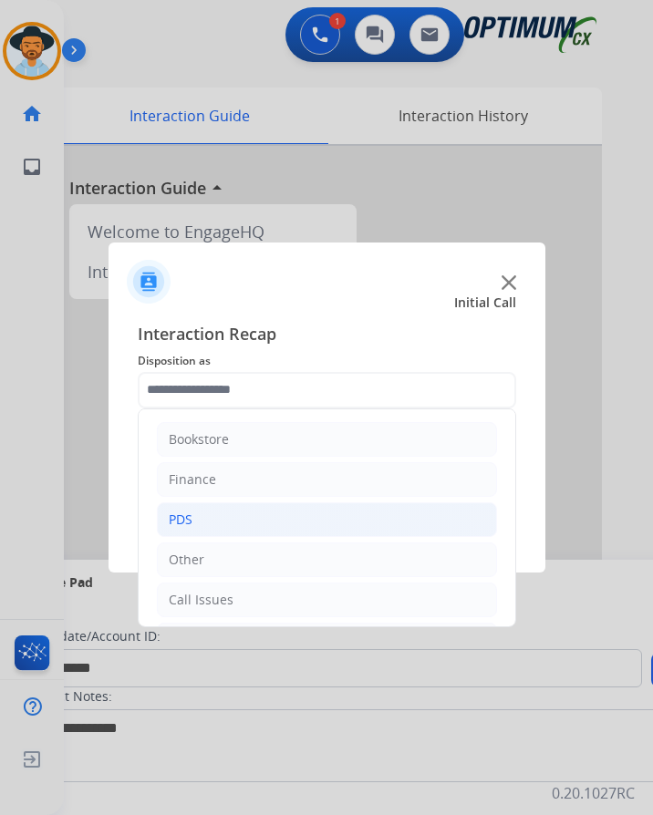
click at [188, 502] on li "PDS" at bounding box center [327, 519] width 340 height 35
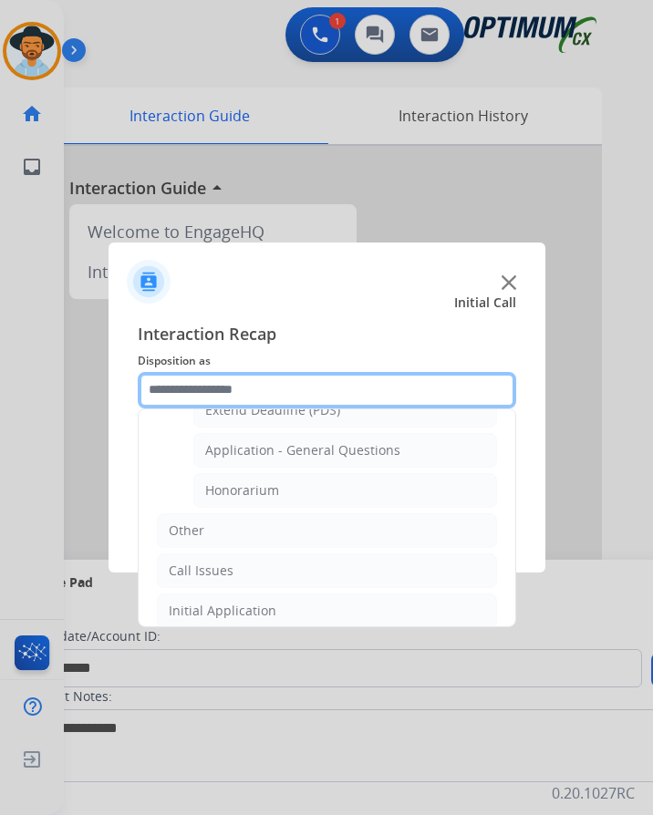
scroll to position [456, 0]
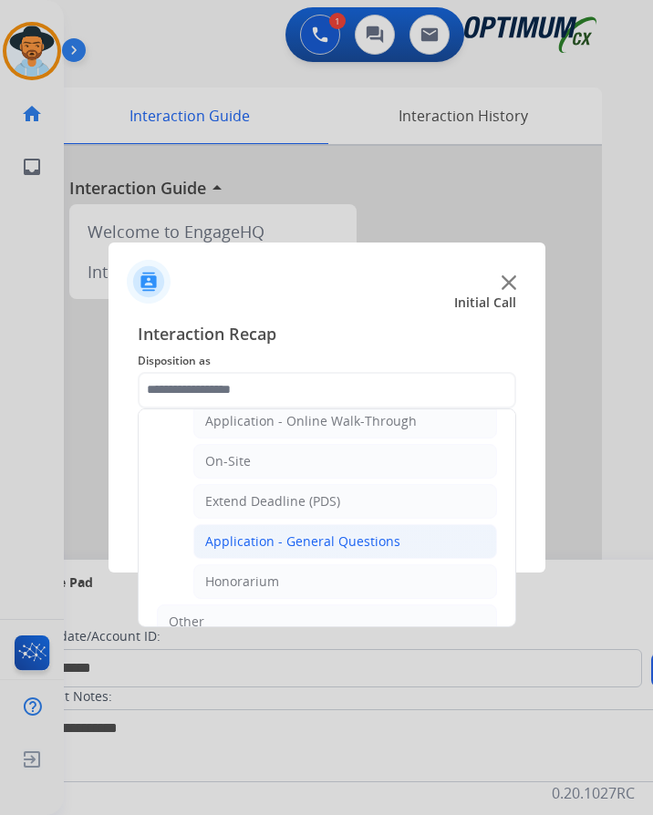
click at [227, 533] on div "Application - General Questions" at bounding box center [302, 542] width 195 height 18
type input "**********"
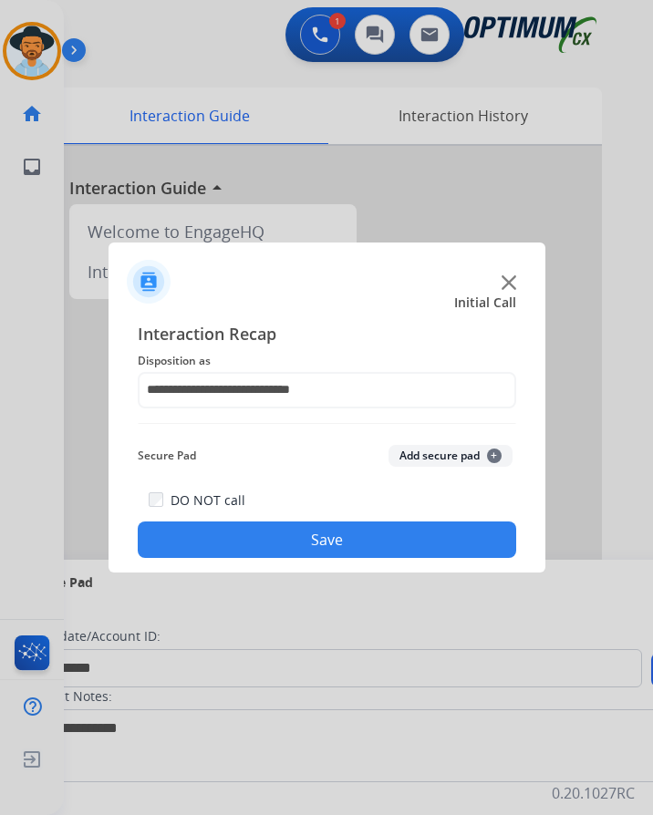
click at [230, 522] on button "Save" at bounding box center [327, 540] width 378 height 36
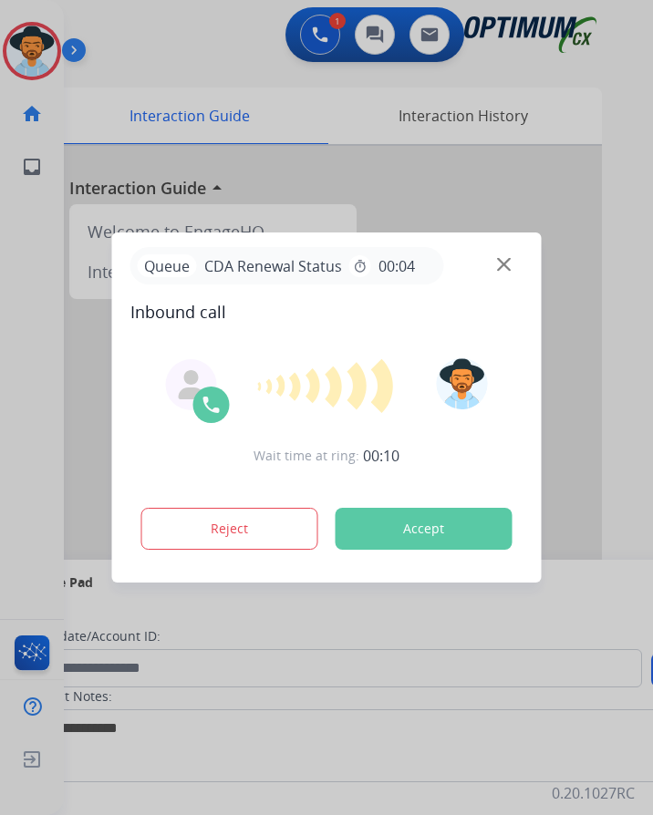
click at [358, 103] on div at bounding box center [326, 407] width 653 height 815
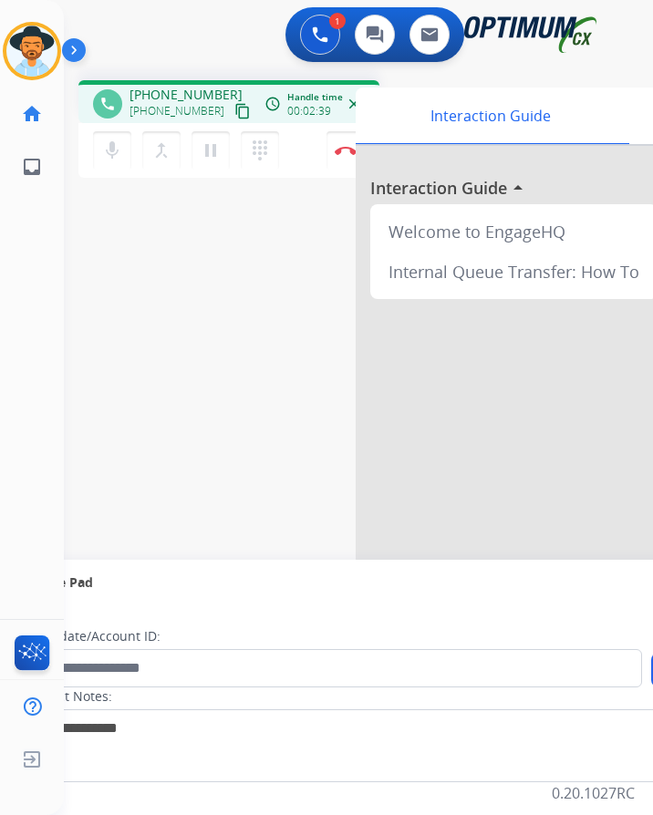
click at [192, 86] on span "[PHONE_NUMBER]" at bounding box center [185, 95] width 113 height 18
copy span "13057880843"
click at [335, 146] on img at bounding box center [346, 150] width 22 height 9
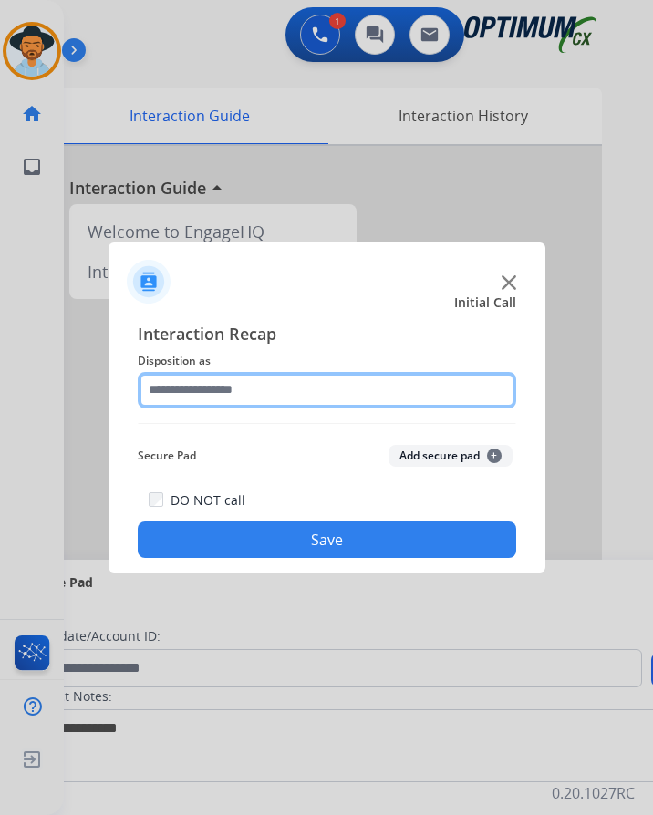
click at [352, 378] on input "text" at bounding box center [327, 390] width 378 height 36
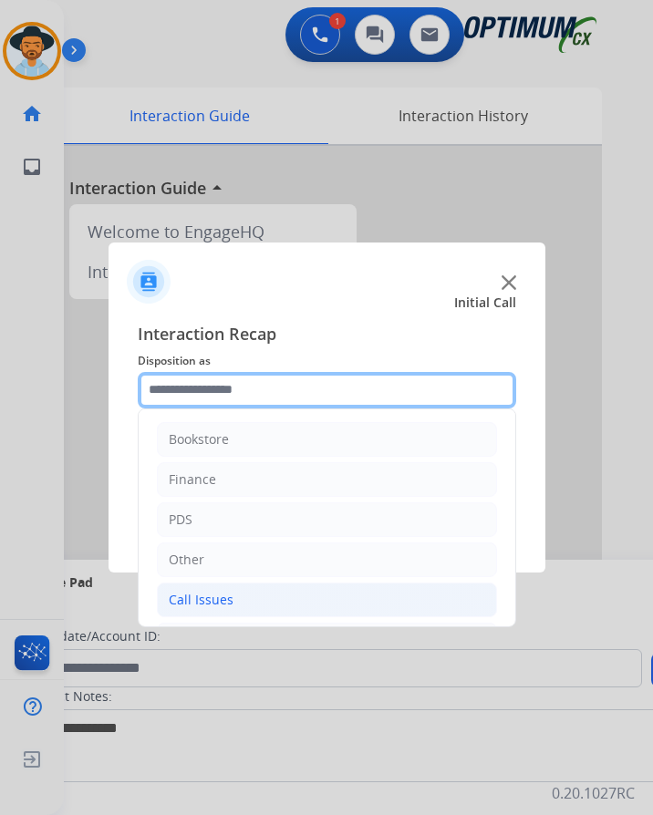
scroll to position [124, 0]
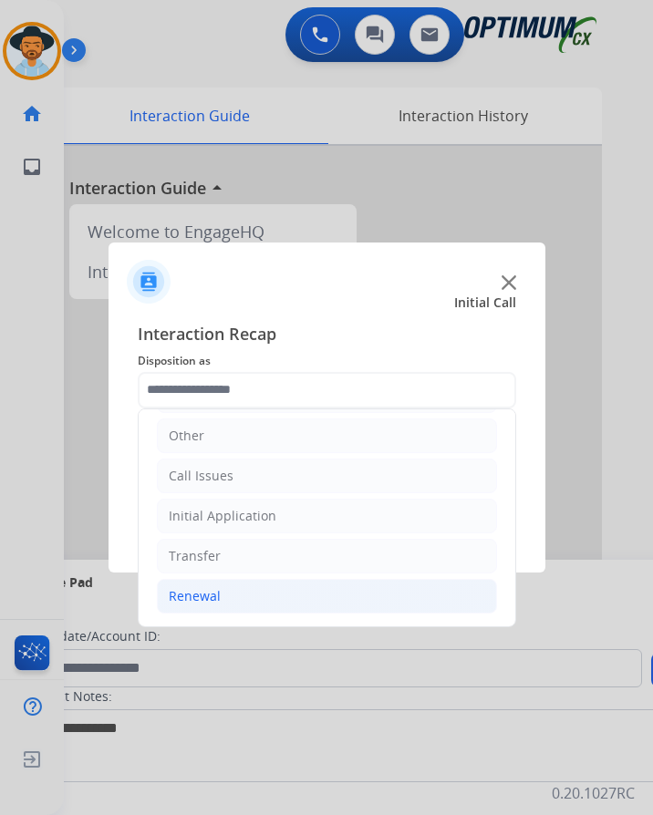
click at [205, 587] on div "Renewal" at bounding box center [195, 596] width 52 height 18
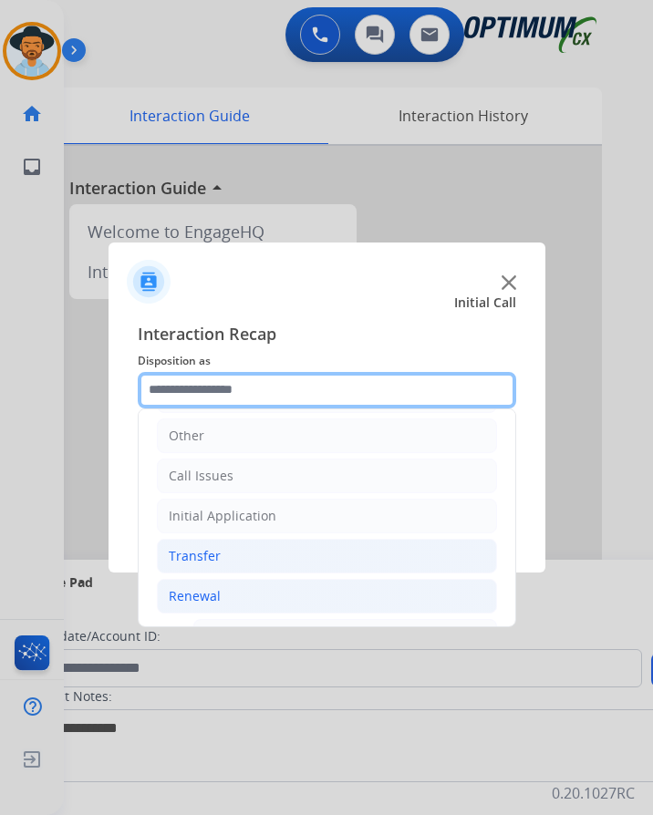
scroll to position [489, 0]
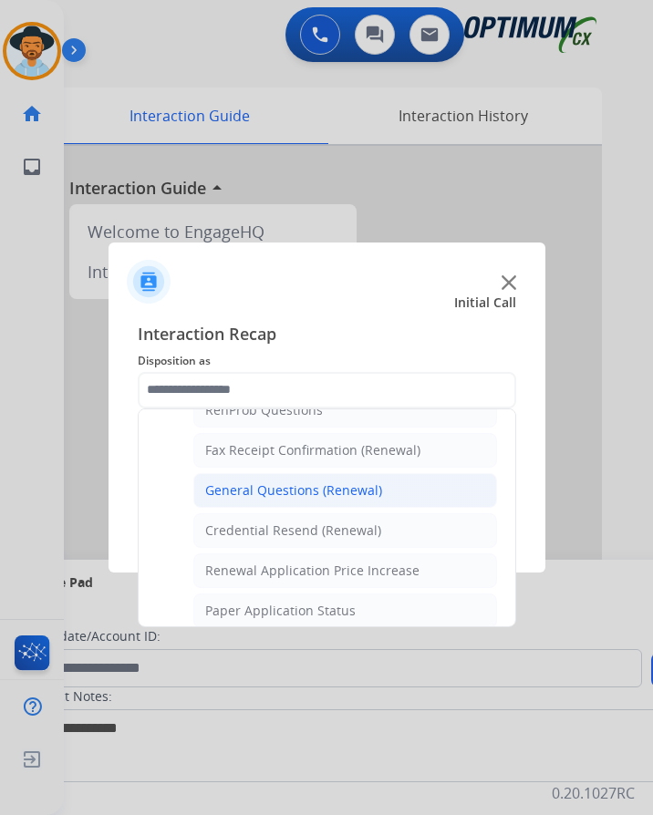
click at [306, 483] on div "General Questions (Renewal)" at bounding box center [293, 491] width 177 height 18
type input "**********"
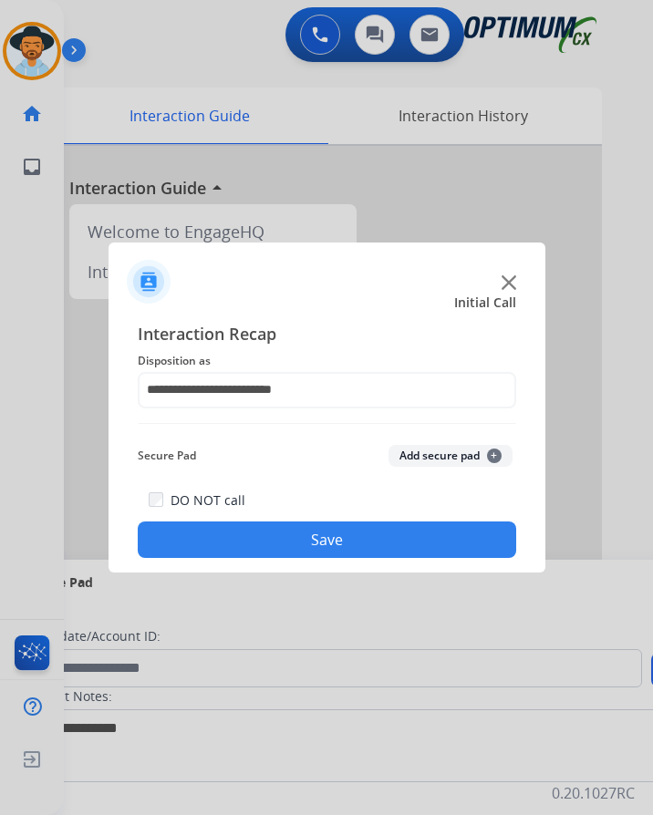
click at [241, 522] on button "Save" at bounding box center [327, 540] width 378 height 36
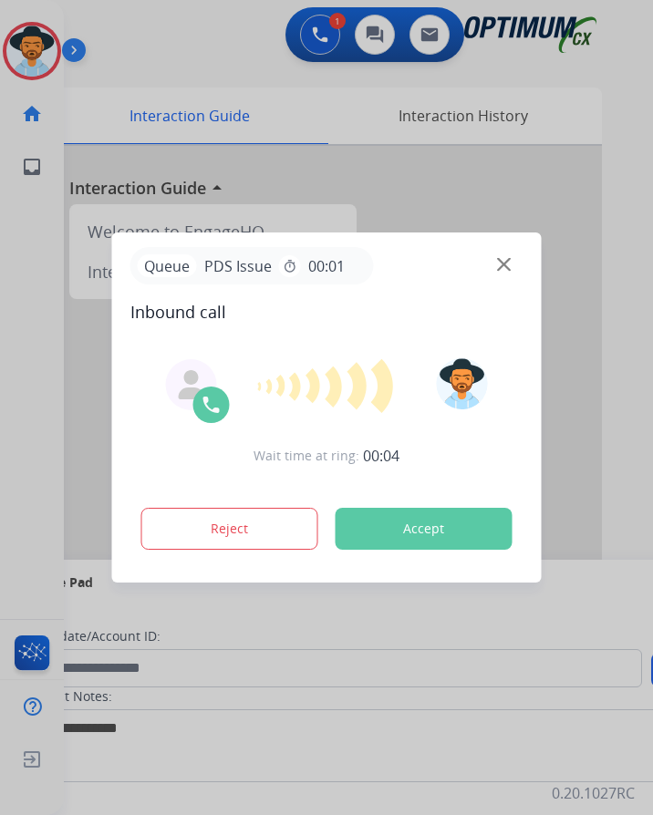
click at [187, 36] on div at bounding box center [326, 407] width 653 height 815
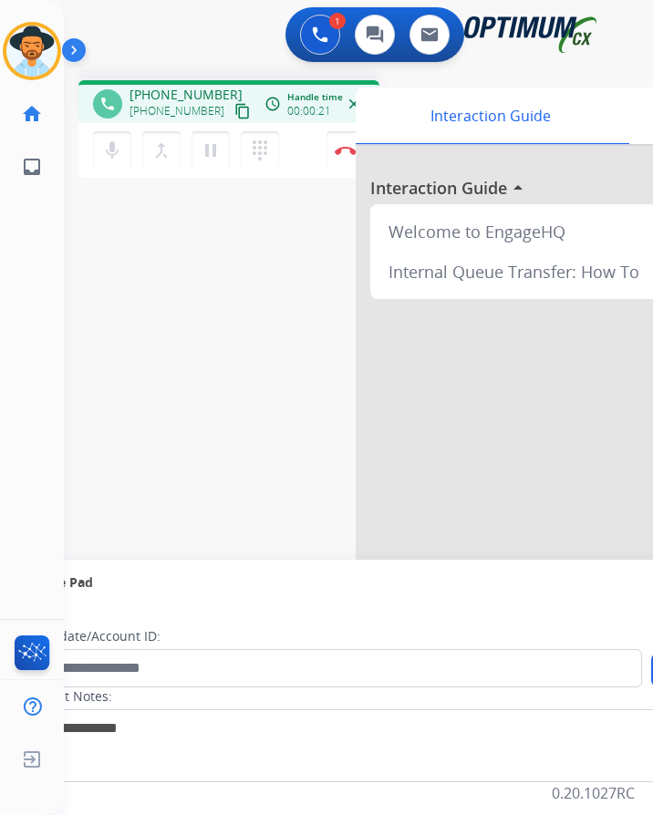
click at [166, 80] on div "phone [PHONE_NUMBER] [PHONE_NUMBER] content_copy access_time Call metrics Queue…" at bounding box center [228, 101] width 301 height 43
copy span "12257881947"
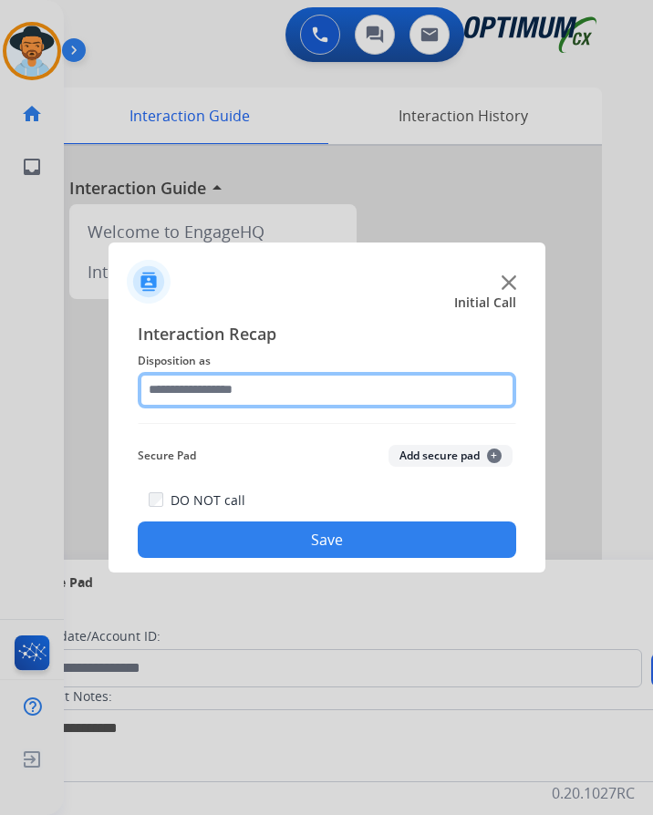
drag, startPoint x: 651, startPoint y: 236, endPoint x: 292, endPoint y: 364, distance: 381.3
click at [292, 372] on input "text" at bounding box center [327, 390] width 378 height 36
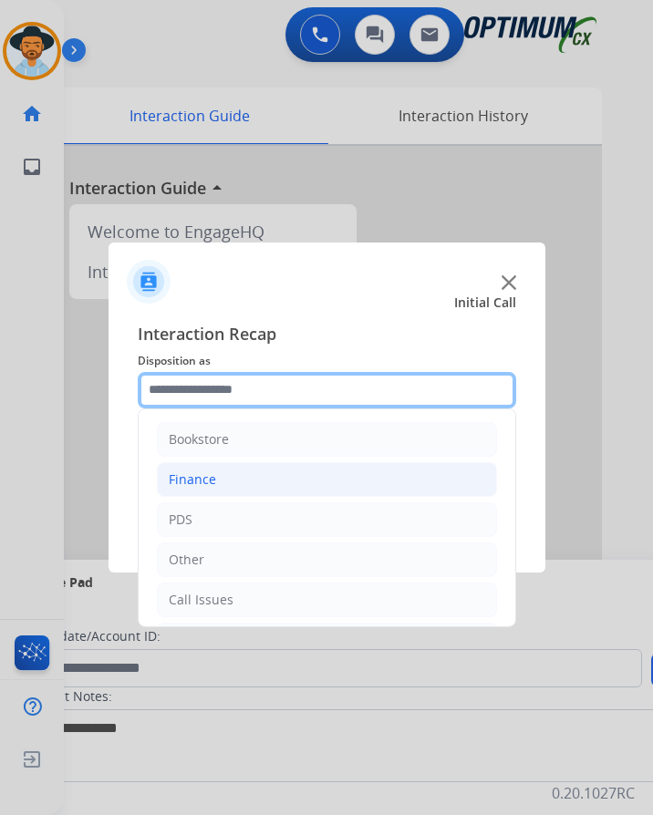
scroll to position [124, 0]
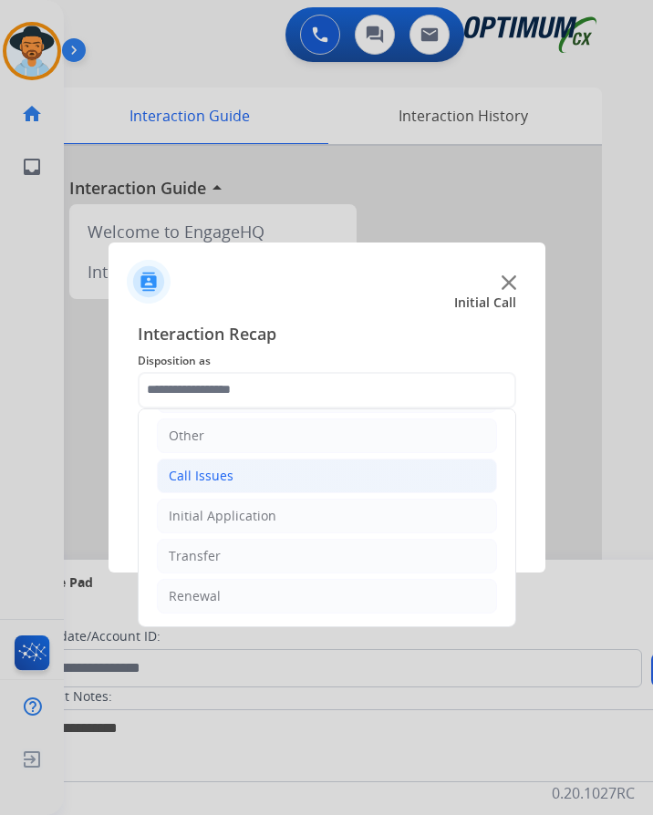
click at [242, 467] on li "Call Issues" at bounding box center [327, 476] width 340 height 35
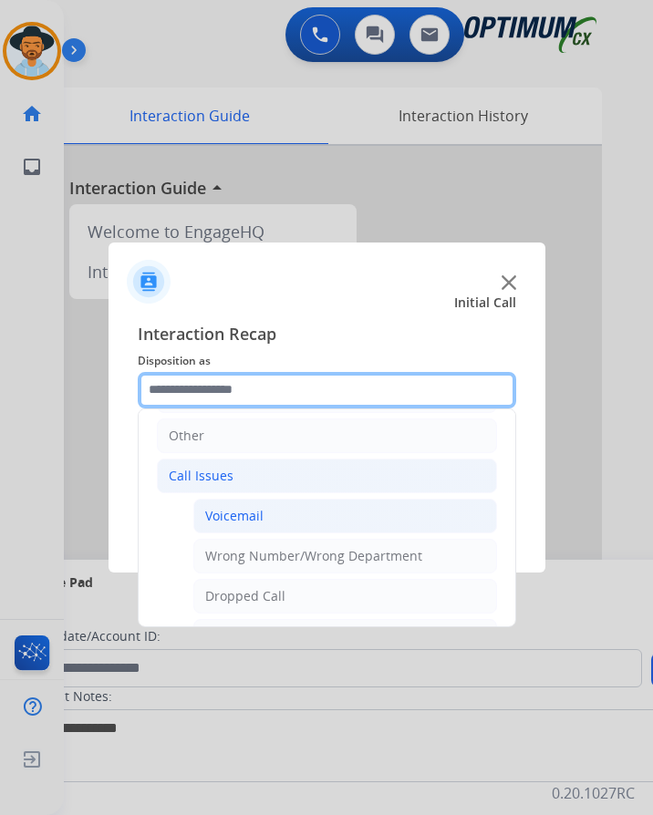
scroll to position [325, 0]
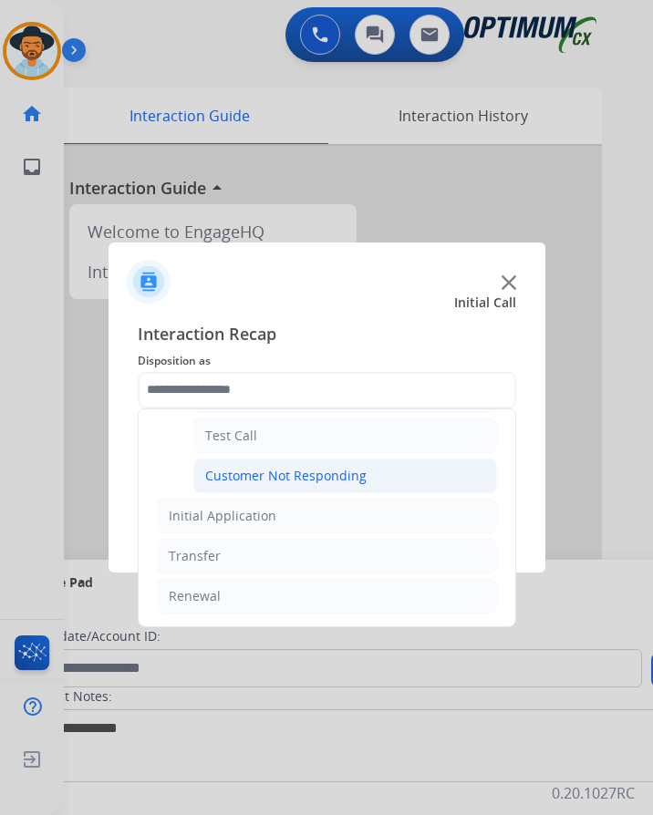
click at [287, 467] on div "Customer Not Responding" at bounding box center [285, 476] width 161 height 18
type input "**********"
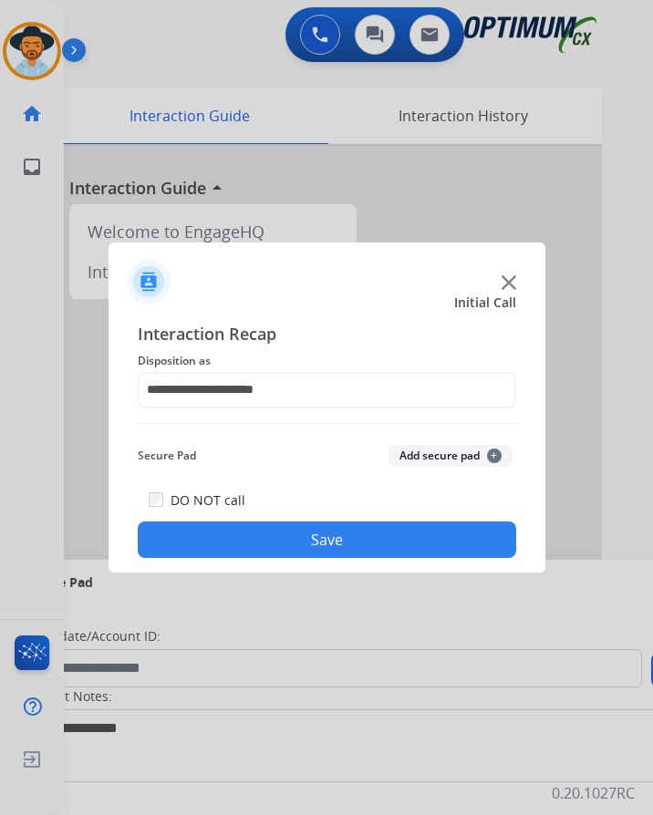
click at [248, 527] on button "Save" at bounding box center [327, 540] width 378 height 36
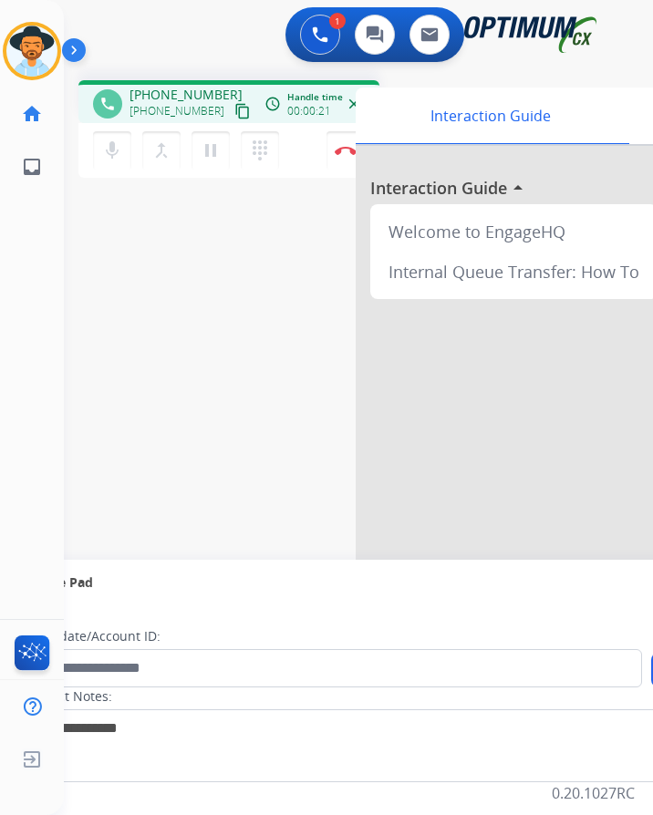
click at [153, 86] on span "[PHONE_NUMBER]" at bounding box center [185, 95] width 113 height 18
copy span "18437613340"
drag, startPoint x: 191, startPoint y: 90, endPoint x: 182, endPoint y: 78, distance: 14.4
click at [182, 86] on span "[PHONE_NUMBER]" at bounding box center [185, 95] width 113 height 18
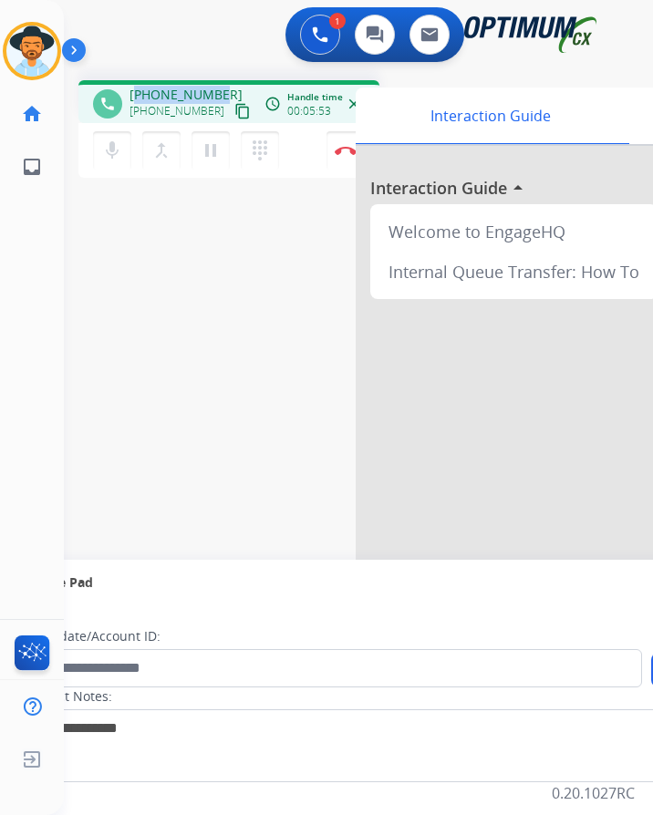
click at [182, 86] on span "[PHONE_NUMBER]" at bounding box center [185, 95] width 113 height 18
copy span "18437613340"
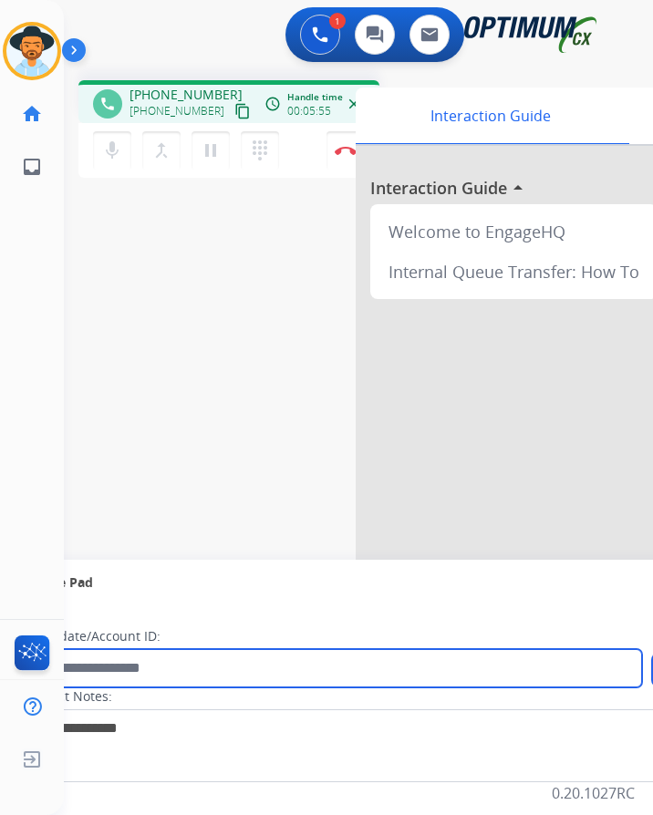
click at [216, 649] on input "text" at bounding box center [333, 668] width 618 height 38
paste input "**********"
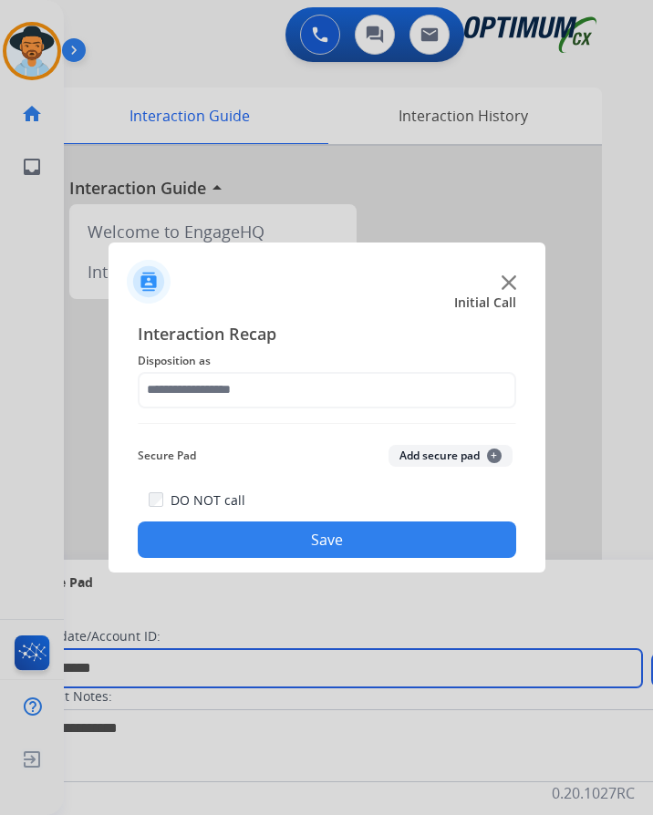
type input "**********"
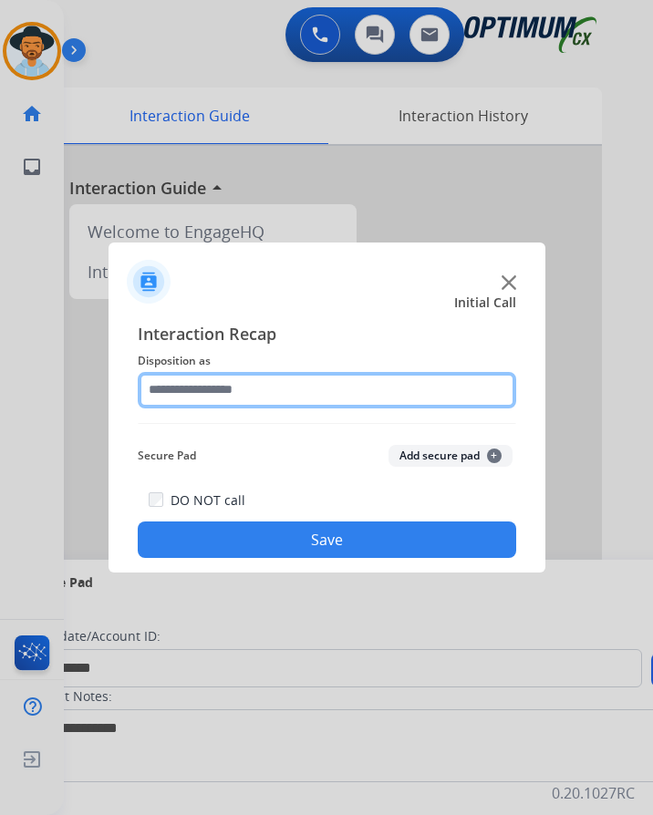
click at [298, 372] on input "text" at bounding box center [327, 390] width 378 height 36
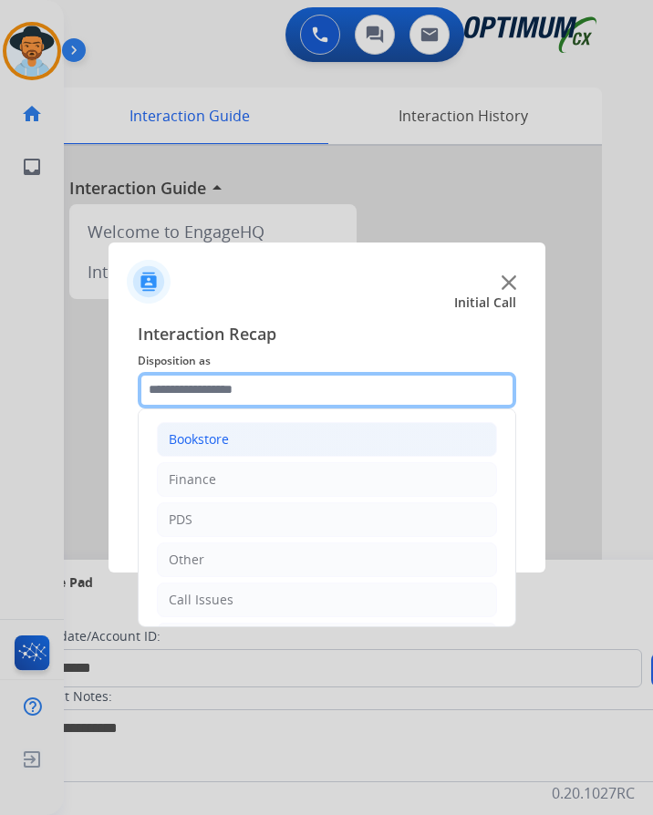
scroll to position [124, 0]
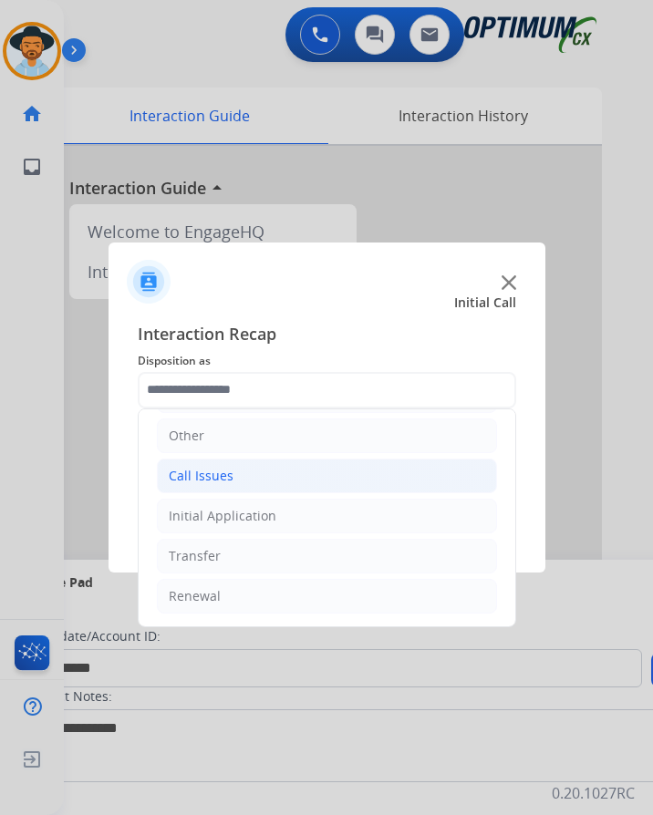
click at [228, 467] on div "Call Issues" at bounding box center [201, 476] width 65 height 18
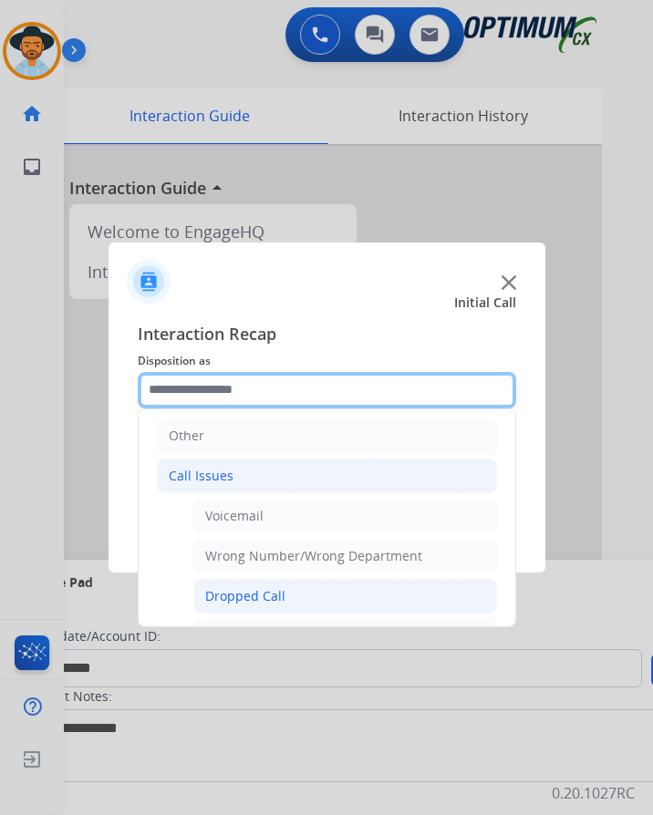
scroll to position [325, 0]
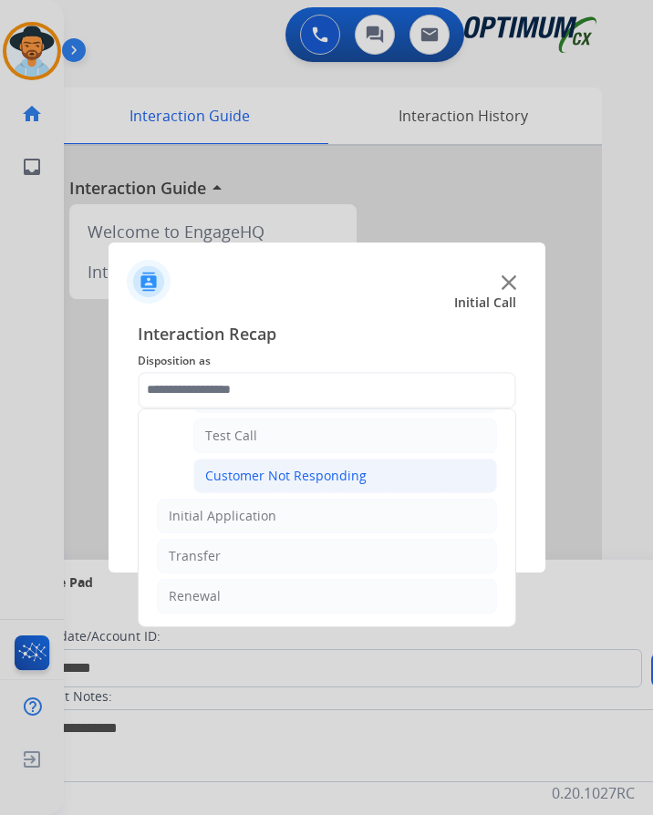
click at [301, 467] on div "Customer Not Responding" at bounding box center [285, 476] width 161 height 18
type input "**********"
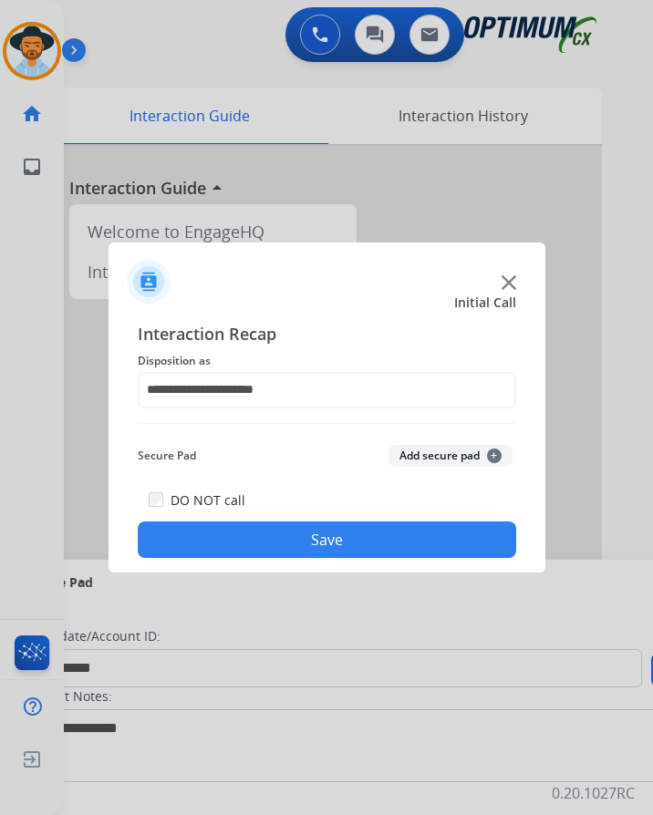
click at [280, 528] on button "Save" at bounding box center [327, 540] width 378 height 36
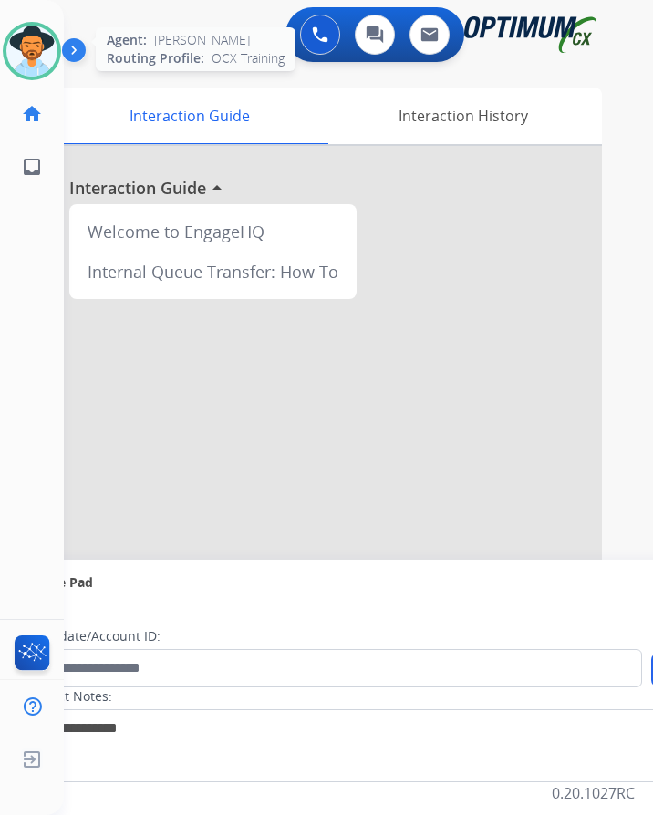
click at [35, 49] on img at bounding box center [31, 51] width 51 height 51
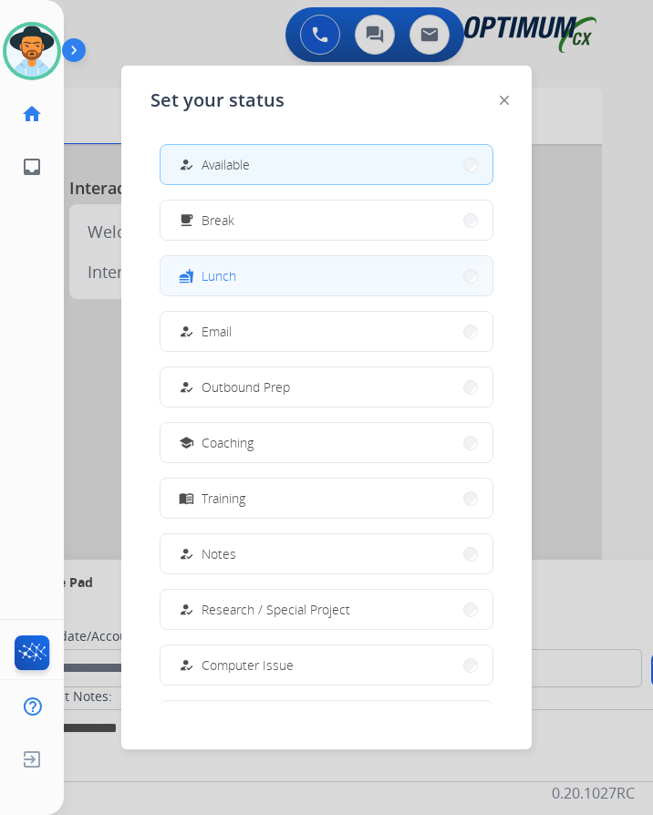
click at [211, 266] on span "Lunch" at bounding box center [219, 275] width 35 height 19
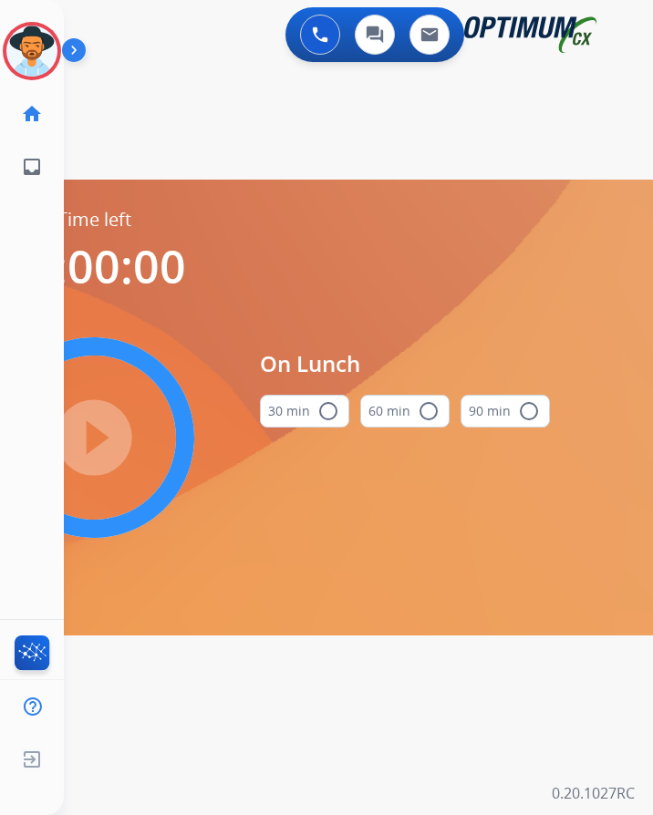
click at [318, 400] on mat-icon "radio_button_unchecked" at bounding box center [328, 411] width 22 height 22
click at [105, 430] on mat-icon "play_circle_filled" at bounding box center [94, 438] width 22 height 22
